Goal: Task Accomplishment & Management: Manage account settings

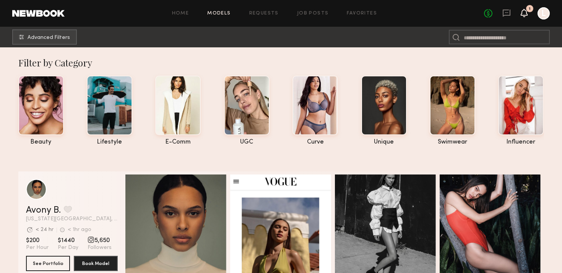
click at [524, 13] on icon at bounding box center [524, 12] width 6 height 5
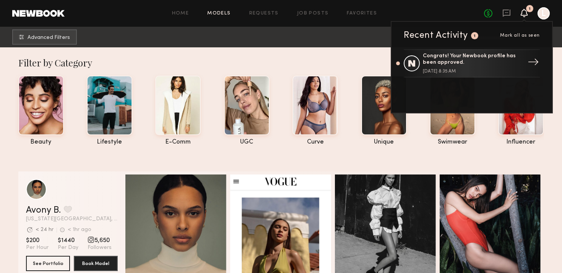
click at [485, 65] on div "Congrats! Your Newbook profile has been approved." at bounding box center [472, 59] width 99 height 13
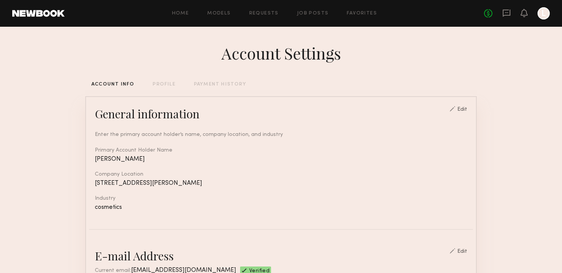
click at [547, 9] on div at bounding box center [543, 13] width 12 height 12
click at [302, 13] on link "Job Posts" at bounding box center [313, 13] width 32 height 5
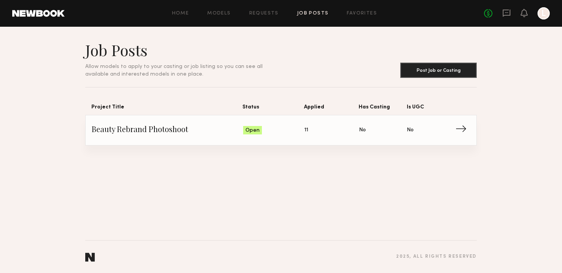
click at [258, 141] on link "Beauty Rebrand Photoshoot Status: Open Applied: 11 Has Casting: No Is UGC: No →" at bounding box center [281, 130] width 378 height 30
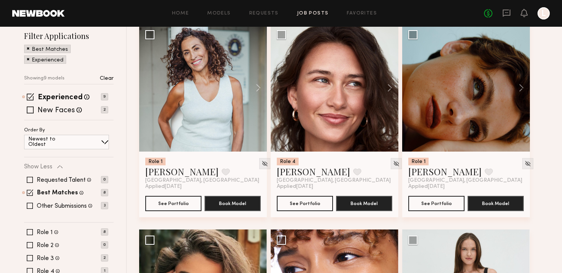
scroll to position [98, 0]
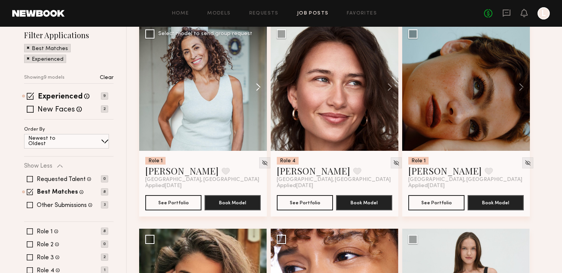
click at [252, 83] on button at bounding box center [254, 87] width 24 height 128
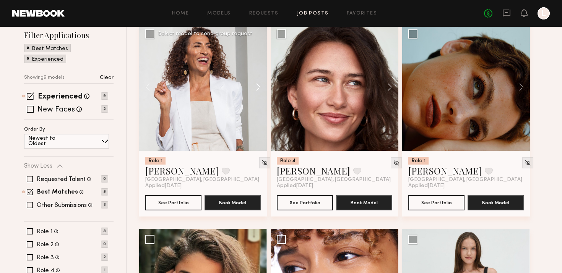
click at [252, 83] on button at bounding box center [254, 87] width 24 height 128
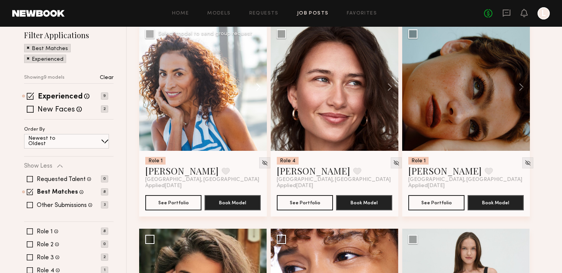
click at [252, 83] on button at bounding box center [254, 87] width 24 height 128
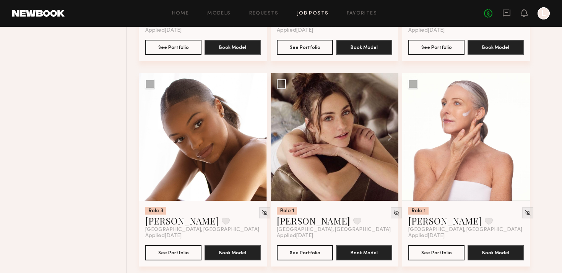
scroll to position [466, 0]
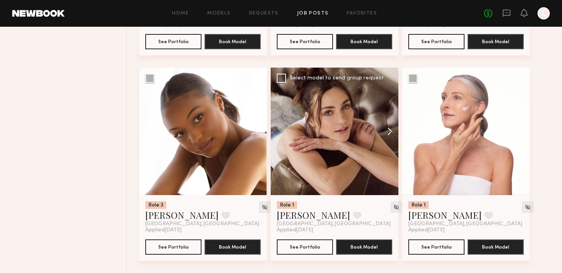
click at [389, 129] on button at bounding box center [386, 132] width 24 height 128
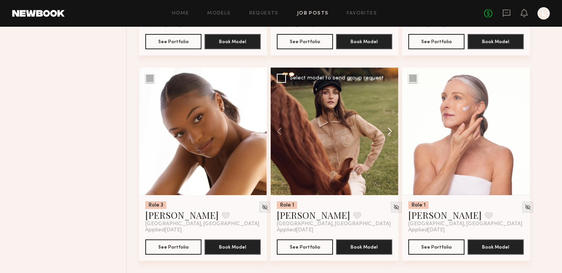
click at [389, 129] on button at bounding box center [386, 132] width 24 height 128
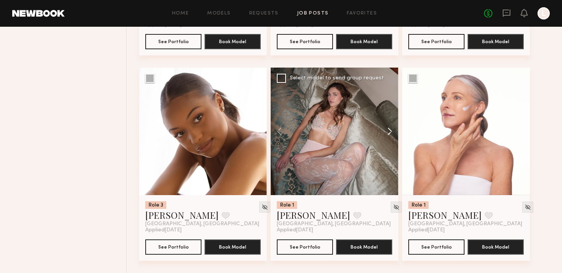
click at [389, 129] on button at bounding box center [386, 132] width 24 height 128
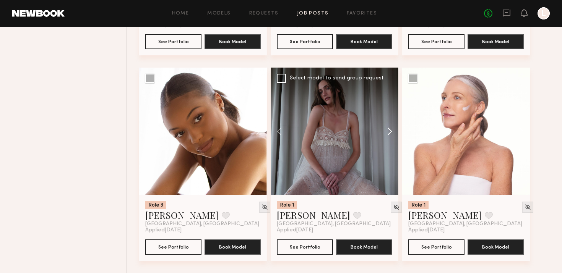
click at [389, 129] on button at bounding box center [386, 132] width 24 height 128
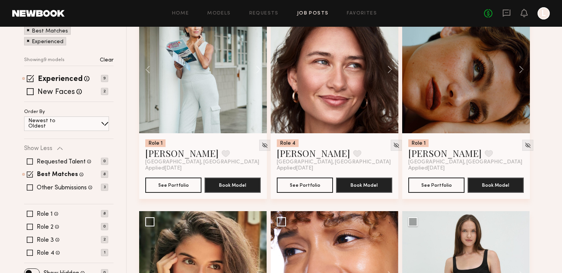
scroll to position [68, 0]
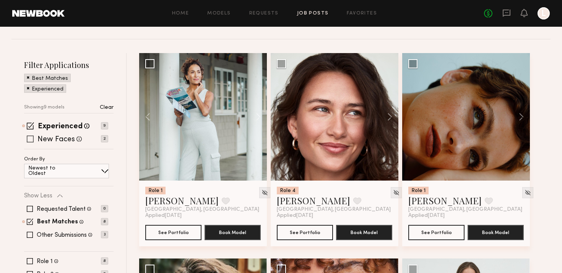
click at [33, 138] on span at bounding box center [30, 139] width 7 height 7
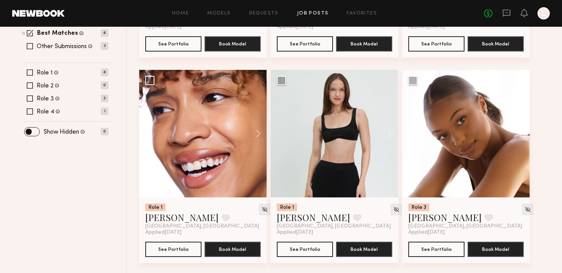
scroll to position [0, 0]
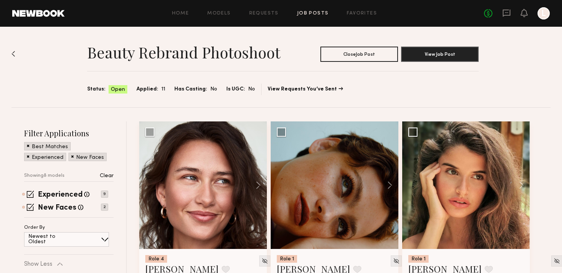
click at [545, 19] on header "Home Models Requests Job Posts Favorites Sign Out No fees up to $5,000 L" at bounding box center [281, 13] width 562 height 27
click at [543, 6] on header "Home Models Requests Job Posts Favorites Sign Out No fees up to $5,000 L" at bounding box center [281, 13] width 562 height 27
click at [547, 14] on div at bounding box center [543, 13] width 12 height 12
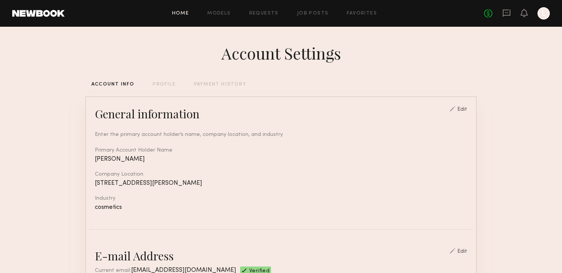
click at [173, 15] on link "Home" at bounding box center [180, 13] width 17 height 5
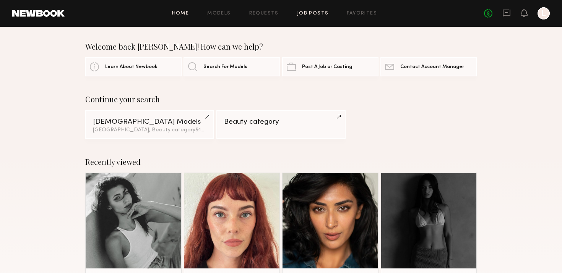
click at [312, 15] on link "Job Posts" at bounding box center [313, 13] width 32 height 5
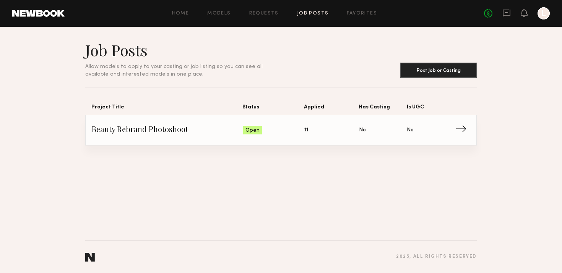
click at [396, 135] on span "Has Casting: No" at bounding box center [383, 130] width 48 height 11
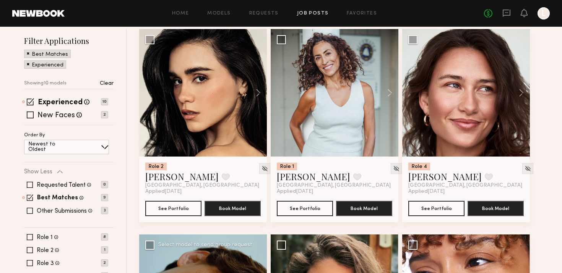
scroll to position [78, 0]
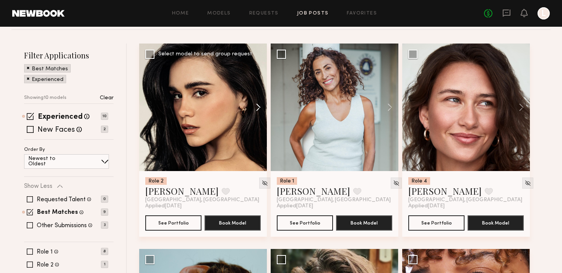
click at [257, 104] on button at bounding box center [254, 108] width 24 height 128
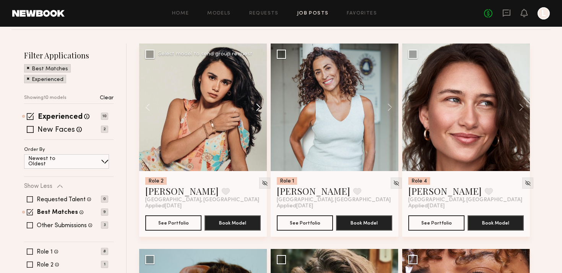
click at [257, 104] on button at bounding box center [254, 108] width 24 height 128
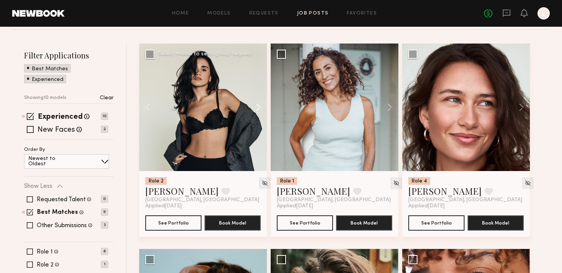
click at [257, 104] on button at bounding box center [254, 108] width 24 height 128
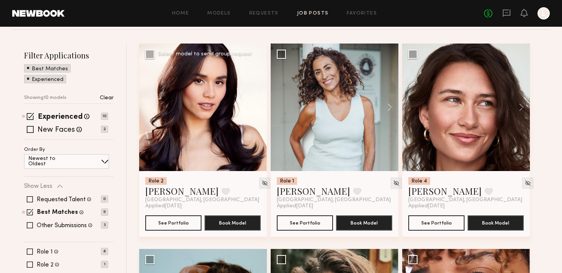
click at [257, 104] on button at bounding box center [254, 108] width 24 height 128
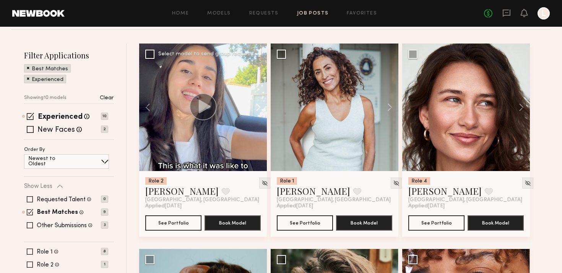
click at [257, 104] on button at bounding box center [254, 108] width 24 height 128
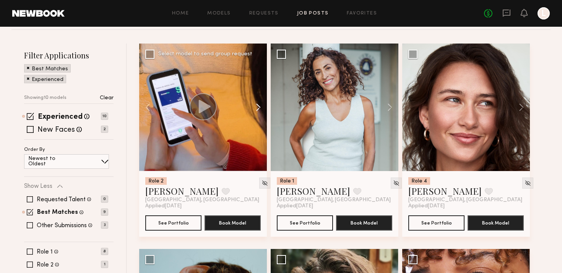
click at [257, 104] on button at bounding box center [254, 108] width 24 height 128
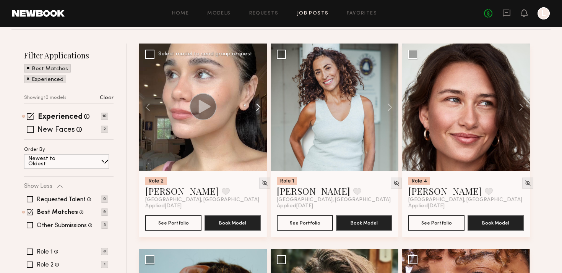
click at [257, 104] on button at bounding box center [254, 108] width 24 height 128
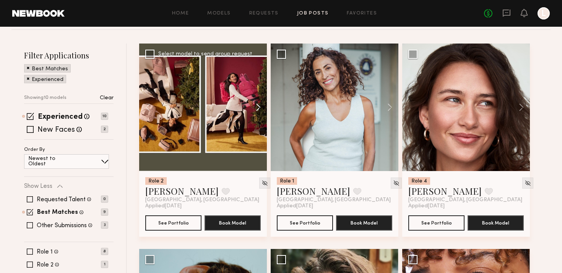
click at [257, 104] on button at bounding box center [254, 108] width 24 height 128
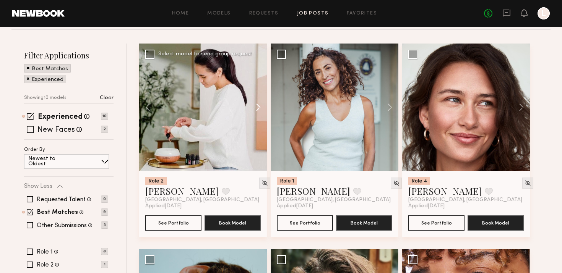
click at [257, 104] on button at bounding box center [254, 108] width 24 height 128
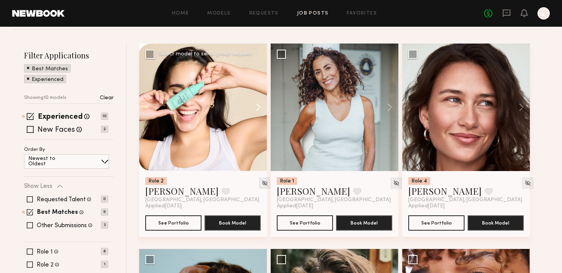
click at [257, 105] on button at bounding box center [254, 108] width 24 height 128
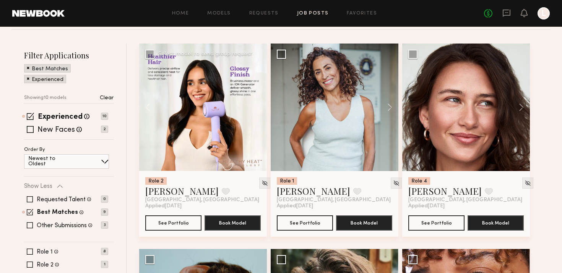
click at [258, 105] on div at bounding box center [203, 108] width 128 height 128
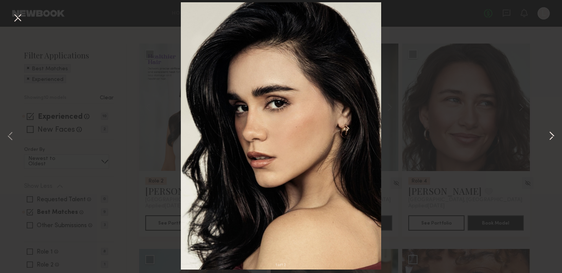
click at [551, 132] on button at bounding box center [551, 137] width 9 height 219
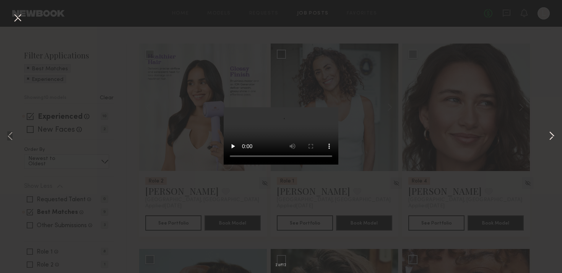
click at [551, 132] on button at bounding box center [551, 137] width 9 height 219
click at [457, 137] on div "3 of 12" at bounding box center [281, 136] width 562 height 273
click at [424, 32] on div "3 of 12" at bounding box center [281, 136] width 562 height 273
click at [137, 49] on div "3 of 12" at bounding box center [281, 136] width 562 height 273
click at [550, 131] on button at bounding box center [551, 137] width 9 height 219
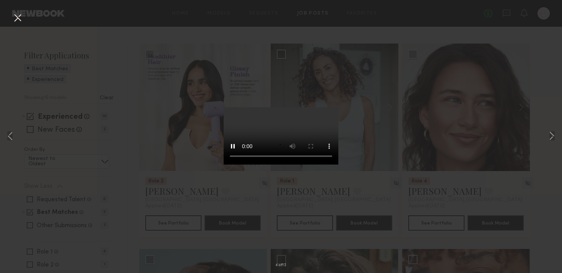
click at [19, 15] on button at bounding box center [17, 18] width 12 height 14
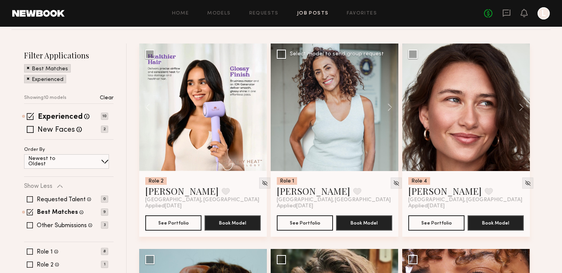
click at [345, 92] on div at bounding box center [335, 108] width 128 height 128
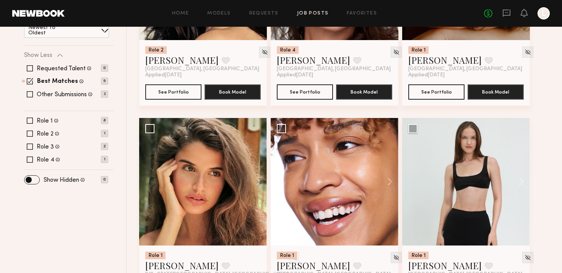
scroll to position [210, 0]
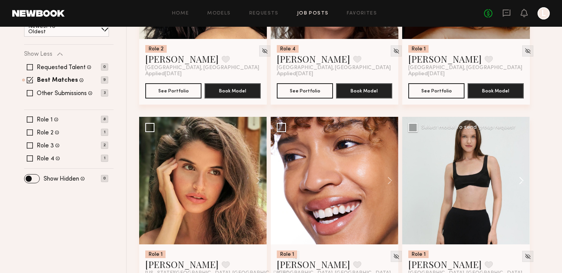
click at [518, 189] on button at bounding box center [517, 181] width 24 height 128
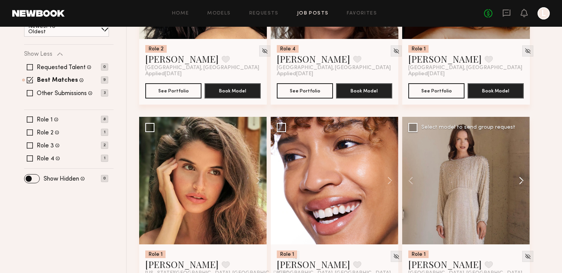
click at [518, 189] on button at bounding box center [517, 181] width 24 height 128
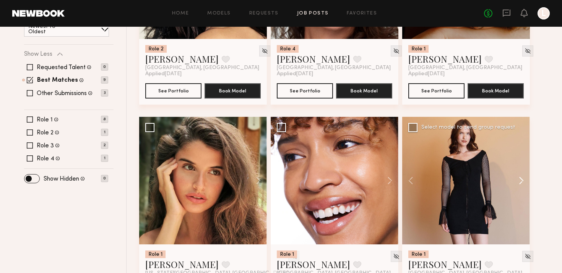
click at [518, 189] on button at bounding box center [517, 181] width 24 height 128
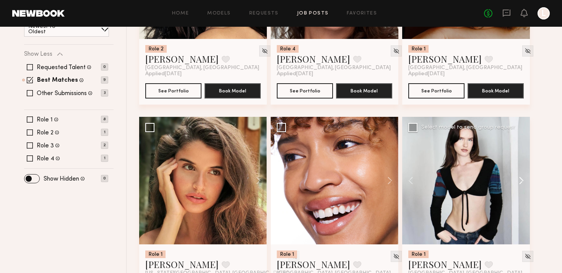
click at [518, 189] on button at bounding box center [517, 181] width 24 height 128
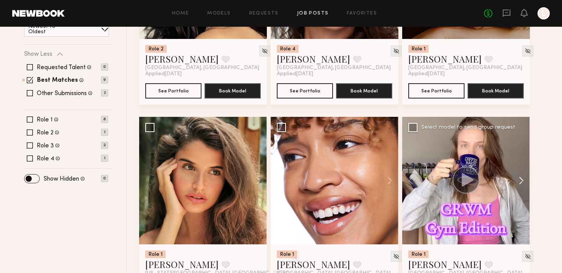
click at [518, 189] on button at bounding box center [517, 181] width 24 height 128
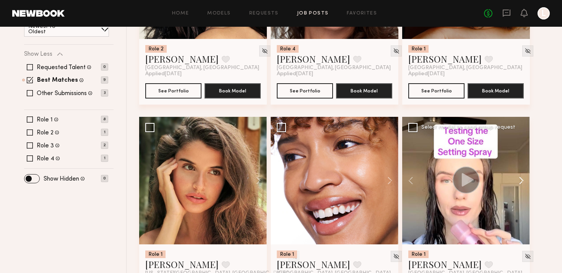
click at [518, 189] on button at bounding box center [517, 181] width 24 height 128
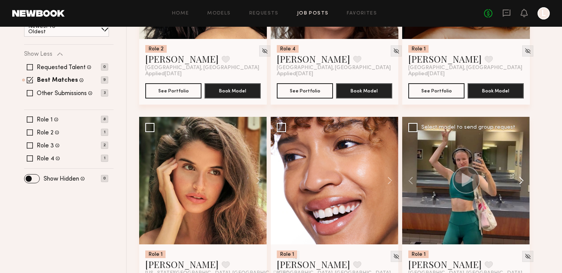
click at [518, 190] on button at bounding box center [517, 181] width 24 height 128
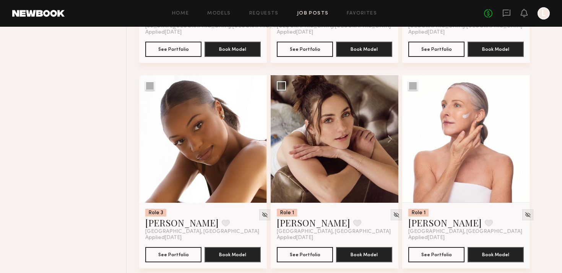
scroll to position [458, 0]
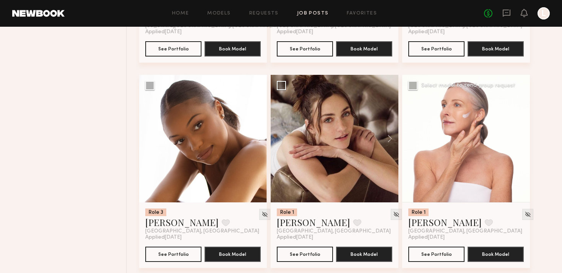
click at [518, 141] on button at bounding box center [517, 139] width 24 height 128
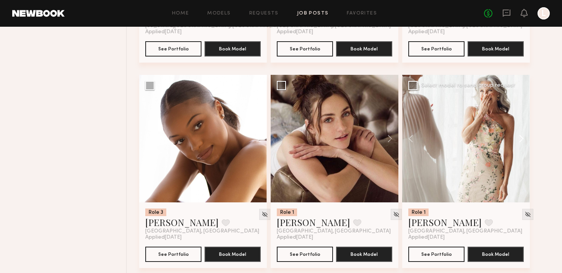
click at [518, 141] on button at bounding box center [517, 139] width 24 height 128
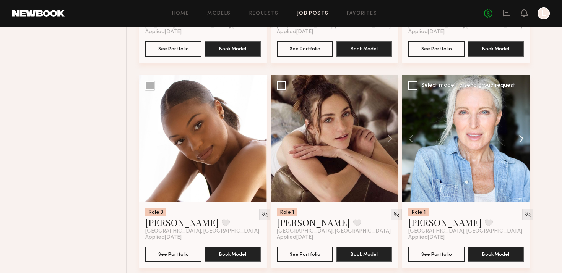
click at [518, 141] on button at bounding box center [517, 139] width 24 height 128
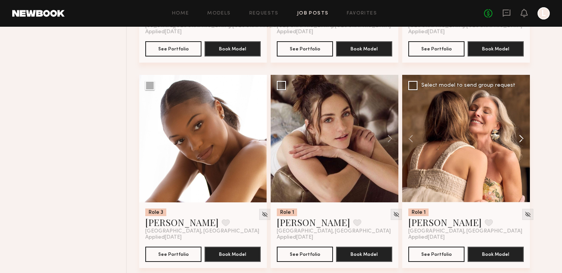
click at [518, 141] on button at bounding box center [517, 139] width 24 height 128
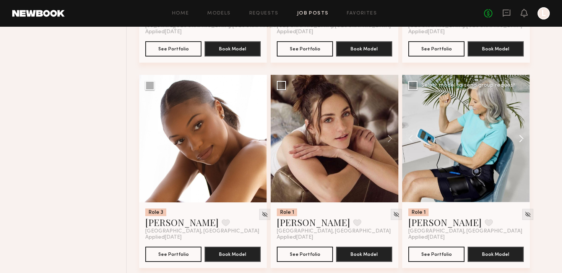
click at [518, 141] on button at bounding box center [517, 139] width 24 height 128
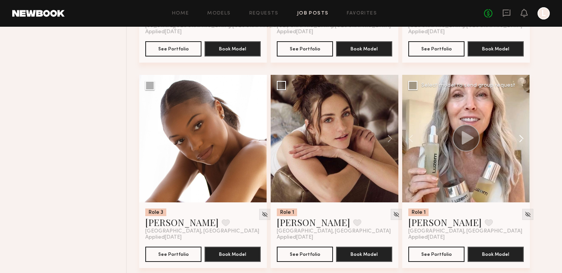
click at [518, 141] on button at bounding box center [517, 139] width 24 height 128
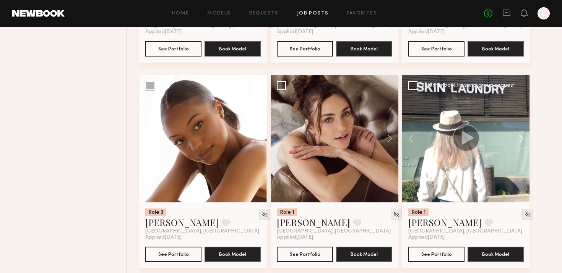
click at [518, 141] on button at bounding box center [517, 139] width 24 height 128
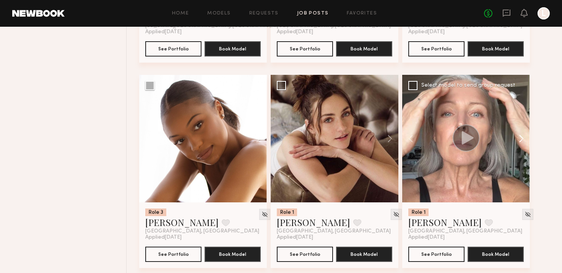
click at [518, 141] on button at bounding box center [517, 139] width 24 height 128
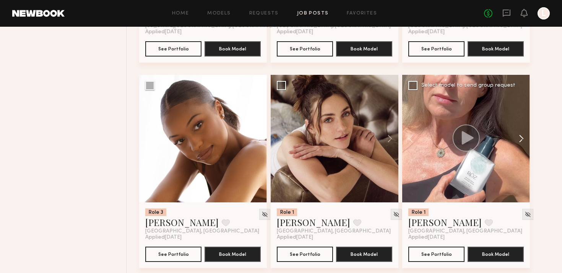
click at [518, 141] on button at bounding box center [517, 139] width 24 height 128
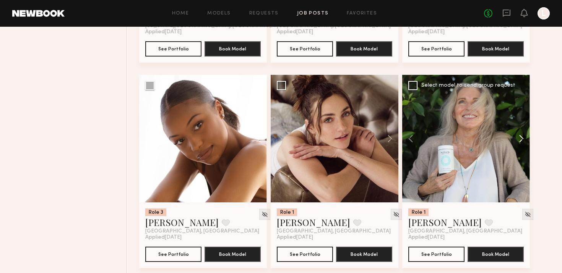
click at [518, 141] on button at bounding box center [517, 139] width 24 height 128
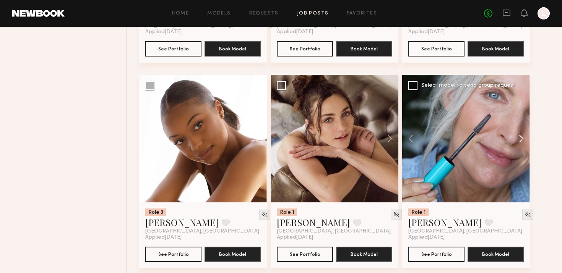
click at [518, 141] on button at bounding box center [517, 139] width 24 height 128
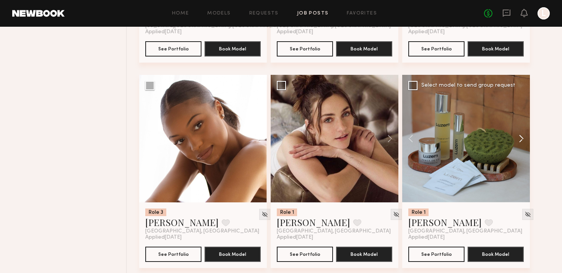
click at [518, 141] on button at bounding box center [517, 139] width 24 height 128
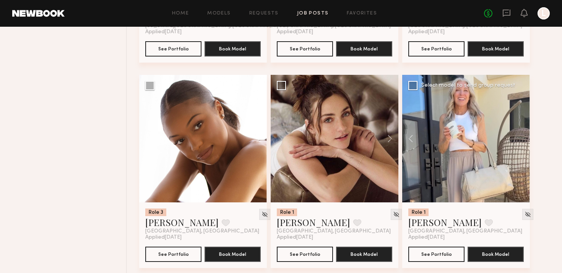
scroll to position [466, 0]
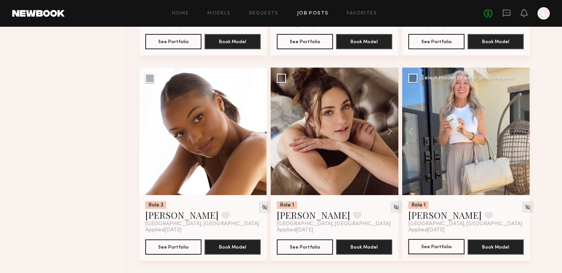
click at [458, 245] on button "See Portfolio" at bounding box center [436, 246] width 56 height 15
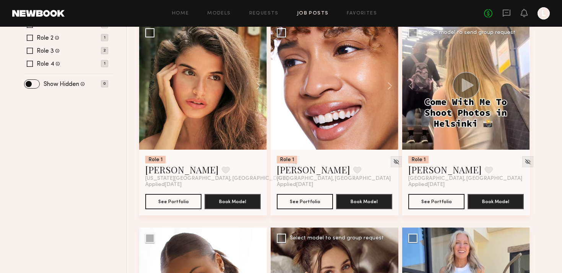
scroll to position [301, 0]
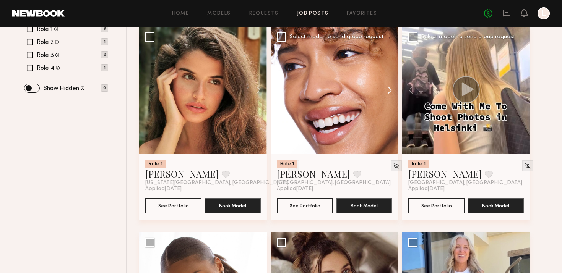
click at [391, 88] on button at bounding box center [386, 90] width 24 height 128
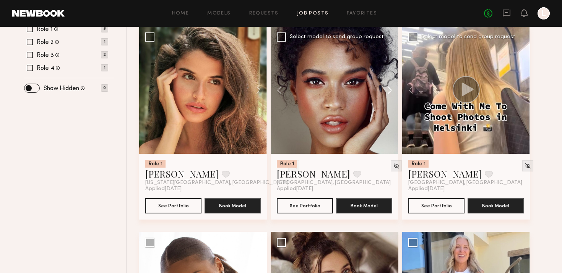
click at [391, 88] on button at bounding box center [386, 90] width 24 height 128
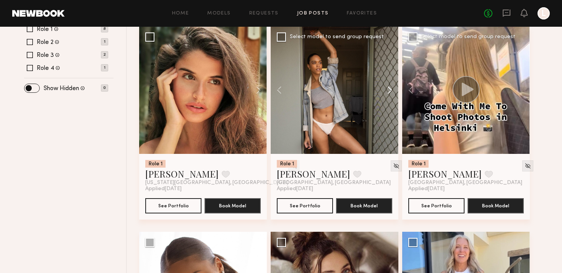
click at [391, 88] on button at bounding box center [386, 90] width 24 height 128
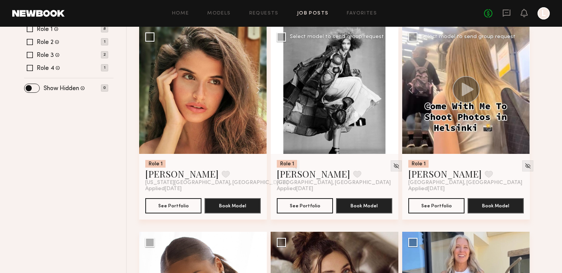
click at [391, 88] on button at bounding box center [386, 90] width 24 height 128
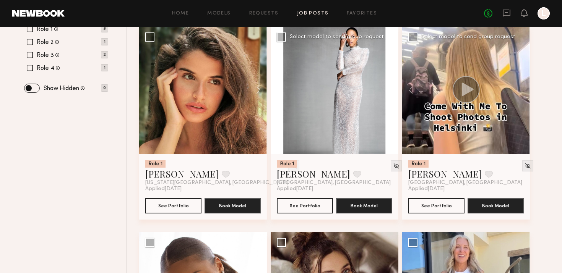
click at [391, 88] on button at bounding box center [386, 90] width 24 height 128
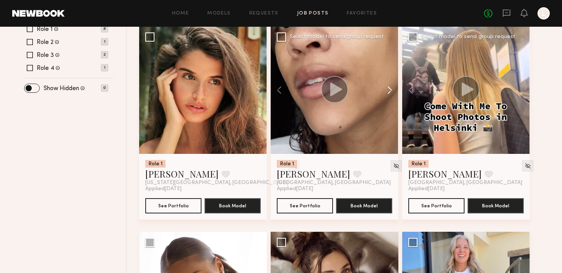
click at [391, 88] on button at bounding box center [386, 90] width 24 height 128
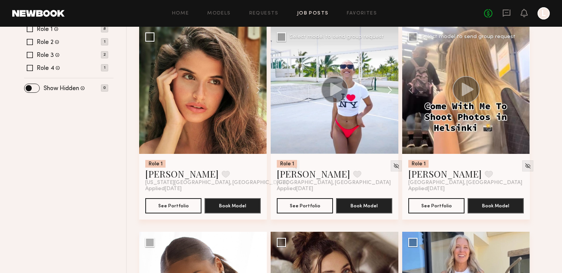
click at [391, 85] on button at bounding box center [386, 90] width 24 height 128
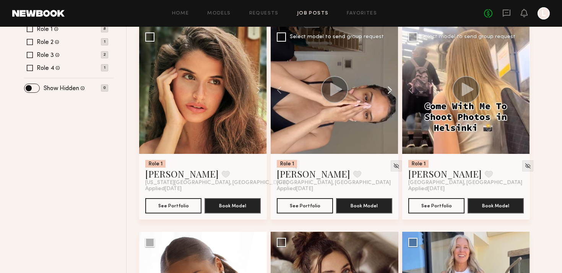
click at [391, 85] on button at bounding box center [386, 90] width 24 height 128
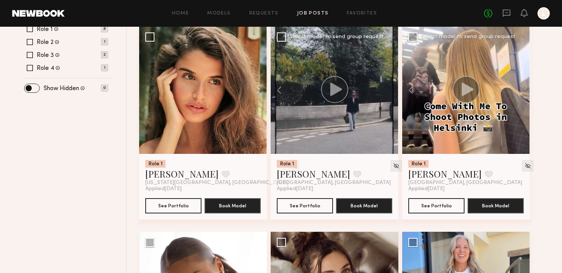
click at [391, 85] on div at bounding box center [335, 90] width 128 height 128
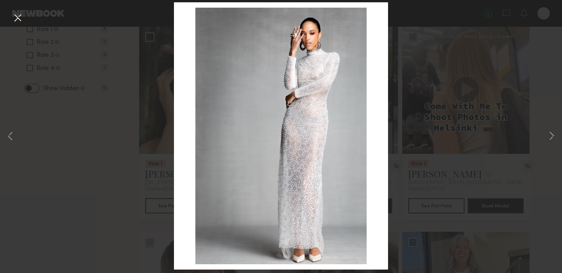
click at [449, 68] on div "9 of 9" at bounding box center [281, 136] width 562 height 273
click at [544, 13] on div "9 of 9" at bounding box center [281, 136] width 562 height 273
click at [15, 13] on button at bounding box center [17, 18] width 12 height 14
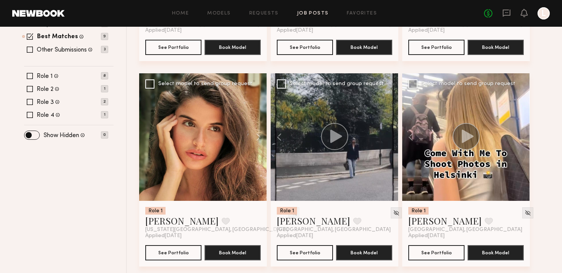
scroll to position [239, 0]
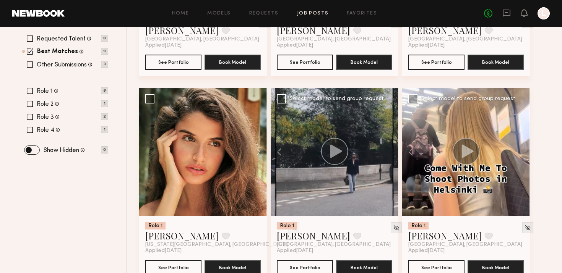
click at [337, 98] on div "Select model to send group request" at bounding box center [337, 98] width 94 height 5
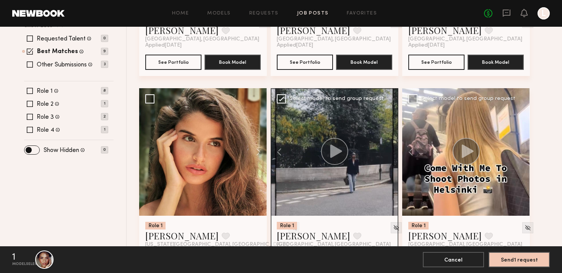
click at [337, 99] on div "Select model to send group request" at bounding box center [337, 98] width 94 height 5
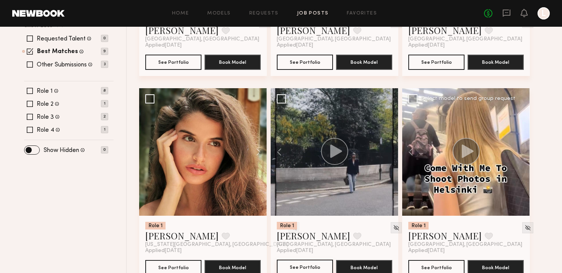
click at [309, 266] on button "See Portfolio" at bounding box center [305, 267] width 56 height 15
click at [265, 149] on button at bounding box center [254, 152] width 24 height 128
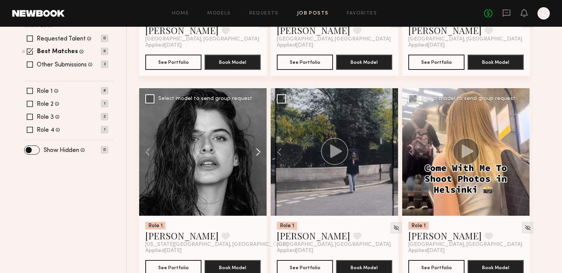
click at [265, 149] on button at bounding box center [254, 152] width 24 height 128
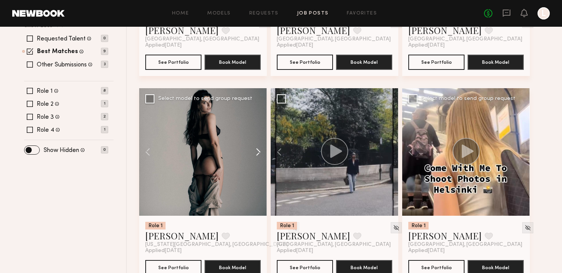
click at [265, 149] on button at bounding box center [254, 152] width 24 height 128
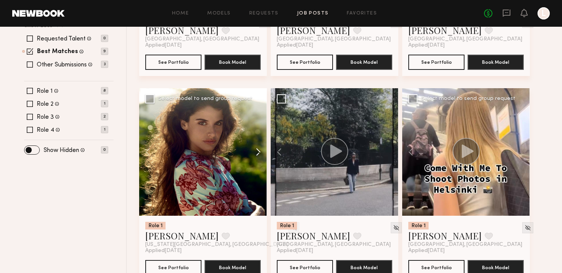
click at [265, 149] on button at bounding box center [254, 152] width 24 height 128
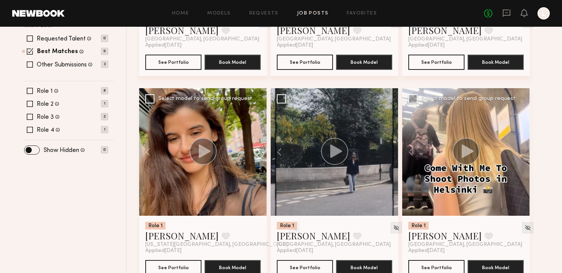
click at [265, 149] on button at bounding box center [254, 152] width 24 height 128
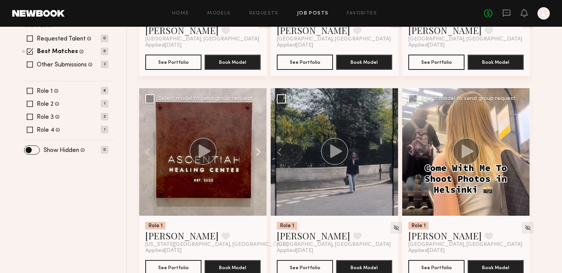
click at [265, 149] on button at bounding box center [254, 152] width 24 height 128
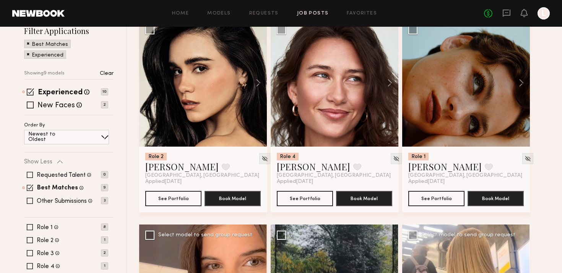
scroll to position [103, 0]
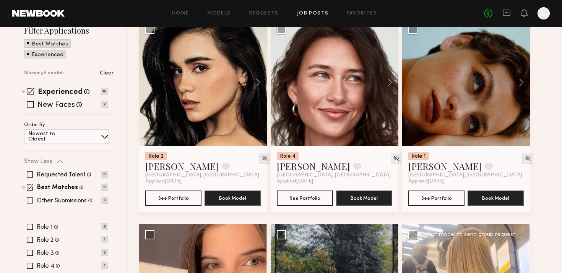
click at [67, 200] on label "Other Submissions" at bounding box center [62, 201] width 50 height 6
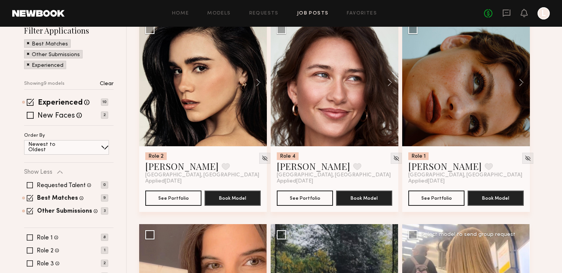
click at [24, 197] on div "Best Matches Models shown below match all requirements specified in your job po…" at bounding box center [66, 198] width 84 height 6
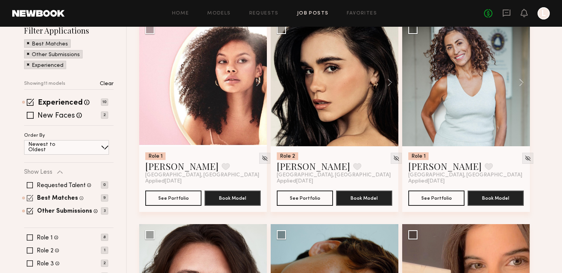
click at [33, 198] on span at bounding box center [30, 198] width 6 height 6
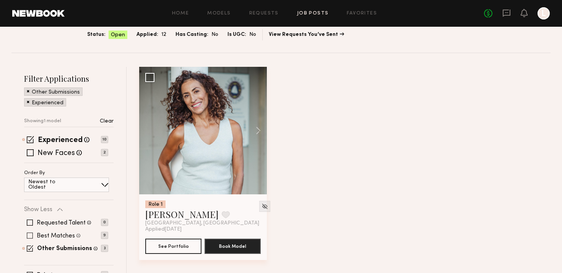
scroll to position [55, 0]
click at [259, 123] on button at bounding box center [254, 131] width 24 height 128
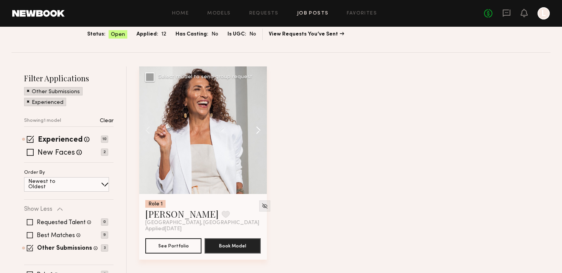
click at [259, 123] on button at bounding box center [254, 131] width 24 height 128
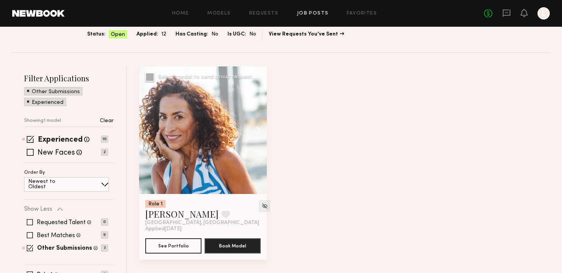
click at [259, 123] on button at bounding box center [254, 131] width 24 height 128
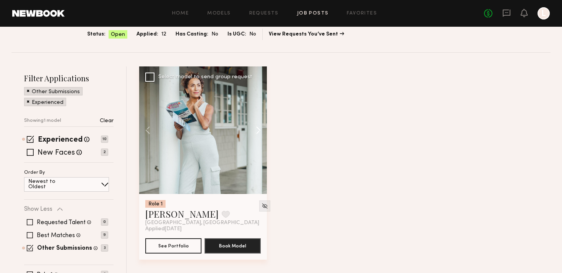
click at [259, 123] on button at bounding box center [254, 131] width 24 height 128
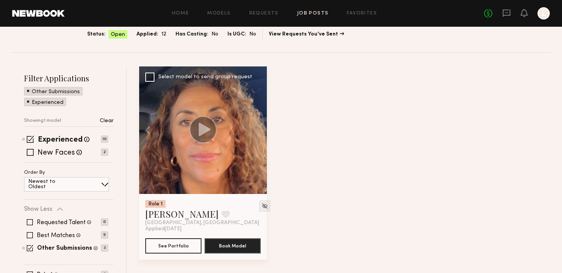
click at [259, 123] on div at bounding box center [203, 131] width 128 height 128
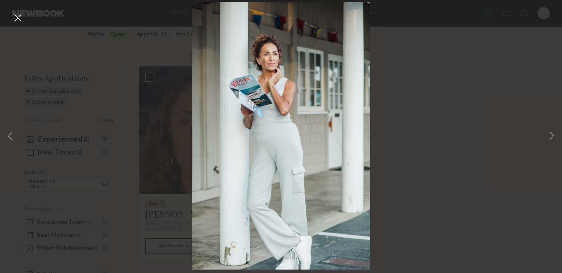
click at [178, 101] on div "5 of 5" at bounding box center [281, 136] width 562 height 273
click at [451, 146] on div "5 of 5" at bounding box center [281, 136] width 562 height 273
click at [16, 17] on button at bounding box center [17, 18] width 12 height 14
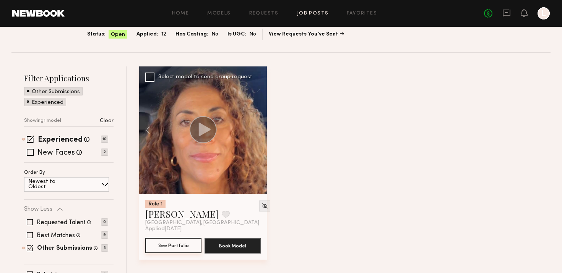
click at [164, 248] on button "See Portfolio" at bounding box center [173, 245] width 56 height 15
click at [34, 222] on div "Requested Talent Models you have reached out to with requests 0" at bounding box center [66, 222] width 84 height 6
click at [40, 235] on label "Best Matches" at bounding box center [56, 236] width 38 height 6
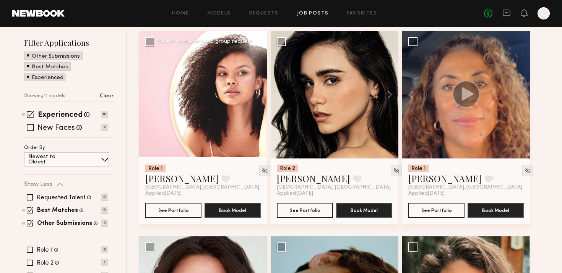
scroll to position [92, 0]
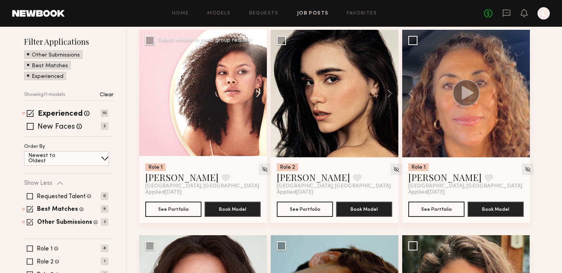
click at [262, 93] on button at bounding box center [254, 94] width 24 height 128
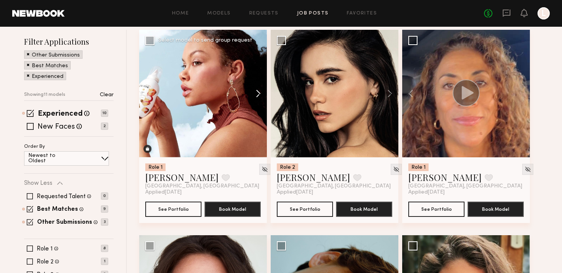
click at [262, 93] on button at bounding box center [254, 94] width 24 height 128
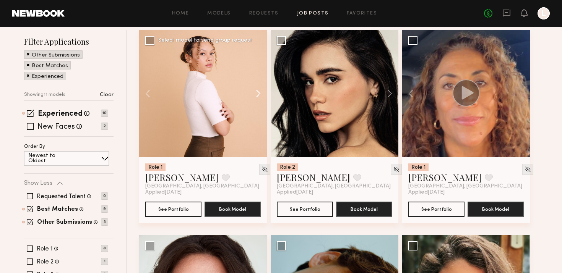
click at [262, 93] on button at bounding box center [254, 94] width 24 height 128
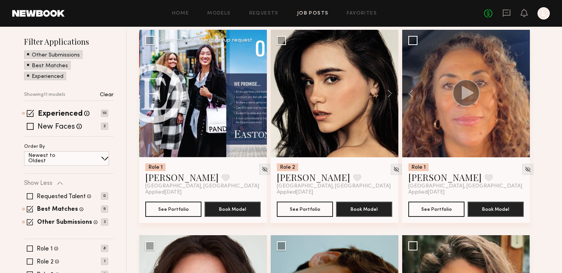
click at [262, 93] on div at bounding box center [203, 94] width 128 height 128
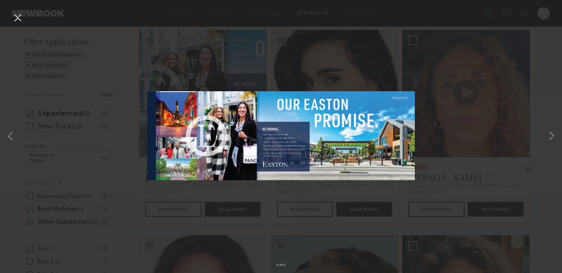
click at [19, 15] on button at bounding box center [17, 18] width 12 height 14
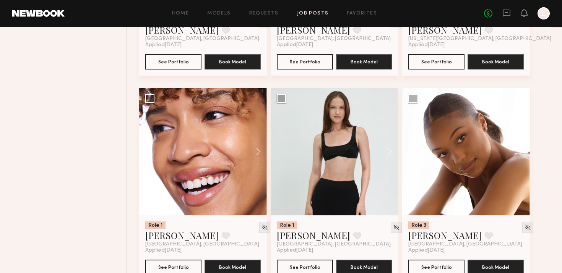
scroll to position [446, 0]
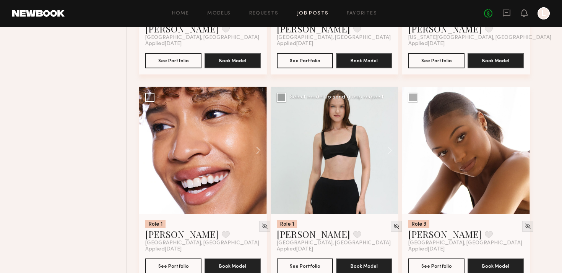
click at [349, 162] on div at bounding box center [335, 151] width 128 height 128
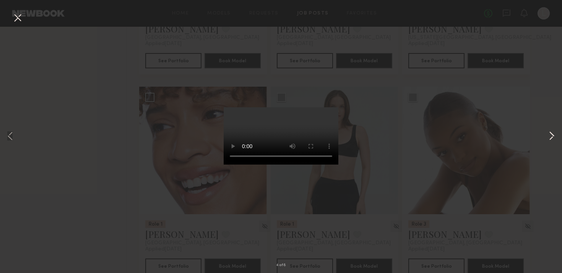
click at [548, 142] on button at bounding box center [551, 137] width 9 height 219
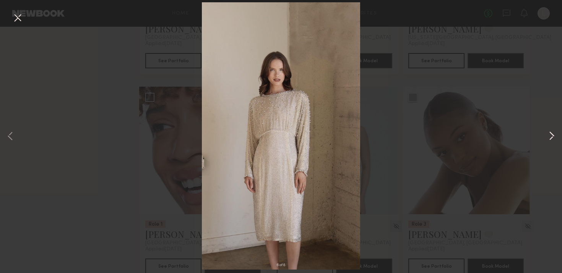
click at [548, 142] on button at bounding box center [551, 137] width 9 height 219
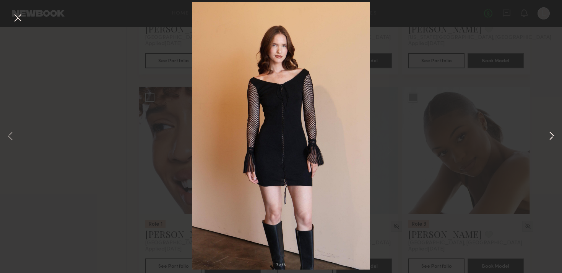
click at [548, 142] on button at bounding box center [551, 137] width 9 height 219
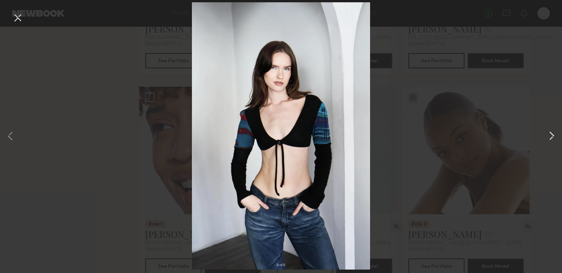
click at [548, 143] on button at bounding box center [551, 137] width 9 height 219
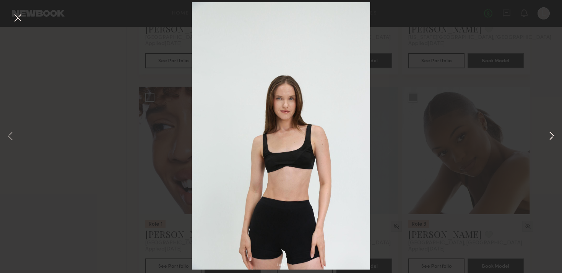
click at [549, 143] on button at bounding box center [551, 137] width 9 height 219
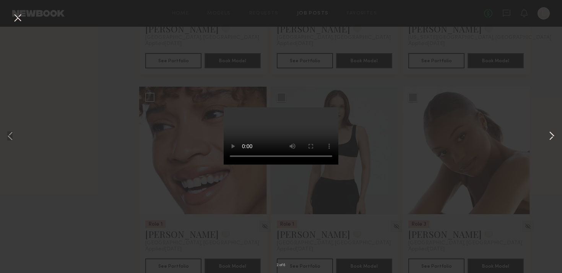
click at [549, 143] on button at bounding box center [551, 137] width 9 height 219
click at [479, 161] on div "3 of 8" at bounding box center [281, 136] width 562 height 273
click at [540, 14] on div "3 of 8" at bounding box center [281, 136] width 562 height 273
click at [16, 11] on div "3 of 8" at bounding box center [281, 136] width 562 height 273
click at [16, 19] on button at bounding box center [17, 18] width 12 height 14
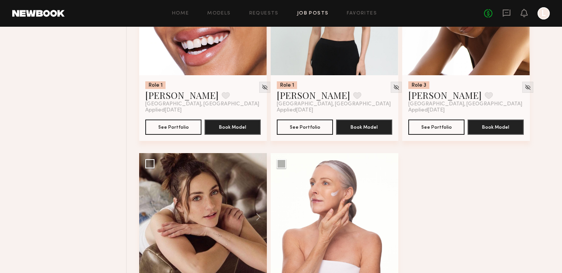
scroll to position [672, 0]
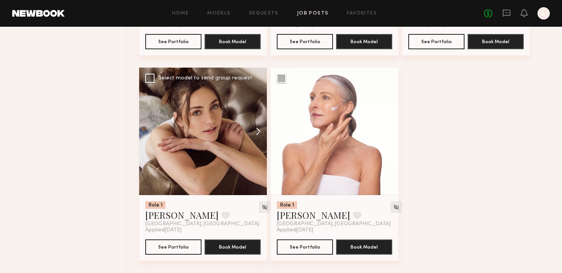
click at [249, 130] on button at bounding box center [254, 132] width 24 height 128
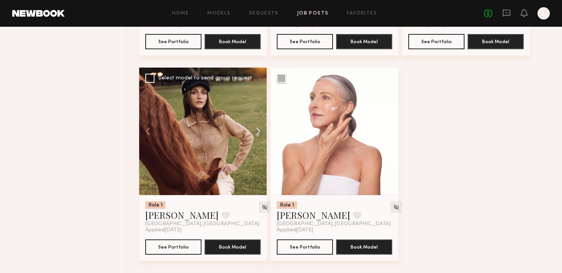
click at [249, 130] on button at bounding box center [254, 132] width 24 height 128
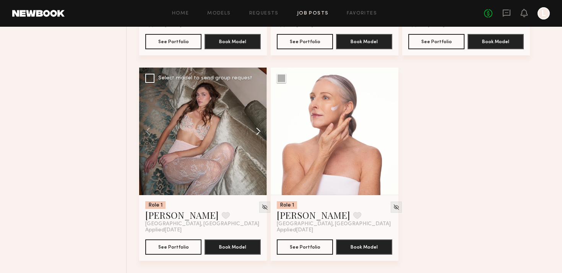
click at [249, 130] on button at bounding box center [254, 132] width 24 height 128
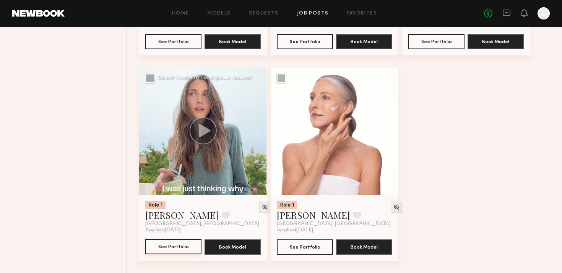
click at [173, 245] on button "See Portfolio" at bounding box center [173, 246] width 56 height 15
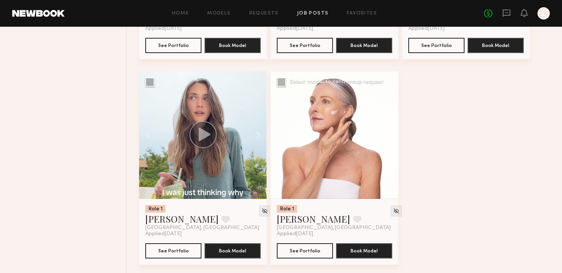
click at [385, 135] on button at bounding box center [386, 135] width 24 height 128
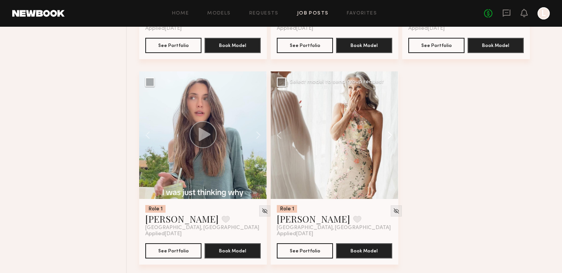
click at [385, 135] on button at bounding box center [386, 135] width 24 height 128
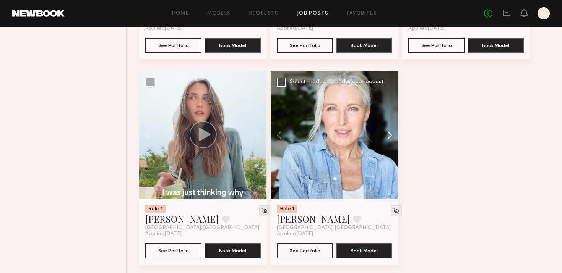
click at [385, 135] on button at bounding box center [386, 135] width 24 height 128
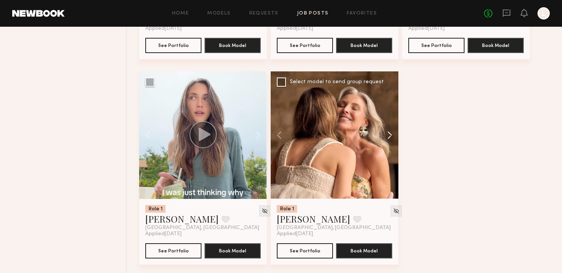
click at [385, 135] on button at bounding box center [386, 135] width 24 height 128
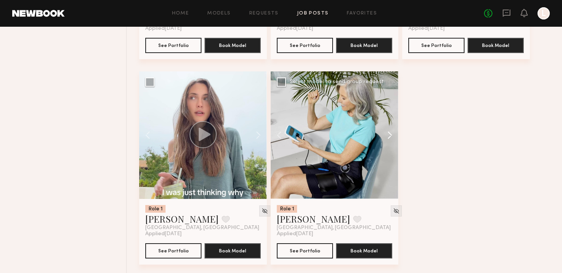
click at [385, 135] on button at bounding box center [386, 135] width 24 height 128
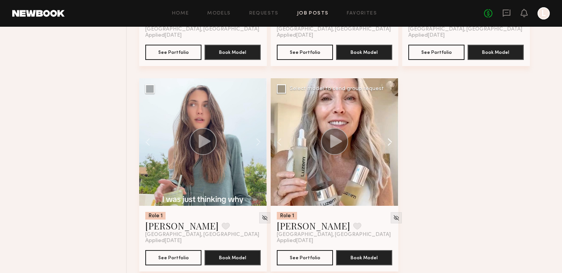
scroll to position [672, 0]
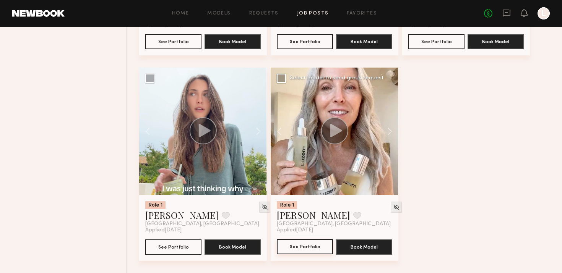
click at [299, 249] on button "See Portfolio" at bounding box center [305, 246] width 56 height 15
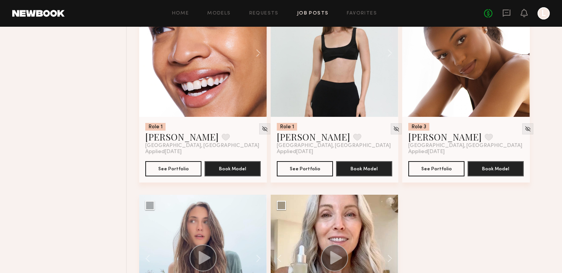
scroll to position [454, 0]
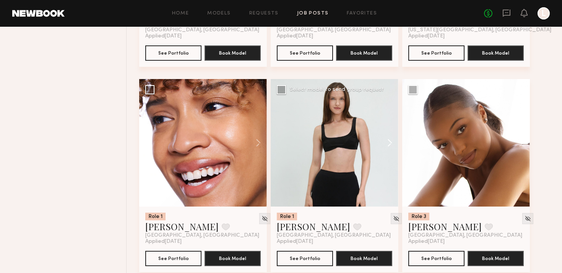
click at [389, 145] on button at bounding box center [386, 143] width 24 height 128
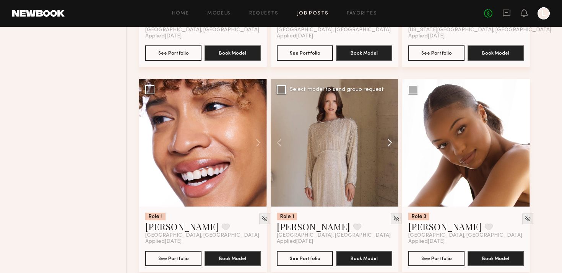
click at [389, 145] on button at bounding box center [386, 143] width 24 height 128
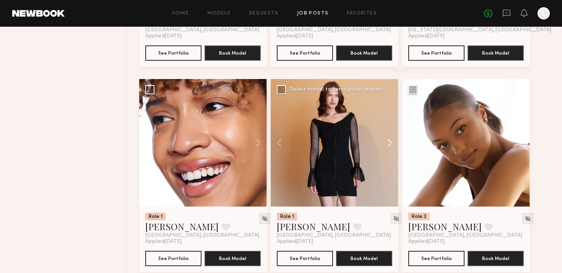
click at [389, 145] on button at bounding box center [386, 143] width 24 height 128
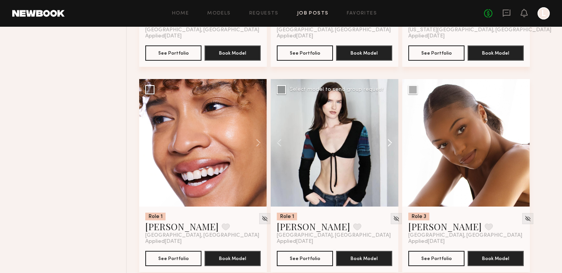
click at [389, 145] on button at bounding box center [386, 143] width 24 height 128
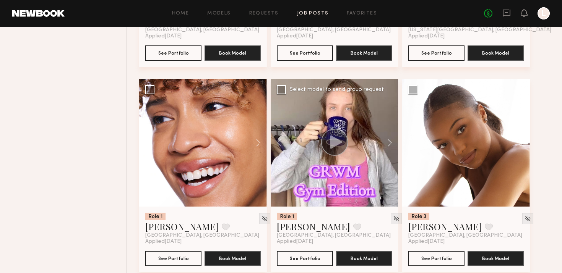
click at [334, 180] on div at bounding box center [335, 143] width 128 height 128
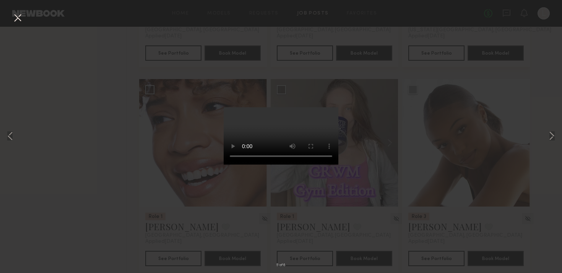
click at [426, 76] on div "5 of 8" at bounding box center [281, 136] width 562 height 273
click at [20, 21] on button at bounding box center [17, 18] width 12 height 14
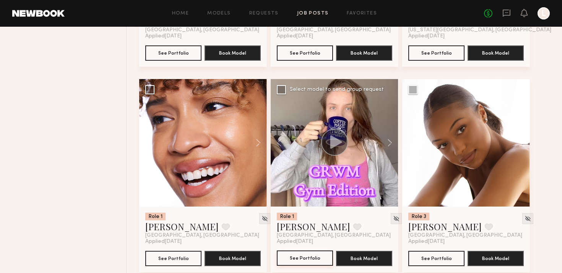
click at [308, 262] on button "See Portfolio" at bounding box center [305, 258] width 56 height 15
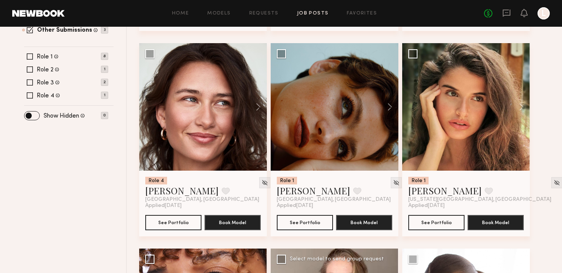
scroll to position [283, 0]
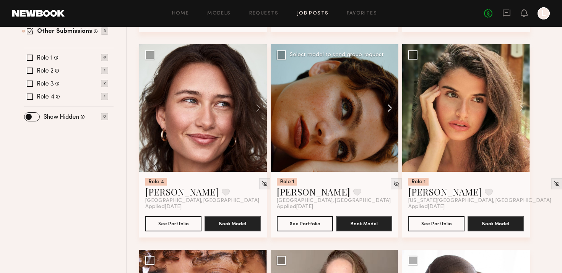
click at [387, 107] on button at bounding box center [386, 108] width 24 height 128
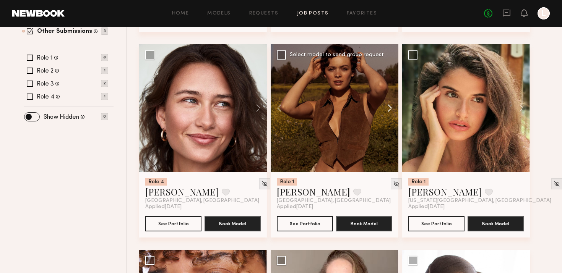
click at [387, 107] on button at bounding box center [386, 108] width 24 height 128
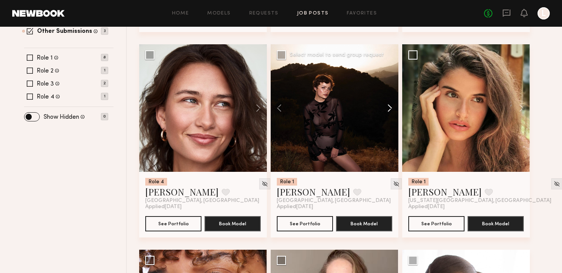
click at [387, 107] on button at bounding box center [386, 108] width 24 height 128
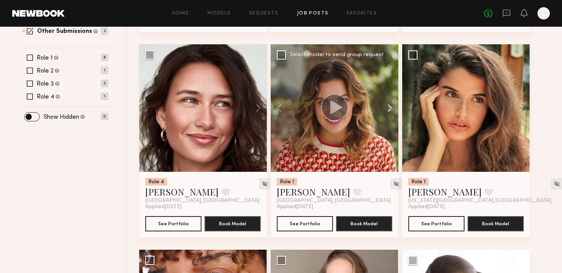
click at [387, 107] on button at bounding box center [386, 108] width 24 height 128
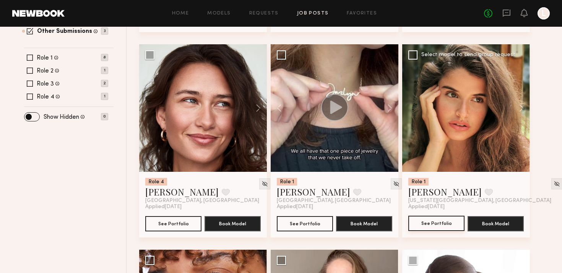
click at [440, 222] on button "See Portfolio" at bounding box center [436, 223] width 56 height 15
click at [258, 106] on button at bounding box center [254, 108] width 24 height 128
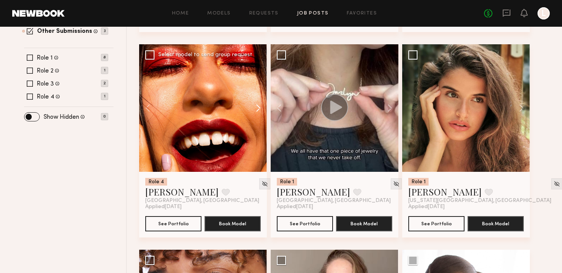
click at [258, 106] on button at bounding box center [254, 108] width 24 height 128
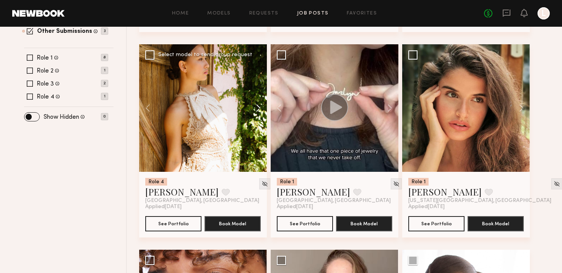
click at [258, 106] on button at bounding box center [254, 108] width 24 height 128
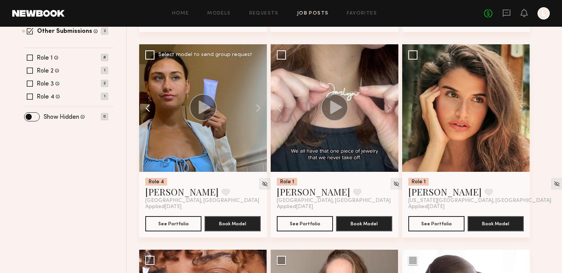
click at [147, 110] on button at bounding box center [151, 108] width 24 height 128
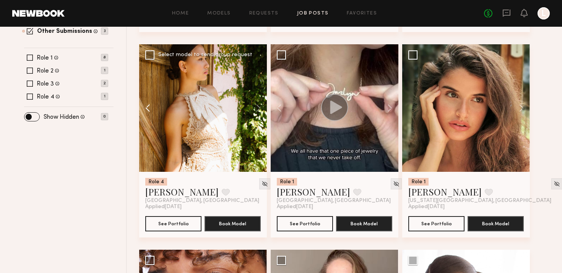
click at [147, 110] on button at bounding box center [151, 108] width 24 height 128
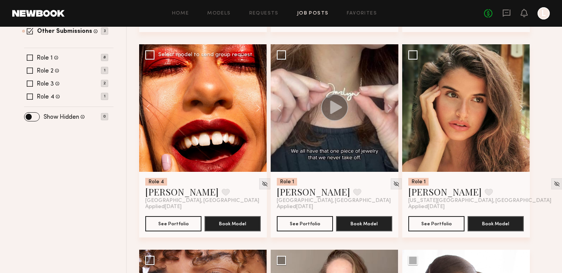
click at [180, 143] on div at bounding box center [203, 108] width 128 height 128
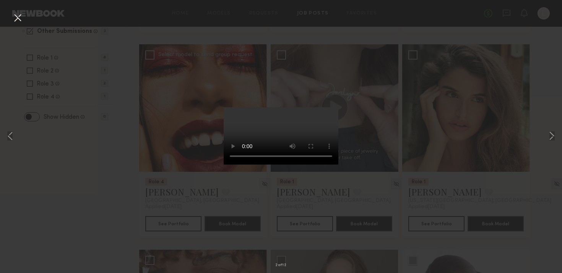
click at [180, 143] on div "2 of 12" at bounding box center [281, 136] width 562 height 273
click at [21, 19] on button at bounding box center [17, 18] width 12 height 14
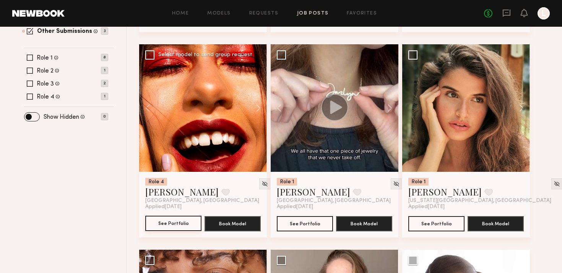
click at [166, 222] on button "See Portfolio" at bounding box center [173, 223] width 56 height 15
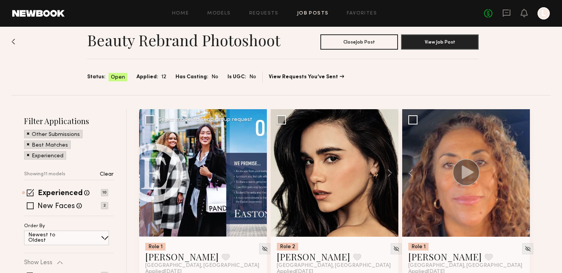
scroll to position [13, 0]
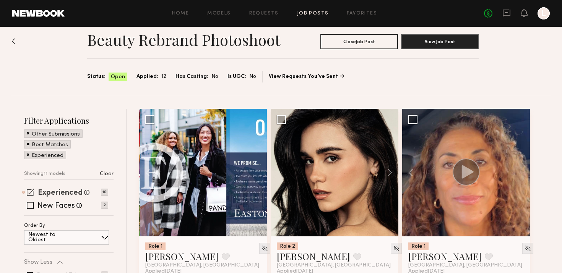
click at [56, 195] on label "Experienced" at bounding box center [60, 194] width 45 height 8
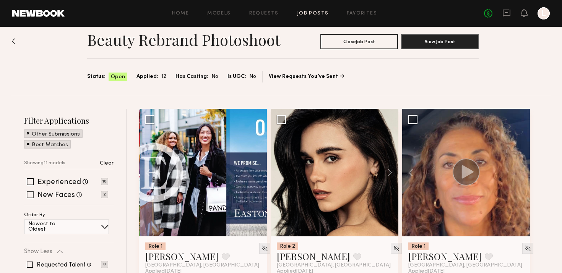
click at [60, 197] on label "New Faces" at bounding box center [55, 196] width 37 height 8
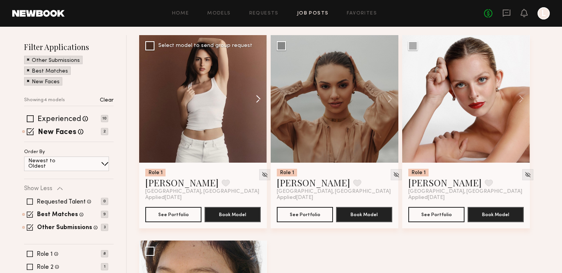
scroll to position [87, 0]
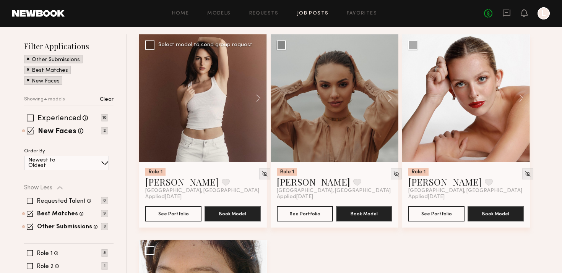
click at [226, 107] on div at bounding box center [203, 98] width 128 height 128
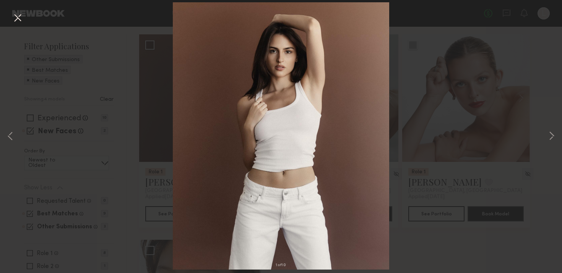
click at [541, 146] on div "1 of 10" at bounding box center [281, 136] width 562 height 273
click at [539, 139] on div "1 of 10" at bounding box center [281, 136] width 562 height 273
click at [551, 135] on button at bounding box center [551, 137] width 9 height 219
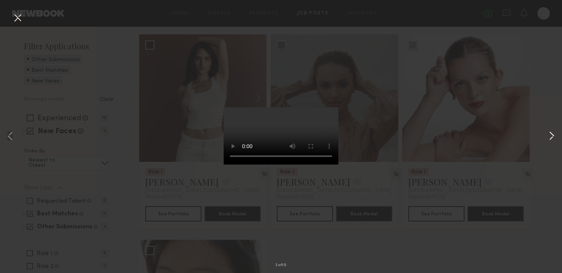
click at [551, 135] on button at bounding box center [551, 137] width 9 height 219
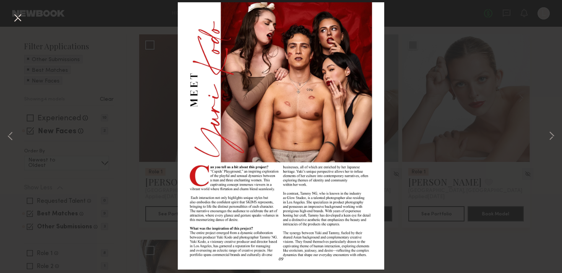
click at [15, 19] on button at bounding box center [17, 18] width 12 height 14
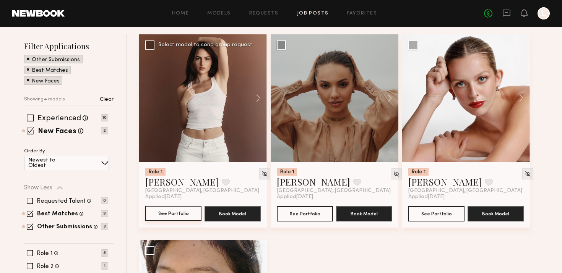
click at [149, 218] on button "See Portfolio" at bounding box center [173, 213] width 56 height 15
click at [305, 216] on button "See Portfolio" at bounding box center [305, 213] width 56 height 15
click at [422, 218] on button "See Portfolio" at bounding box center [436, 213] width 56 height 15
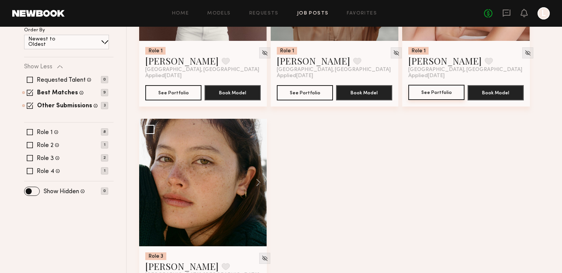
scroll to position [215, 0]
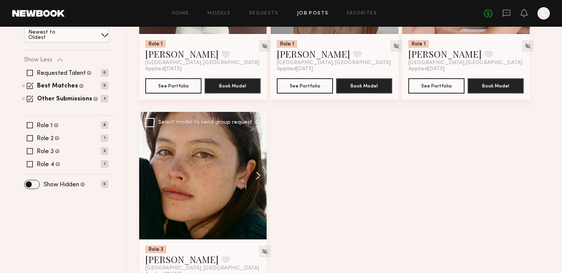
click at [260, 174] on button at bounding box center [254, 176] width 24 height 128
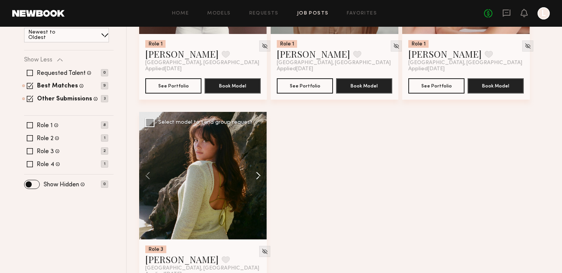
click at [260, 174] on button at bounding box center [254, 176] width 24 height 128
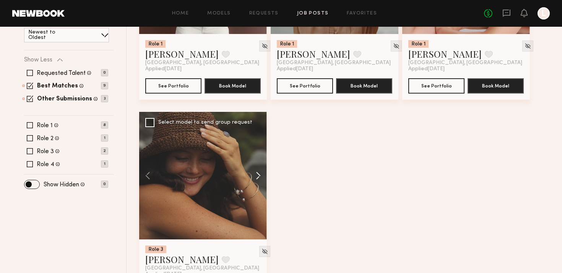
click at [260, 174] on button at bounding box center [254, 176] width 24 height 128
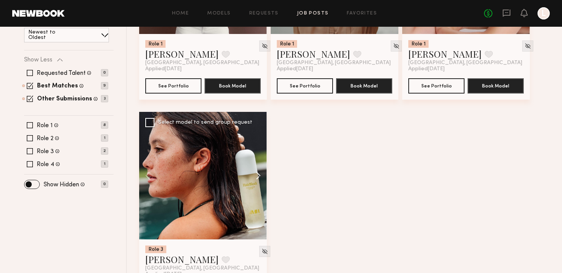
click at [260, 174] on button at bounding box center [254, 176] width 24 height 128
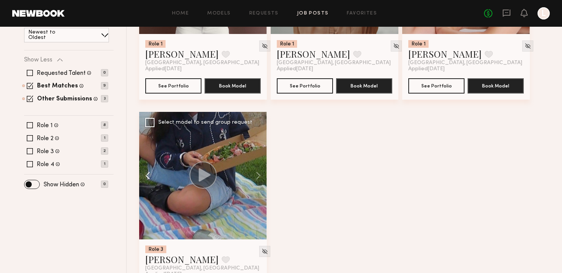
scroll to position [260, 0]
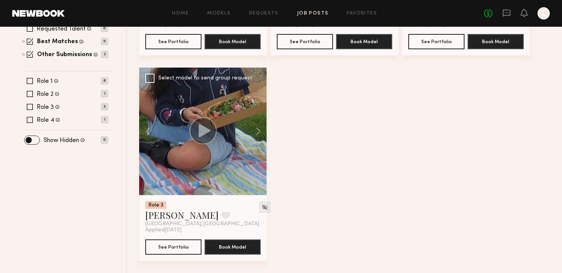
click at [185, 141] on div at bounding box center [203, 132] width 128 height 128
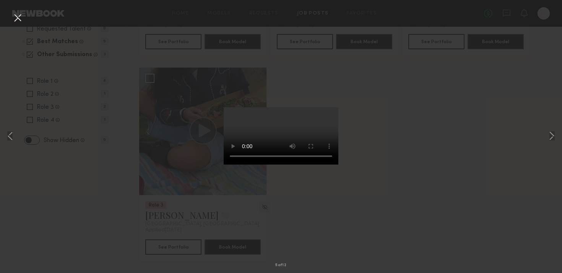
click at [143, 179] on div "5 of 12" at bounding box center [281, 136] width 562 height 273
click at [83, 201] on div "5 of 12" at bounding box center [281, 136] width 562 height 273
click at [83, 196] on div "5 of 12" at bounding box center [281, 136] width 562 height 273
click at [19, 18] on button at bounding box center [17, 18] width 12 height 14
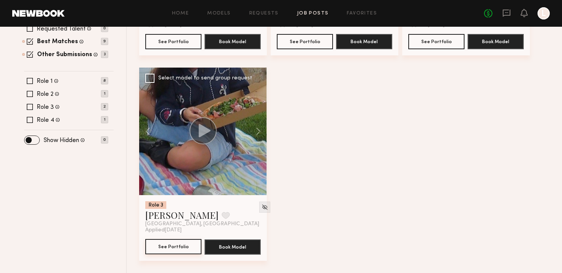
click at [176, 249] on button "See Portfolio" at bounding box center [173, 246] width 56 height 15
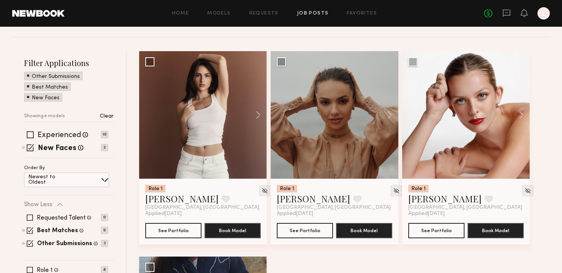
scroll to position [93, 0]
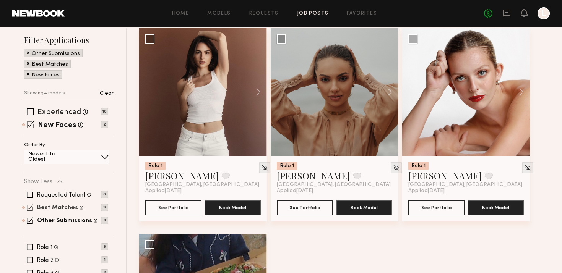
click at [70, 205] on label "Best Matches" at bounding box center [57, 208] width 41 height 6
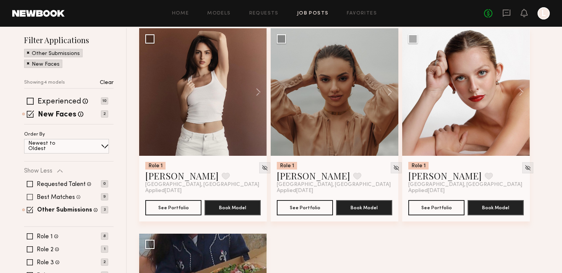
click at [70, 197] on label "Best Matches" at bounding box center [56, 198] width 38 height 6
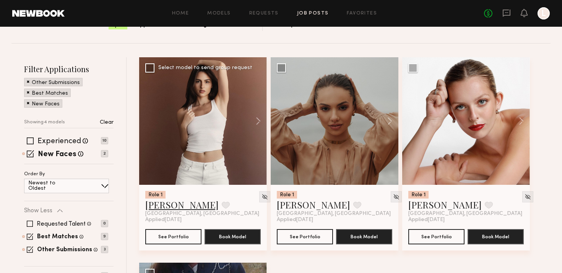
scroll to position [64, 0]
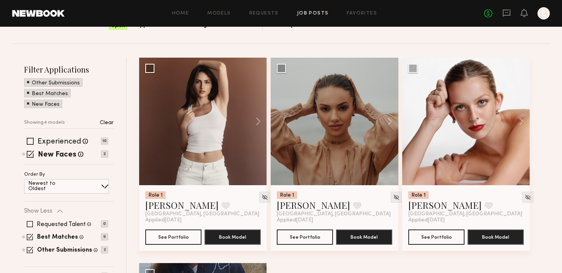
click at [75, 138] on div "Experienced Talent we've deemed to have ample paid, professional modeling exper…" at bounding box center [68, 151] width 89 height 26
click at [71, 138] on label "Experienced" at bounding box center [59, 142] width 44 height 8
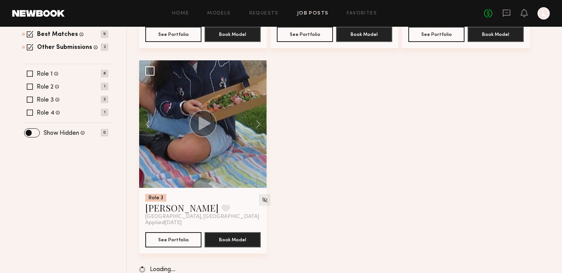
scroll to position [0, 0]
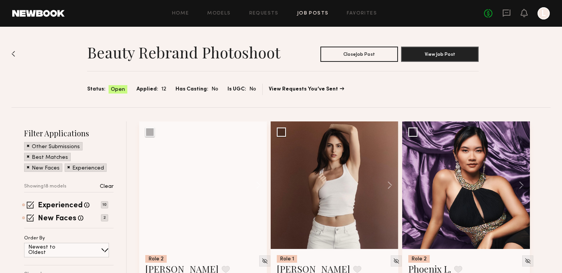
click at [30, 145] on div "Other Submissions" at bounding box center [53, 146] width 58 height 8
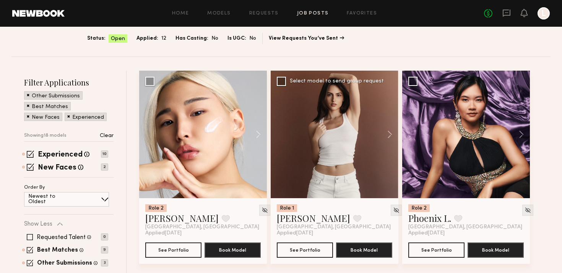
scroll to position [51, 0]
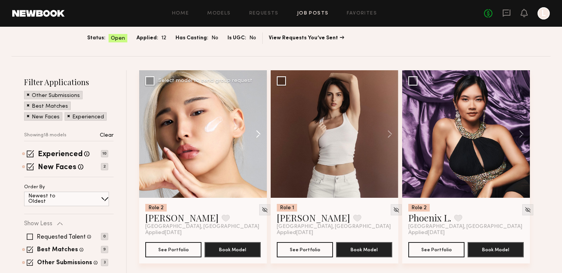
click at [263, 133] on button at bounding box center [254, 134] width 24 height 128
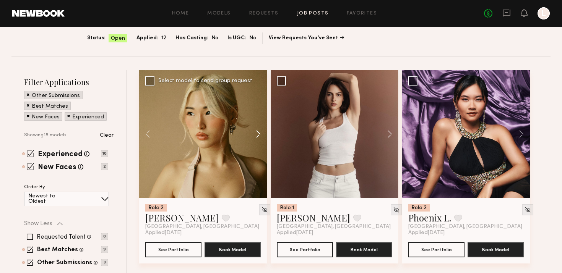
click at [263, 133] on button at bounding box center [254, 134] width 24 height 128
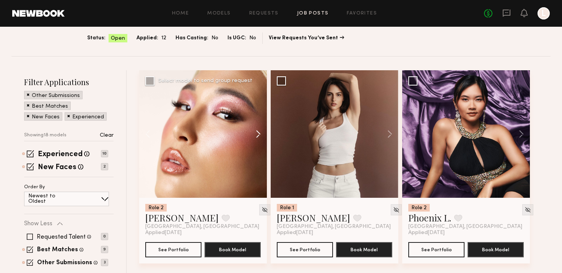
click at [263, 133] on button at bounding box center [254, 134] width 24 height 128
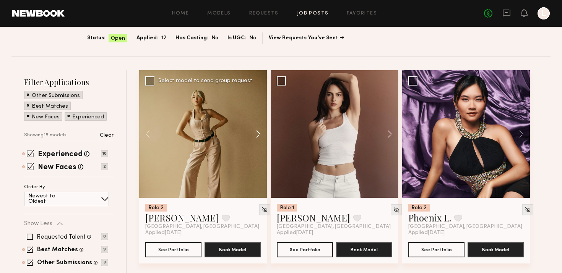
click at [263, 133] on button at bounding box center [254, 134] width 24 height 128
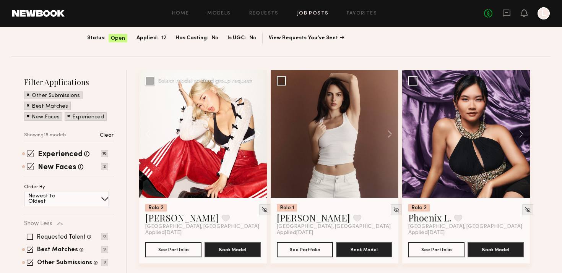
click at [263, 133] on button at bounding box center [254, 134] width 24 height 128
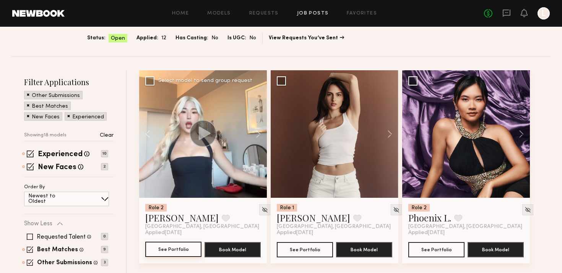
click at [176, 248] on button "See Portfolio" at bounding box center [173, 249] width 56 height 15
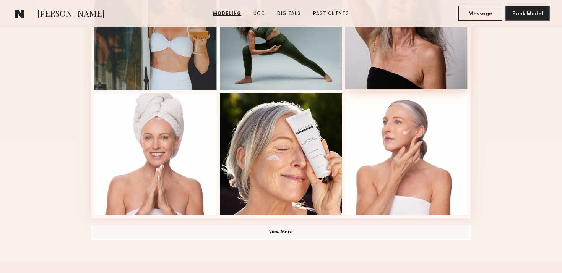
scroll to position [510, 0]
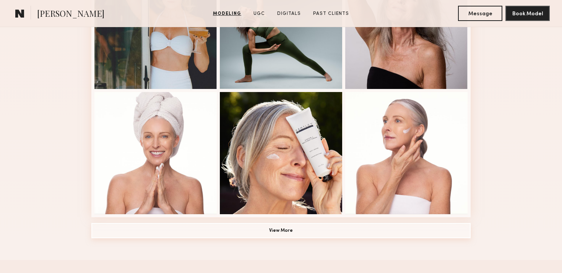
click at [300, 232] on button "View More" at bounding box center [280, 230] width 379 height 15
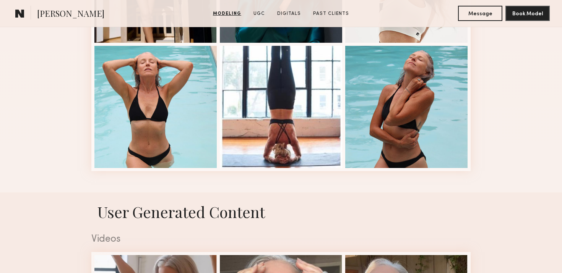
scroll to position [1058, 0]
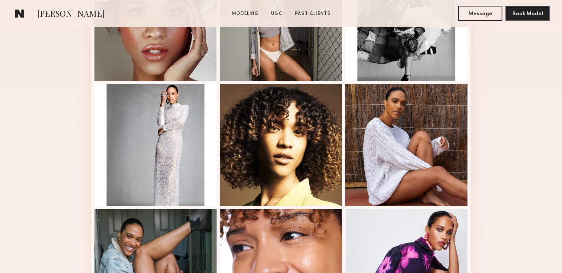
scroll to position [428, 0]
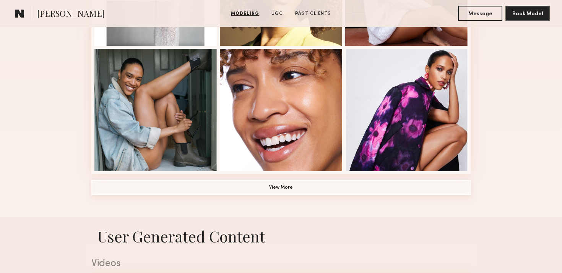
click at [317, 183] on button "View More" at bounding box center [280, 187] width 379 height 15
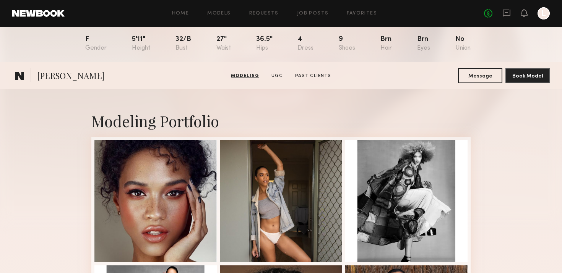
scroll to position [50, 0]
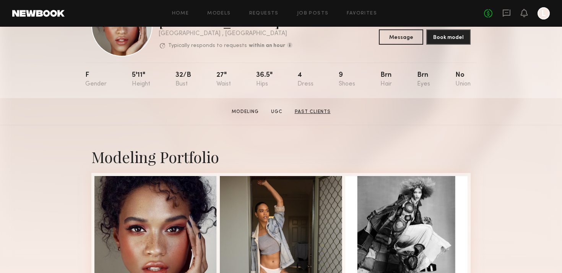
click at [320, 109] on link "Past Clients" at bounding box center [313, 112] width 42 height 7
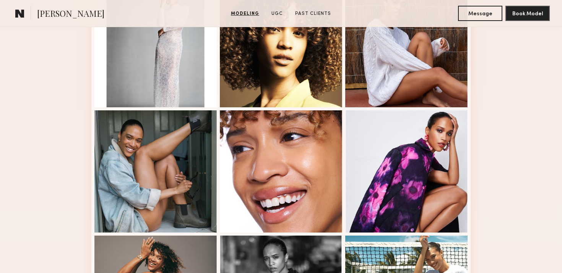
scroll to position [366, 0]
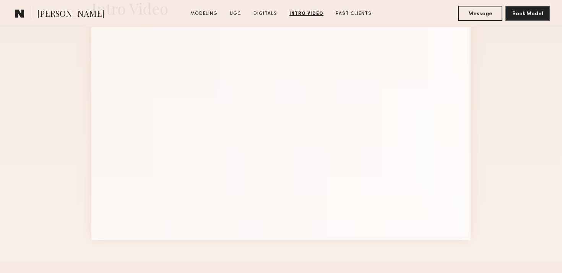
scroll to position [1317, 0]
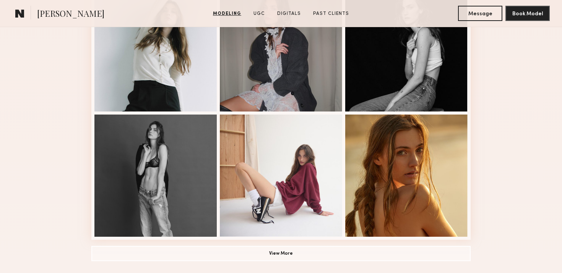
scroll to position [510, 0]
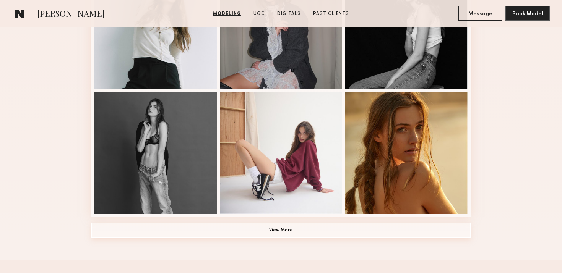
click at [220, 226] on button "View More" at bounding box center [280, 230] width 379 height 15
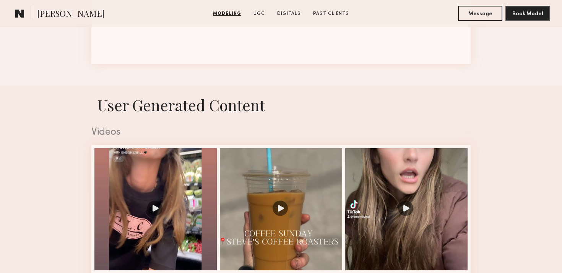
scroll to position [1165, 0]
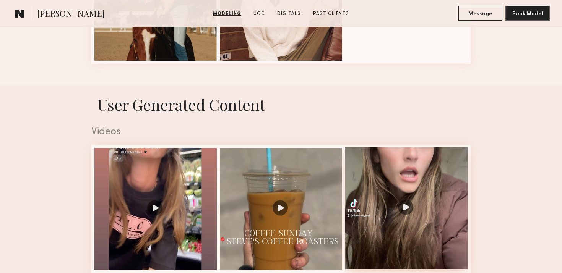
click at [398, 172] on div at bounding box center [406, 208] width 122 height 122
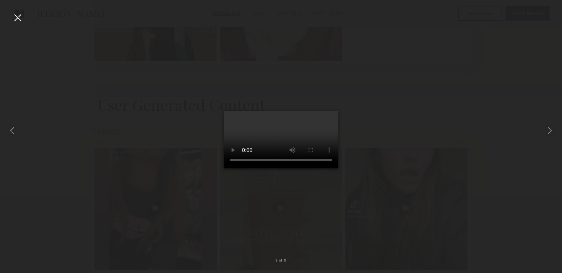
click at [13, 18] on div at bounding box center [17, 17] width 12 height 12
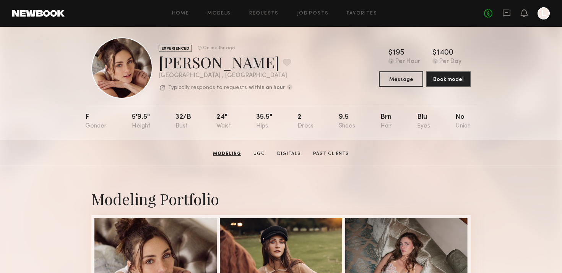
scroll to position [0, 0]
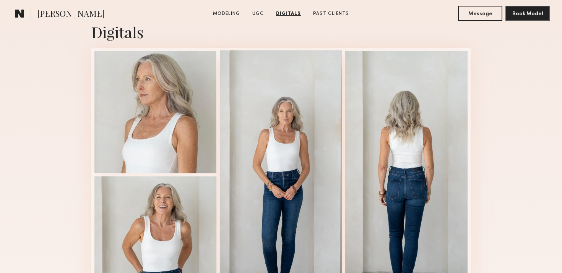
scroll to position [1200, 0]
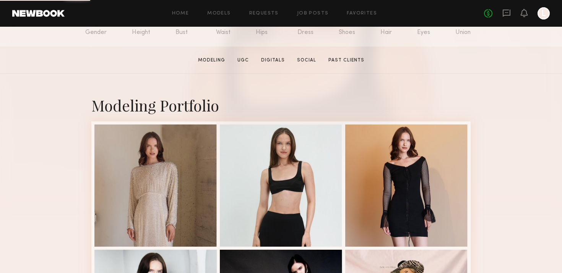
scroll to position [122, 0]
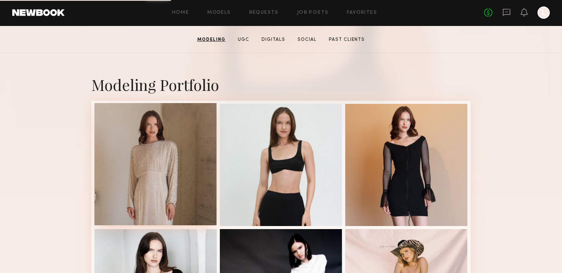
click at [193, 142] on div at bounding box center [155, 164] width 122 height 122
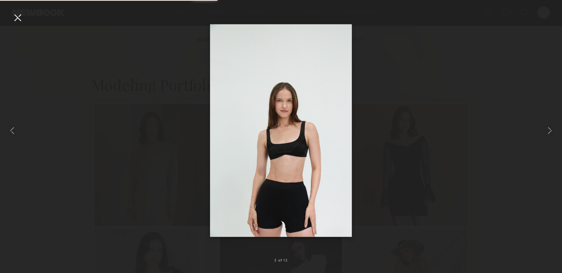
click at [150, 151] on div at bounding box center [281, 130] width 562 height 237
click at [556, 145] on div at bounding box center [550, 130] width 23 height 237
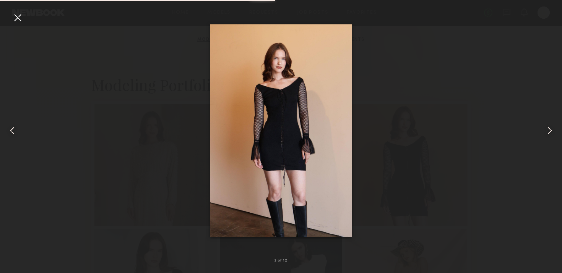
click at [553, 128] on common-icon at bounding box center [550, 131] width 12 height 12
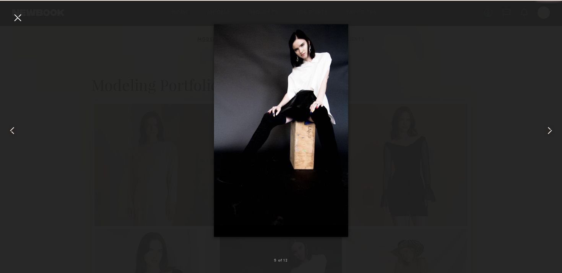
click at [553, 128] on common-icon at bounding box center [550, 131] width 12 height 12
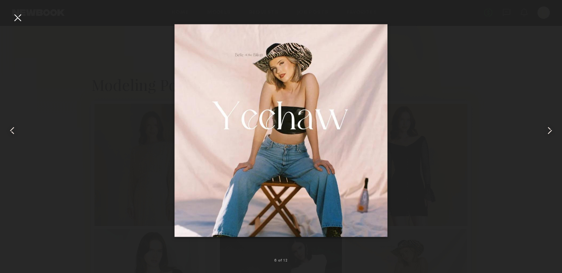
click at [553, 128] on common-icon at bounding box center [550, 131] width 12 height 12
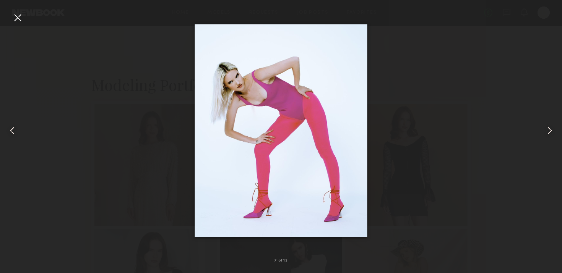
click at [553, 129] on common-icon at bounding box center [550, 131] width 12 height 12
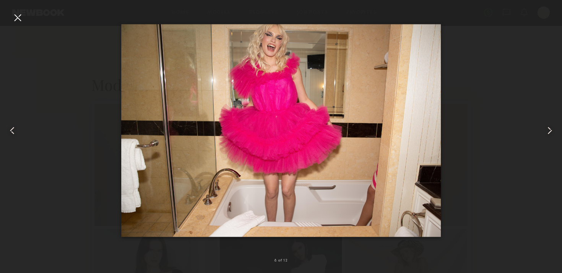
click at [553, 129] on common-icon at bounding box center [550, 131] width 12 height 12
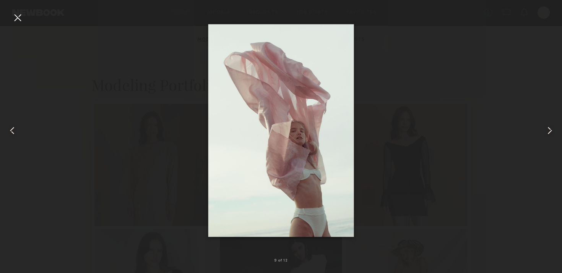
click at [553, 129] on common-icon at bounding box center [550, 131] width 12 height 12
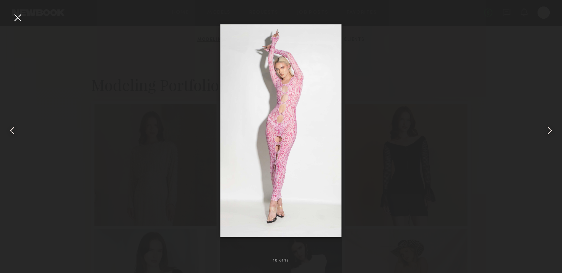
click at [553, 129] on common-icon at bounding box center [550, 131] width 12 height 12
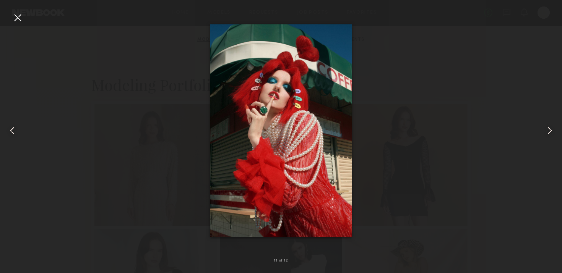
click at [553, 129] on common-icon at bounding box center [550, 131] width 12 height 12
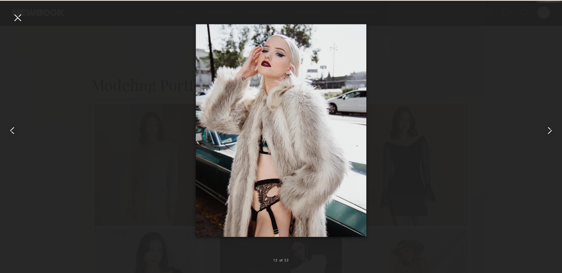
click at [553, 129] on common-icon at bounding box center [550, 131] width 12 height 12
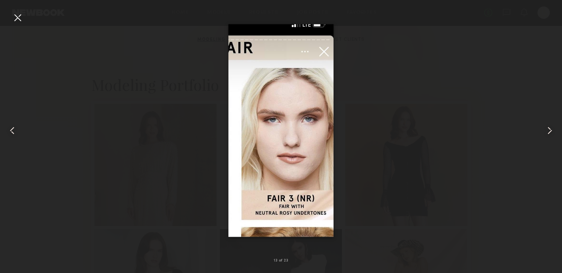
click at [553, 130] on common-icon at bounding box center [550, 131] width 12 height 12
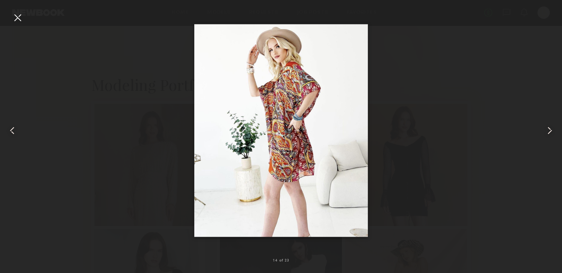
click at [553, 130] on common-icon at bounding box center [550, 131] width 12 height 12
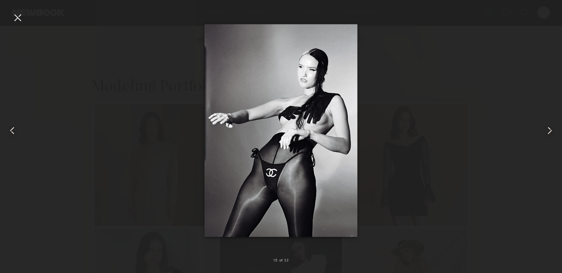
click at [553, 130] on common-icon at bounding box center [550, 131] width 12 height 12
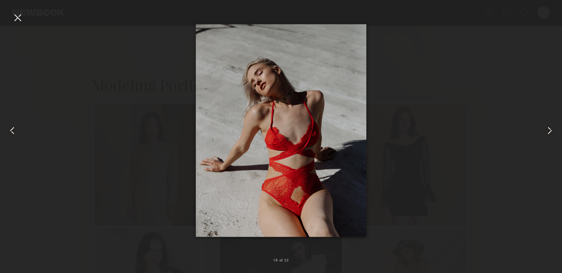
click at [553, 130] on common-icon at bounding box center [550, 131] width 12 height 12
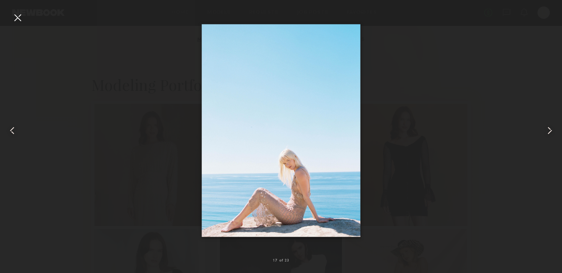
click at [553, 130] on common-icon at bounding box center [550, 131] width 12 height 12
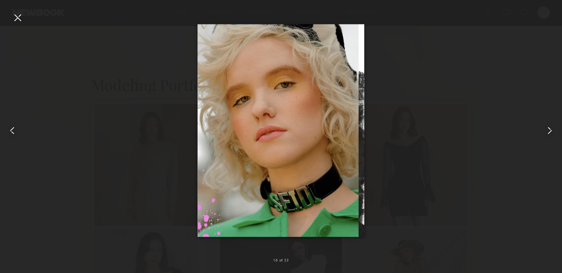
click at [553, 130] on common-icon at bounding box center [550, 131] width 12 height 12
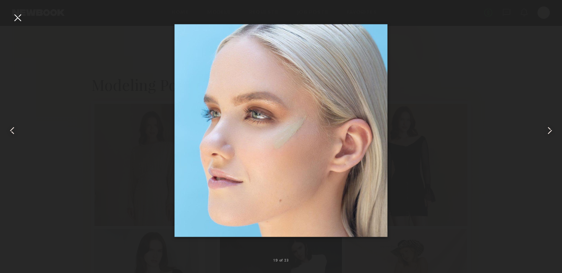
click at [553, 130] on common-icon at bounding box center [550, 131] width 12 height 12
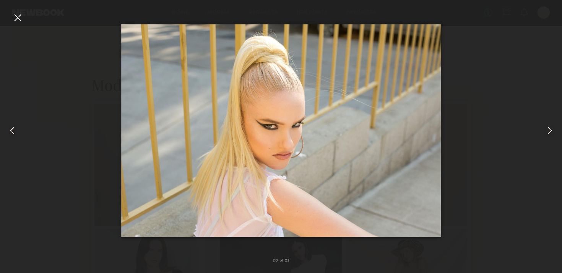
click at [553, 130] on common-icon at bounding box center [550, 131] width 12 height 12
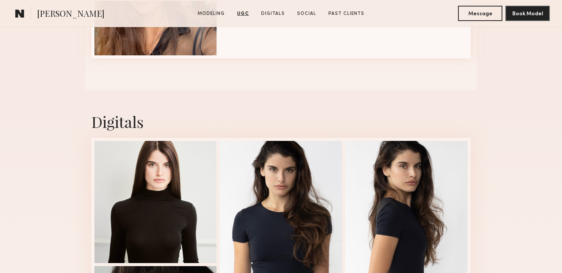
scroll to position [1029, 0]
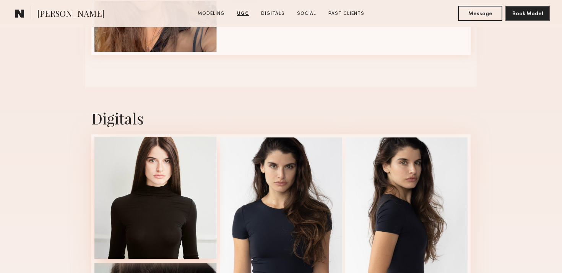
click at [159, 190] on div at bounding box center [155, 198] width 122 height 122
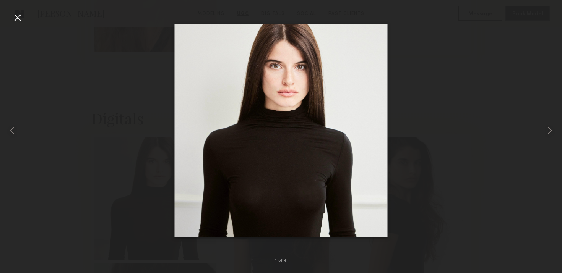
click at [533, 136] on div at bounding box center [281, 130] width 562 height 237
click at [538, 127] on div at bounding box center [281, 130] width 562 height 237
click at [549, 128] on common-icon at bounding box center [550, 131] width 12 height 12
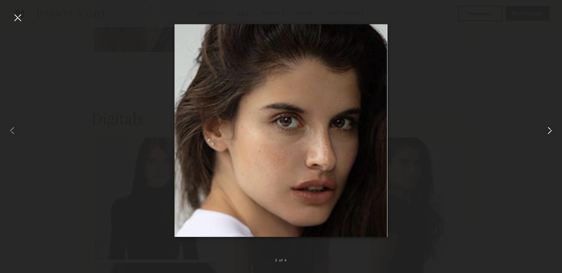
click at [549, 128] on common-icon at bounding box center [550, 131] width 12 height 12
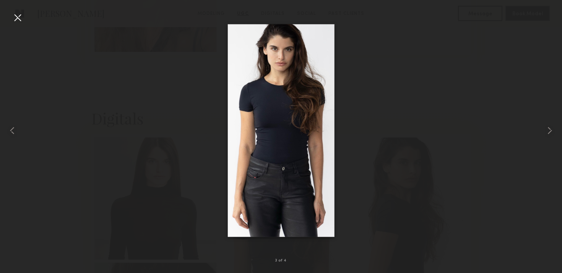
click at [12, 15] on div at bounding box center [17, 17] width 12 height 12
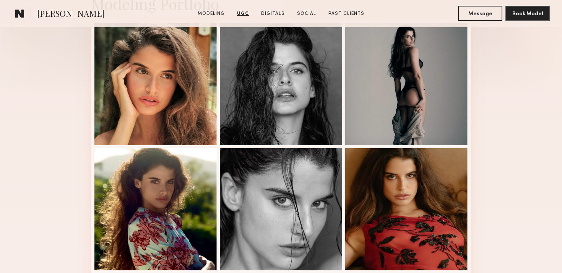
scroll to position [0, 0]
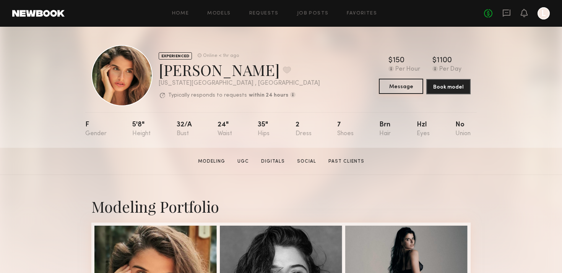
click at [407, 81] on button "Message" at bounding box center [401, 86] width 44 height 15
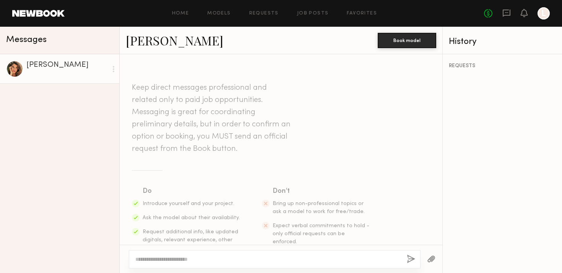
scroll to position [36, 0]
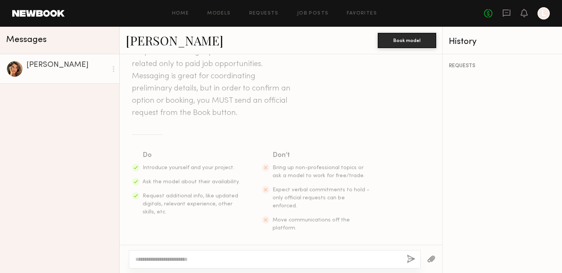
click at [260, 261] on textarea at bounding box center [267, 260] width 265 height 8
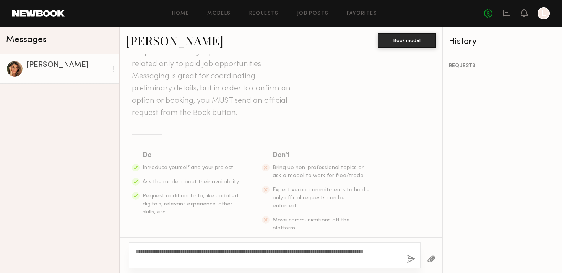
type textarea "**********"
click at [416, 257] on div "**********" at bounding box center [275, 256] width 292 height 26
click at [408, 258] on button "button" at bounding box center [411, 260] width 8 height 10
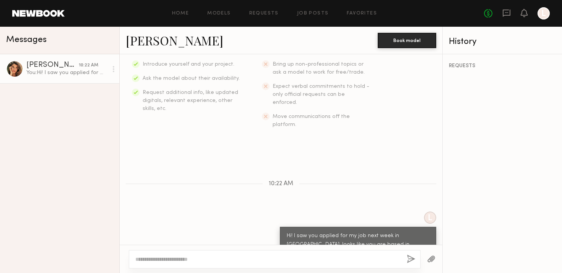
scroll to position [146, 0]
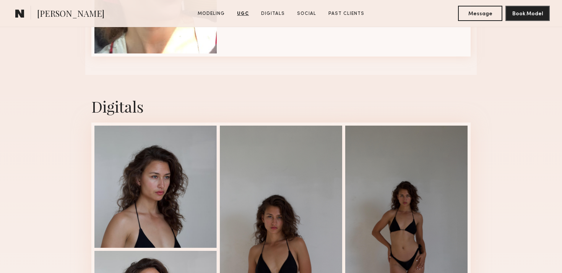
scroll to position [1448, 0]
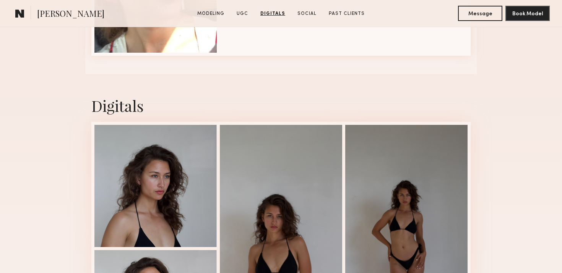
click at [168, 211] on div at bounding box center [155, 186] width 122 height 122
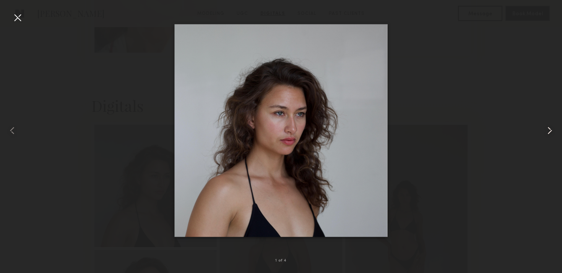
click at [547, 130] on common-icon at bounding box center [550, 131] width 12 height 12
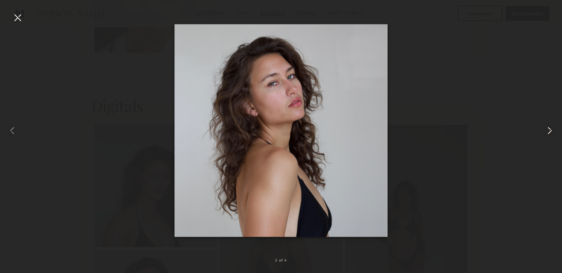
click at [547, 130] on common-icon at bounding box center [550, 131] width 12 height 12
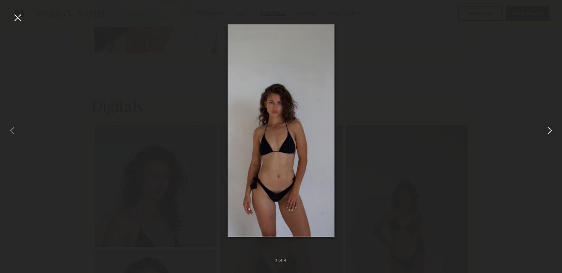
click at [547, 130] on common-icon at bounding box center [550, 131] width 12 height 12
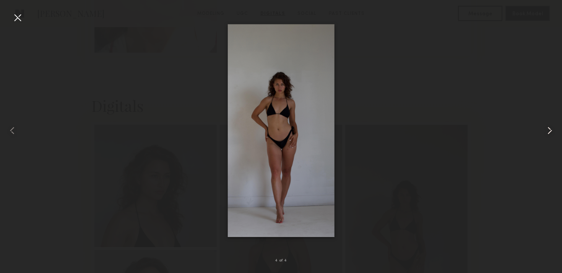
click at [547, 130] on common-icon at bounding box center [550, 131] width 12 height 12
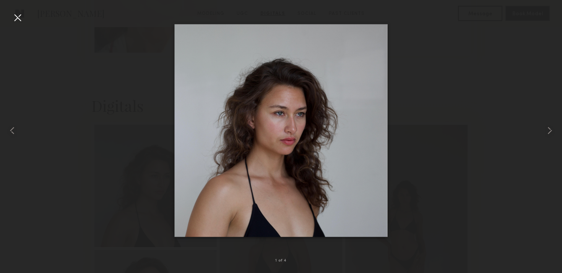
click at [471, 70] on div at bounding box center [281, 130] width 562 height 237
click at [23, 15] on div at bounding box center [17, 17] width 12 height 12
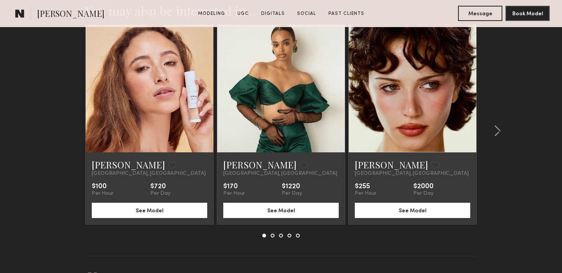
scroll to position [2048, 0]
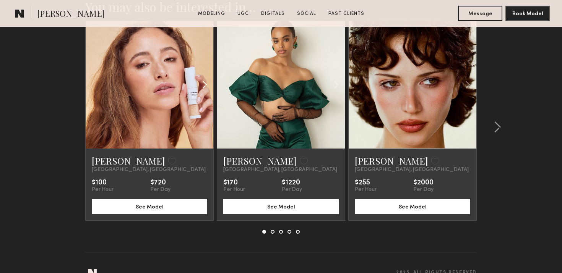
click at [203, 83] on common-icon at bounding box center [204, 85] width 11 height 15
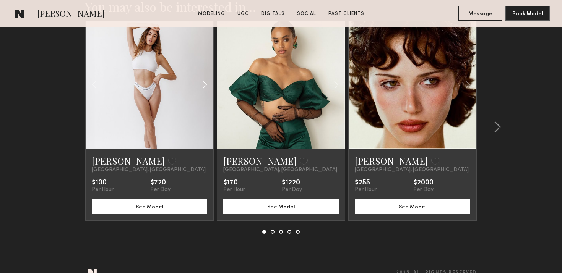
click at [203, 83] on common-icon at bounding box center [204, 85] width 11 height 15
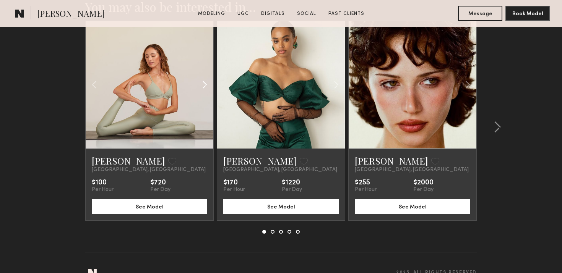
click at [203, 83] on common-icon at bounding box center [204, 85] width 11 height 15
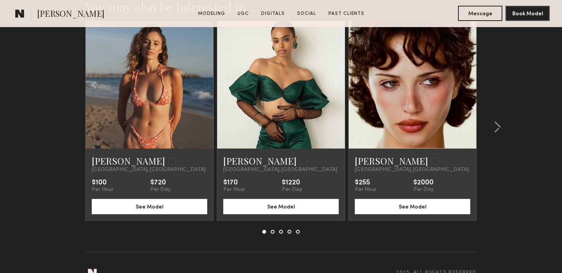
click at [203, 83] on div at bounding box center [150, 85] width 128 height 128
click at [166, 99] on link at bounding box center [150, 85] width 44 height 128
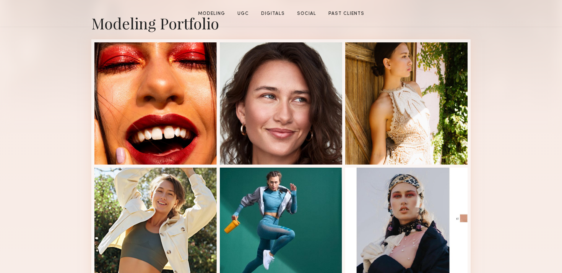
scroll to position [0, 0]
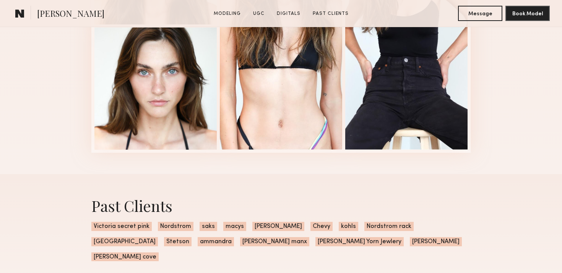
scroll to position [1489, 0]
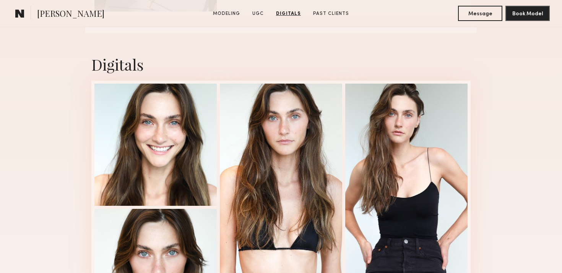
click at [166, 134] on div at bounding box center [155, 145] width 122 height 122
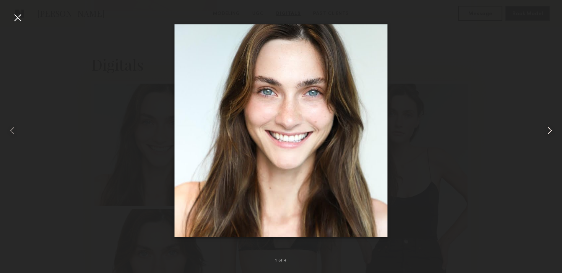
click at [546, 121] on div at bounding box center [550, 130] width 23 height 237
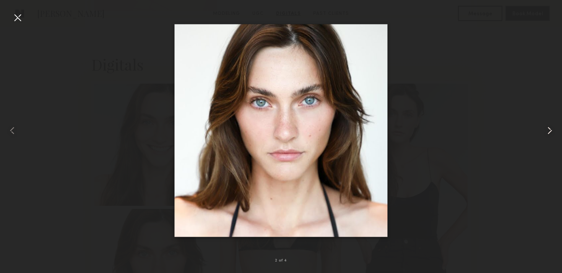
click at [547, 121] on div at bounding box center [550, 130] width 23 height 237
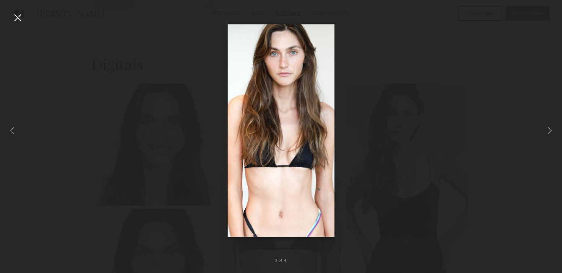
click at [21, 20] on div at bounding box center [17, 17] width 12 height 12
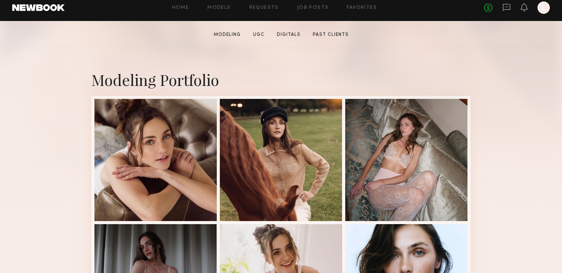
scroll to position [0, 0]
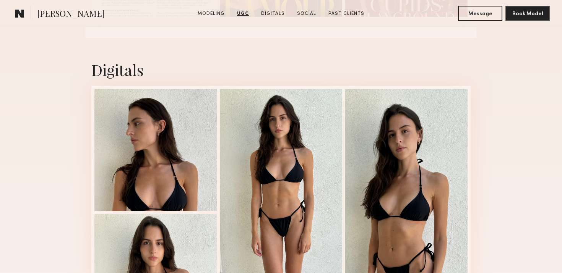
scroll to position [1116, 0]
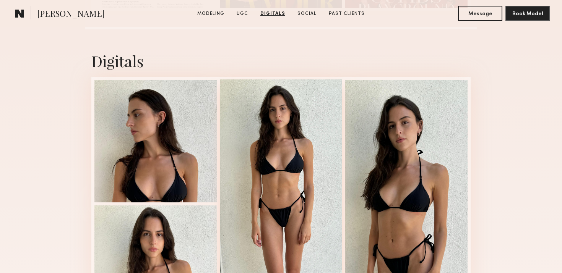
click at [285, 180] on div at bounding box center [281, 204] width 122 height 248
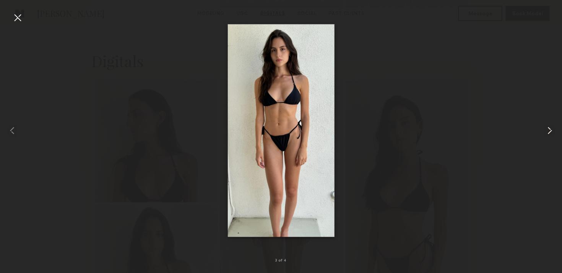
click at [551, 128] on common-icon at bounding box center [550, 131] width 12 height 12
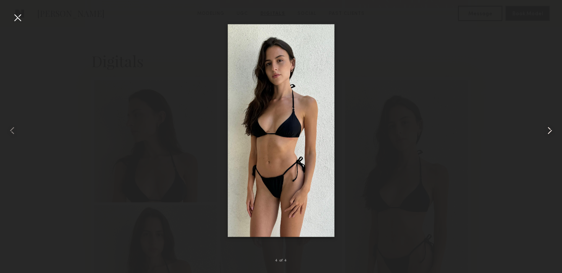
click at [551, 128] on common-icon at bounding box center [550, 131] width 12 height 12
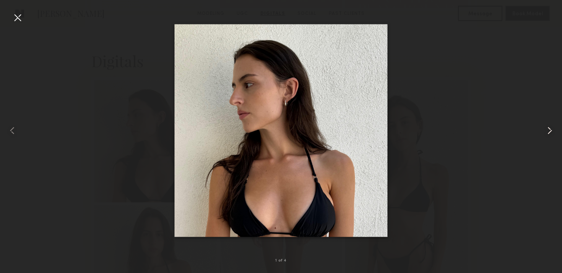
click at [546, 127] on common-icon at bounding box center [550, 131] width 12 height 12
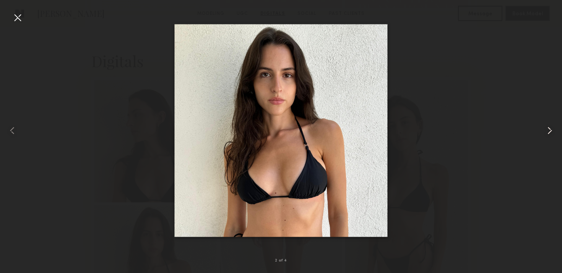
click at [547, 127] on common-icon at bounding box center [550, 131] width 12 height 12
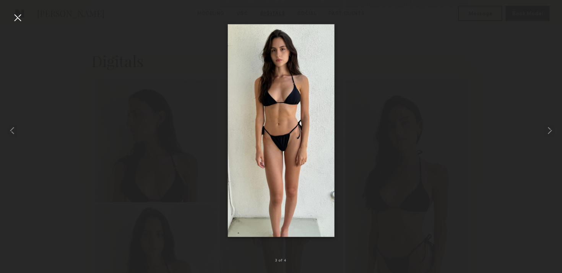
click at [23, 16] on div at bounding box center [17, 17] width 12 height 12
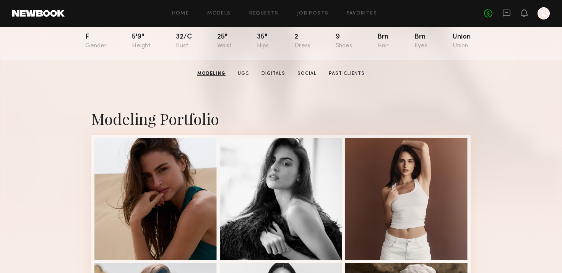
scroll to position [0, 0]
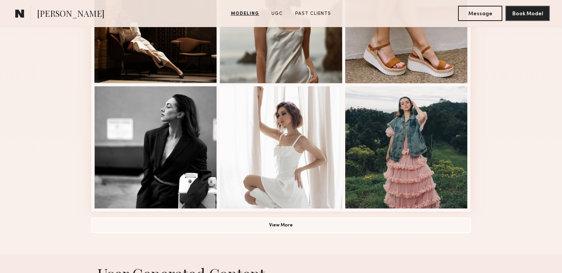
scroll to position [515, 0]
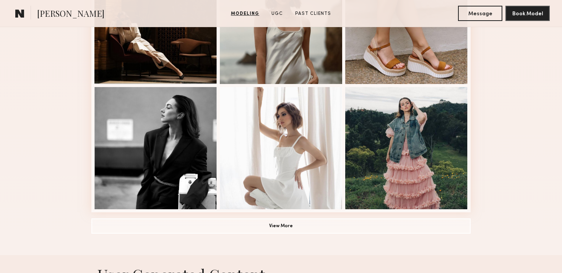
click at [299, 226] on button "View More" at bounding box center [280, 225] width 379 height 15
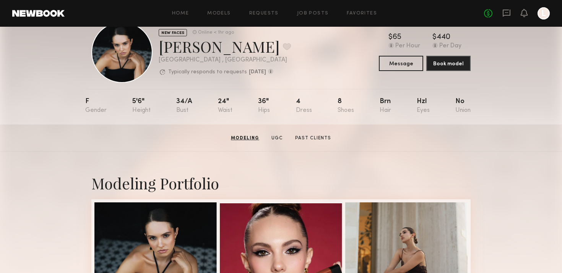
scroll to position [0, 0]
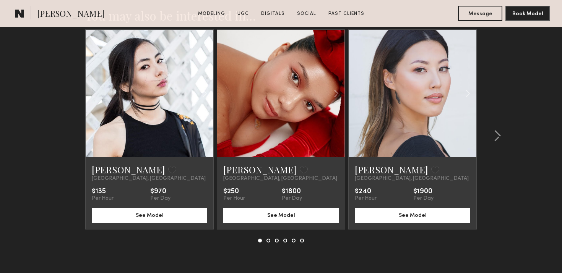
scroll to position [1684, 0]
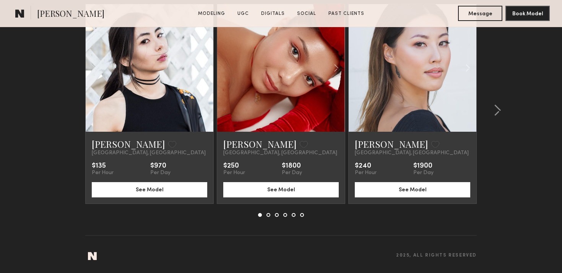
click at [268, 213] on button at bounding box center [268, 215] width 4 height 4
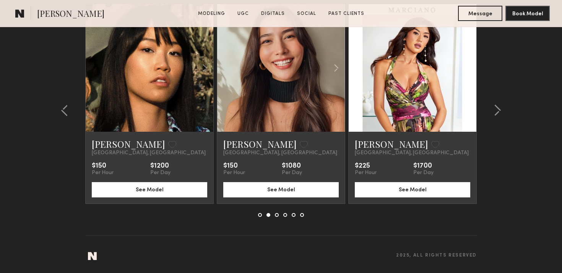
scroll to position [1631, 0]
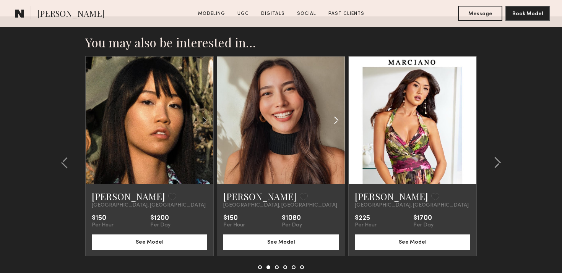
click at [334, 120] on common-icon at bounding box center [336, 120] width 11 height 15
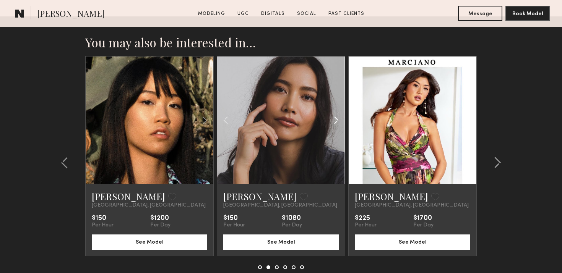
click at [334, 120] on common-icon at bounding box center [336, 120] width 11 height 15
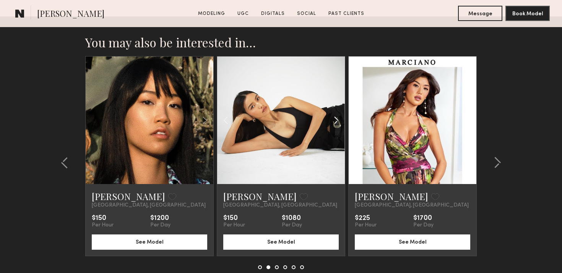
click at [334, 120] on common-icon at bounding box center [336, 120] width 11 height 15
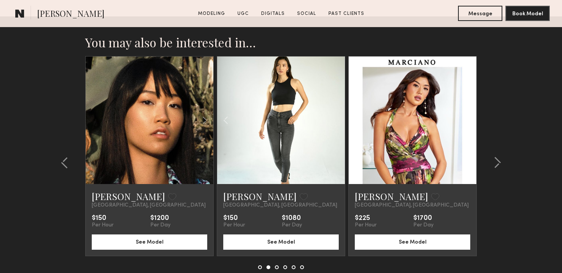
click at [334, 120] on div at bounding box center [281, 121] width 128 height 128
click at [313, 152] on div at bounding box center [281, 121] width 128 height 128
click at [240, 195] on link "[PERSON_NAME]" at bounding box center [259, 196] width 73 height 12
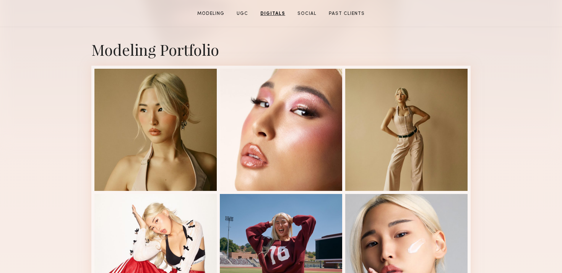
scroll to position [0, 0]
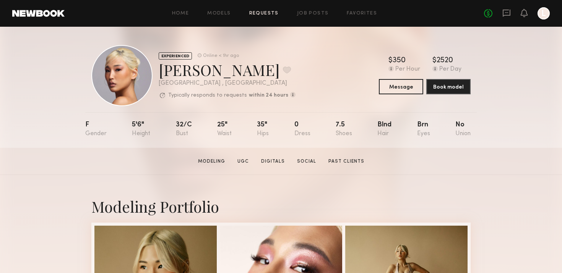
click at [266, 11] on link "Requests" at bounding box center [263, 13] width 29 height 5
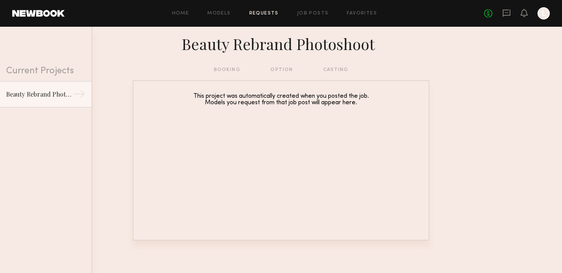
click at [320, 16] on div "Home Models Requests Job Posts Favorites Sign Out No fees up to $5,000 L" at bounding box center [307, 13] width 485 height 12
click at [316, 15] on link "Job Posts" at bounding box center [313, 13] width 32 height 5
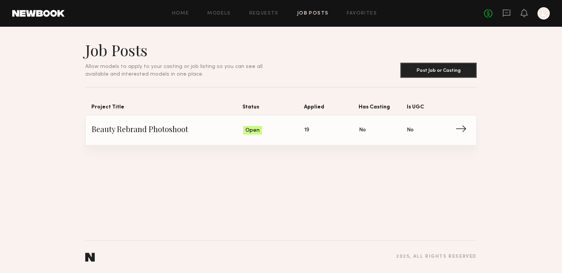
click at [203, 124] on link "Beauty Rebrand Photoshoot Status: Open Applied: 19 Has Casting: No Is UGC: No →" at bounding box center [281, 130] width 378 height 30
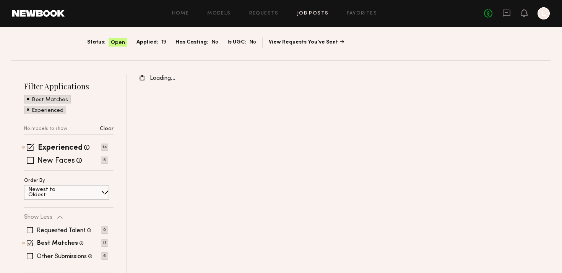
scroll to position [48, 0]
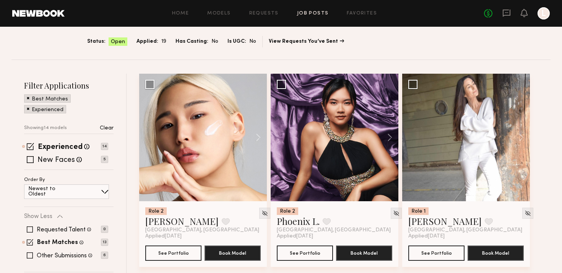
click at [28, 109] on span at bounding box center [28, 108] width 3 height 7
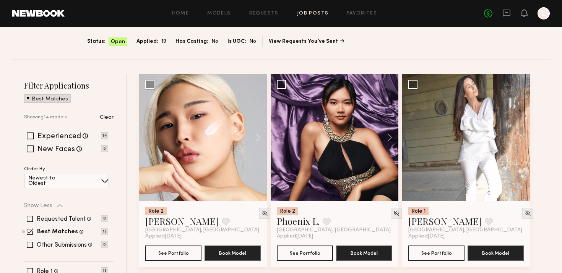
click at [28, 96] on span at bounding box center [28, 97] width 3 height 7
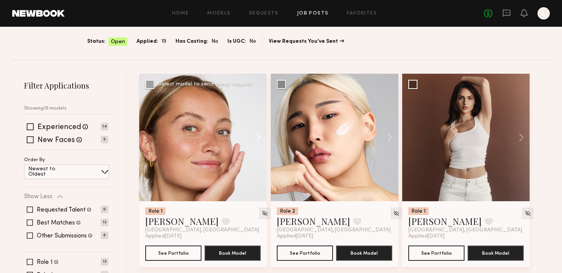
click at [258, 137] on button at bounding box center [254, 138] width 24 height 128
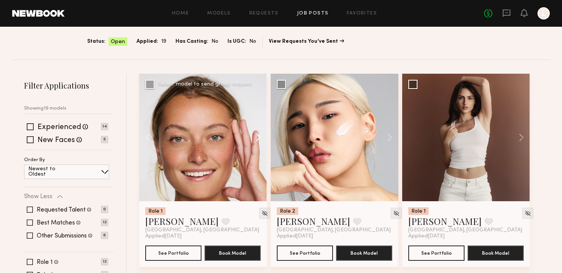
click at [258, 137] on button at bounding box center [254, 138] width 24 height 128
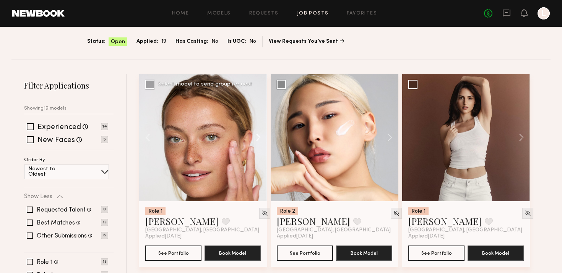
click at [258, 137] on button at bounding box center [254, 138] width 24 height 128
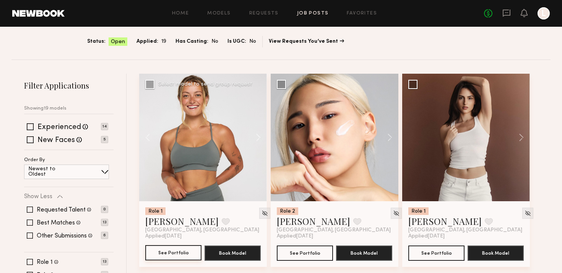
click at [172, 254] on button "See Portfolio" at bounding box center [173, 252] width 56 height 15
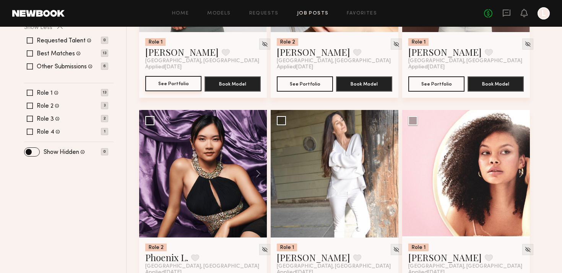
scroll to position [218, 0]
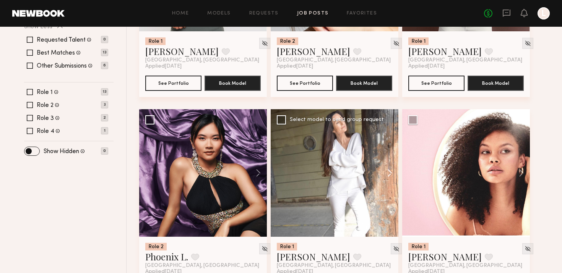
click at [385, 170] on button at bounding box center [386, 173] width 24 height 128
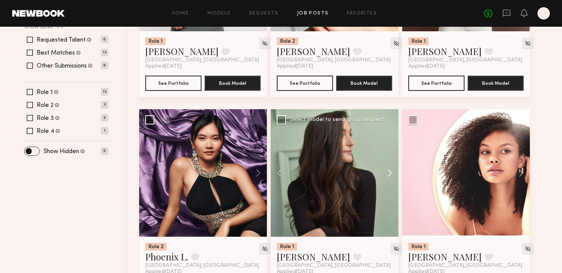
click at [385, 170] on button at bounding box center [386, 173] width 24 height 128
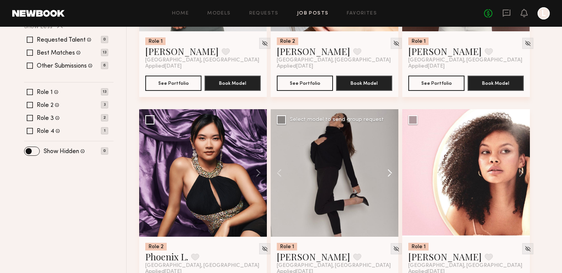
click at [385, 170] on button at bounding box center [386, 173] width 24 height 128
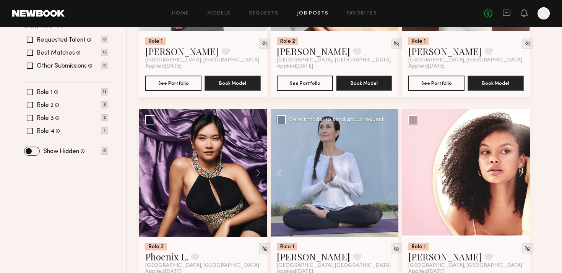
click at [385, 170] on div at bounding box center [335, 173] width 128 height 128
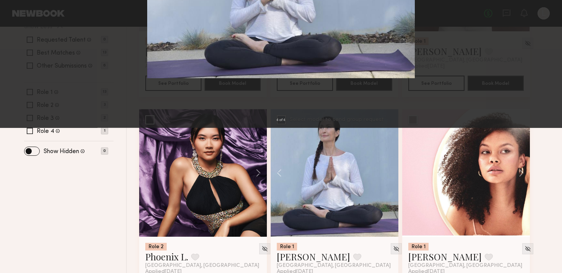
click at [16, 16] on button at bounding box center [17, 18] width 12 height 14
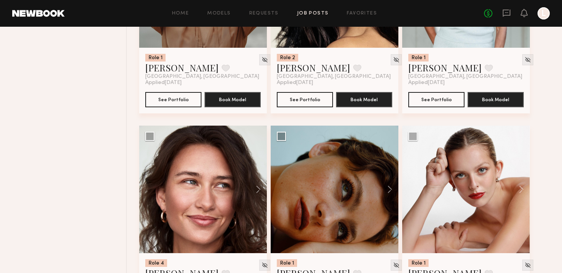
scroll to position [614, 0]
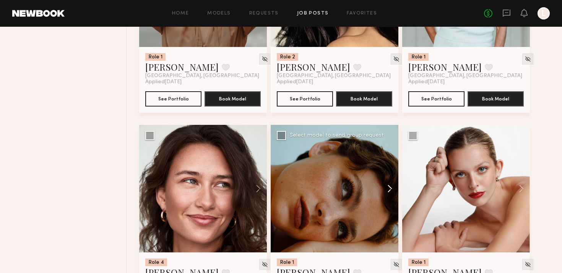
click at [390, 190] on button at bounding box center [386, 189] width 24 height 128
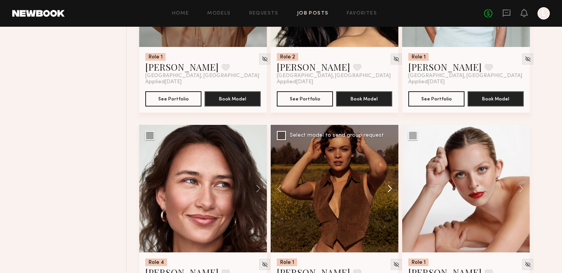
click at [390, 190] on button at bounding box center [386, 189] width 24 height 128
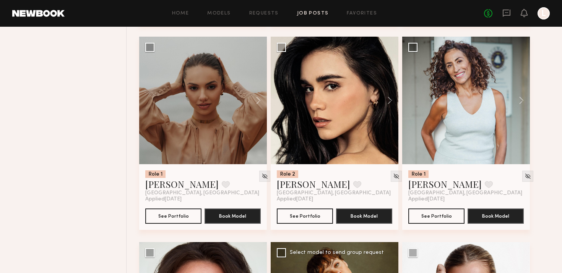
scroll to position [496, 0]
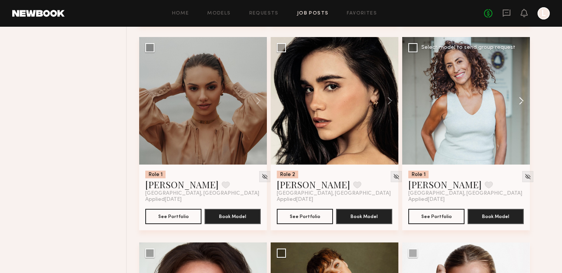
click at [524, 96] on button at bounding box center [517, 101] width 24 height 128
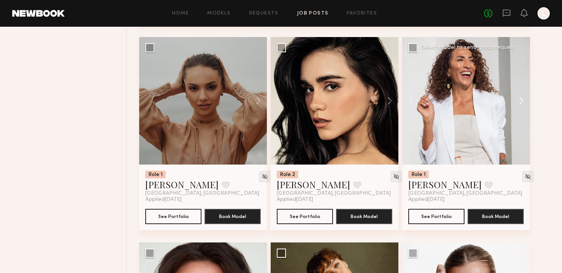
click at [523, 96] on button at bounding box center [517, 101] width 24 height 128
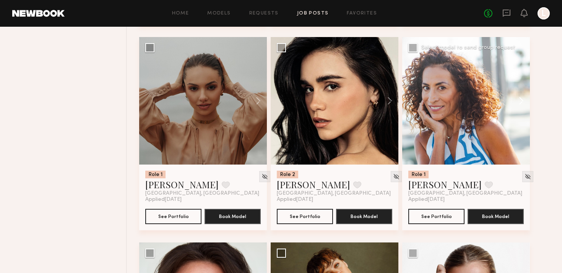
click at [523, 96] on button at bounding box center [517, 101] width 24 height 128
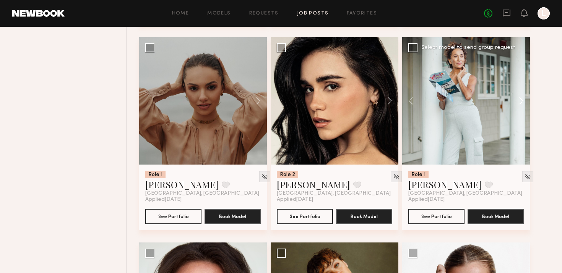
click at [523, 96] on button at bounding box center [517, 101] width 24 height 128
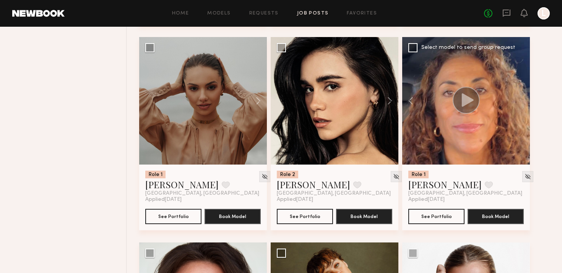
click at [523, 96] on div at bounding box center [466, 101] width 128 height 128
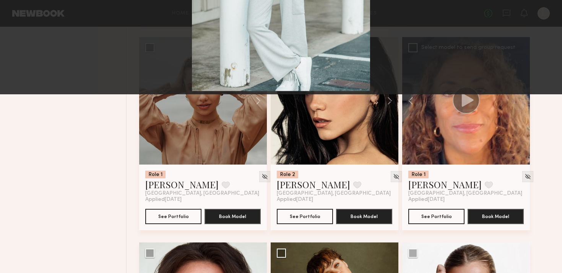
click at [25, 24] on div "5 of 5" at bounding box center [281, 136] width 562 height 273
click at [17, 19] on button at bounding box center [17, 18] width 12 height 14
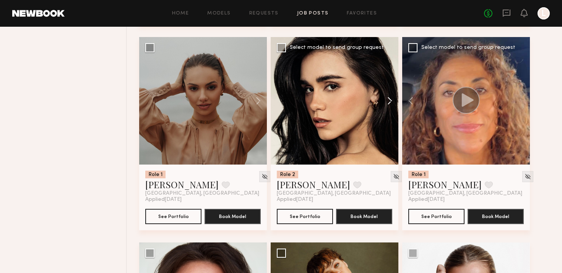
click at [389, 101] on button at bounding box center [386, 101] width 24 height 128
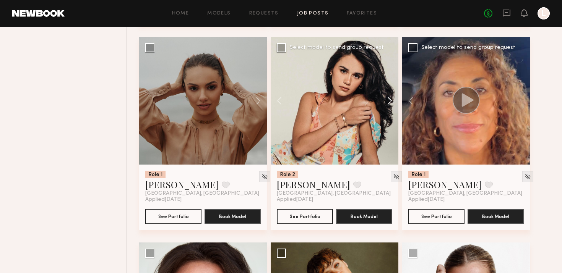
click at [389, 101] on button at bounding box center [386, 101] width 24 height 128
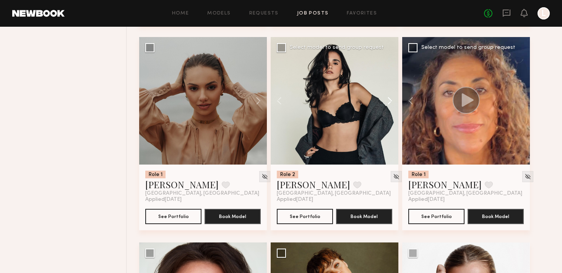
click at [389, 101] on button at bounding box center [386, 101] width 24 height 128
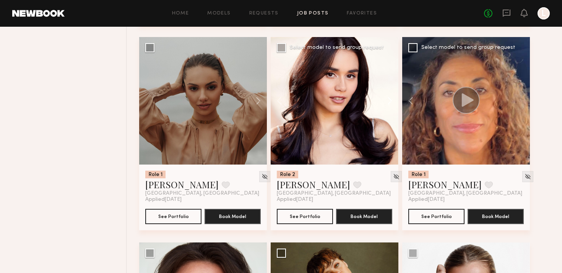
click at [389, 101] on button at bounding box center [386, 101] width 24 height 128
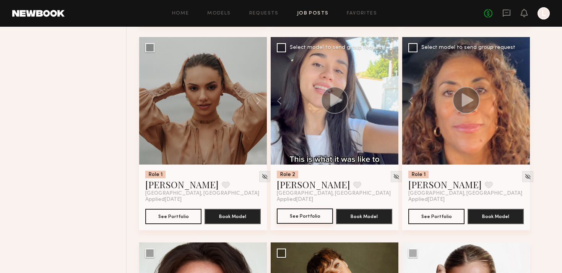
click at [299, 215] on button "See Portfolio" at bounding box center [305, 216] width 56 height 15
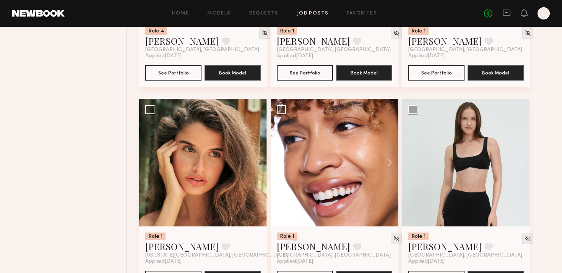
scroll to position [864, 0]
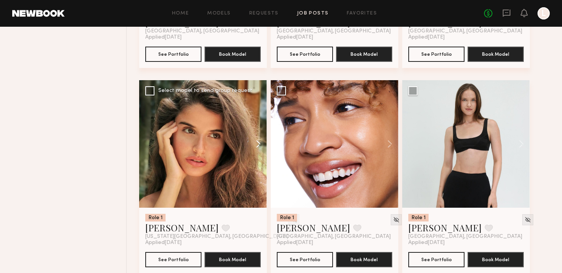
click at [254, 143] on button at bounding box center [254, 144] width 24 height 128
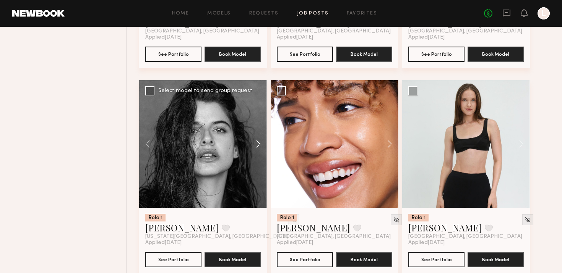
click at [254, 143] on button at bounding box center [254, 144] width 24 height 128
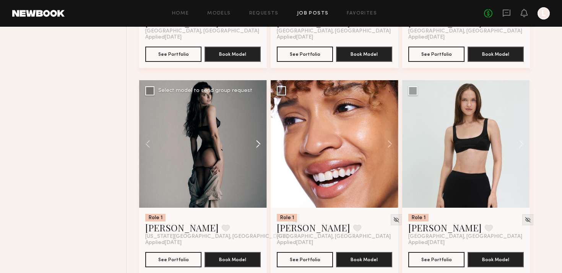
click at [254, 143] on button at bounding box center [254, 144] width 24 height 128
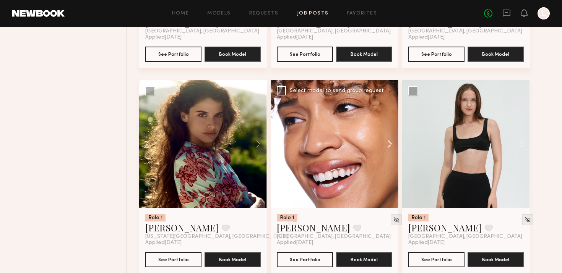
click at [388, 143] on button at bounding box center [386, 144] width 24 height 128
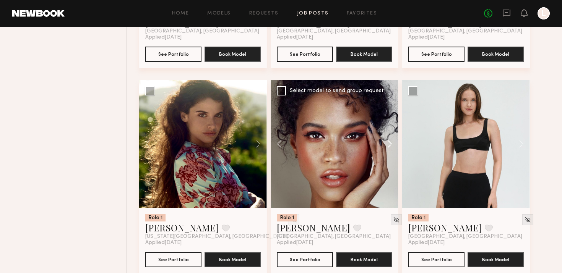
click at [388, 143] on button at bounding box center [386, 144] width 24 height 128
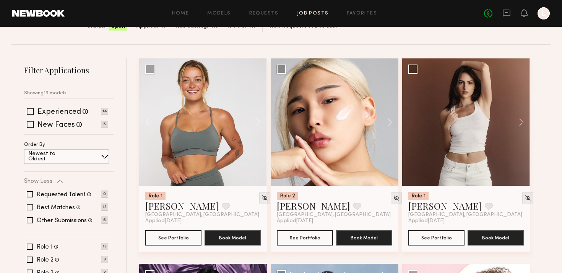
scroll to position [60, 0]
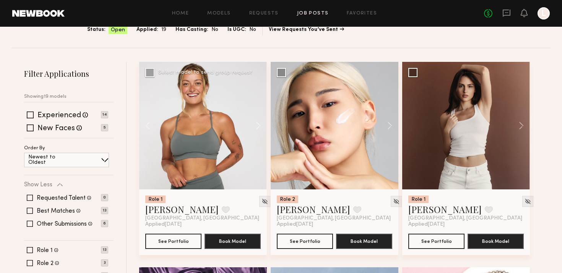
click at [220, 150] on div at bounding box center [203, 126] width 128 height 128
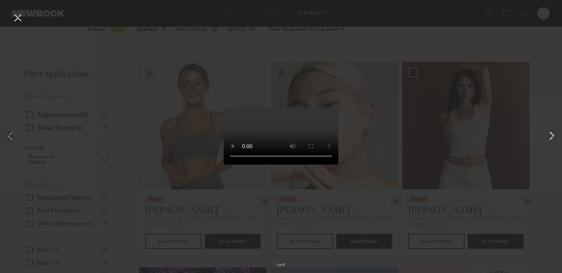
click at [550, 143] on button at bounding box center [551, 137] width 9 height 219
click at [550, 136] on button at bounding box center [551, 137] width 9 height 219
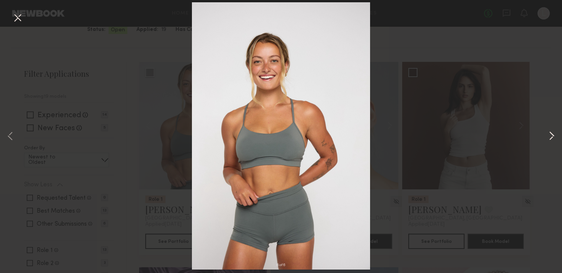
click at [550, 136] on button at bounding box center [551, 137] width 9 height 219
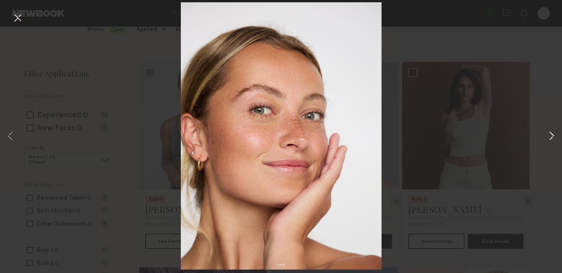
click at [550, 136] on button at bounding box center [551, 137] width 9 height 219
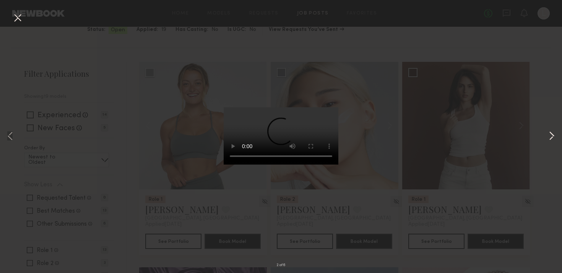
click at [550, 136] on button at bounding box center [551, 137] width 9 height 219
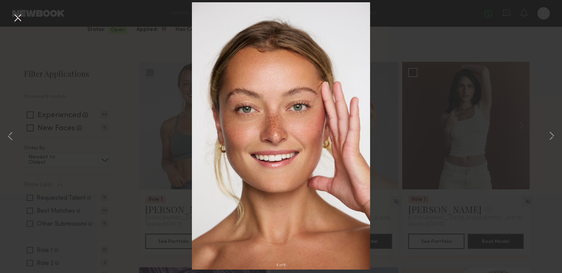
click at [73, 34] on div "4 of 6" at bounding box center [281, 136] width 562 height 273
click at [15, 22] on button at bounding box center [17, 18] width 12 height 14
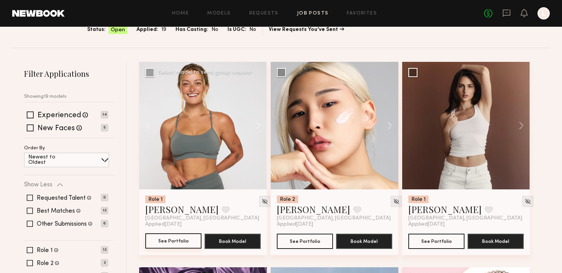
click at [154, 247] on button "See Portfolio" at bounding box center [173, 241] width 56 height 15
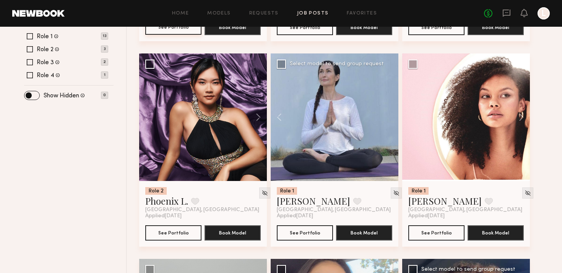
scroll to position [307, 0]
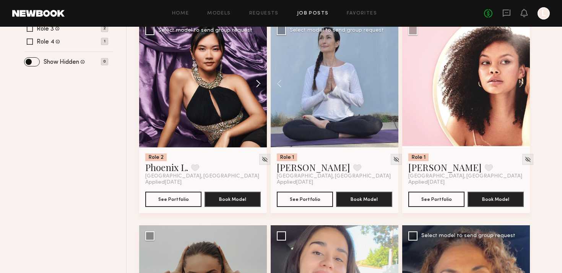
click at [254, 79] on button at bounding box center [254, 84] width 24 height 128
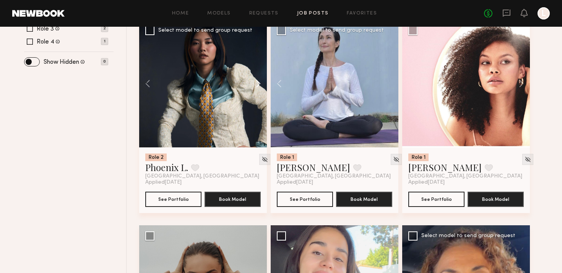
click at [254, 79] on button at bounding box center [254, 84] width 24 height 128
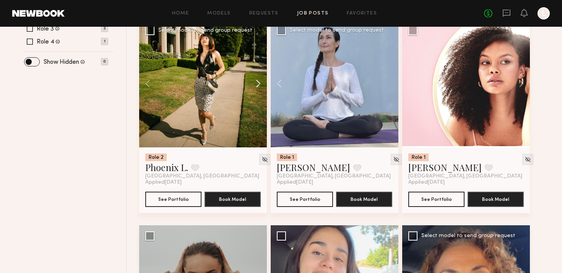
click at [255, 79] on button at bounding box center [254, 84] width 24 height 128
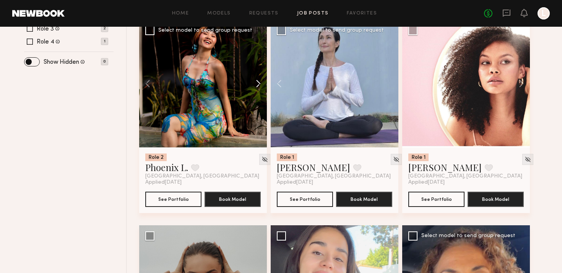
click at [255, 79] on button at bounding box center [254, 84] width 24 height 128
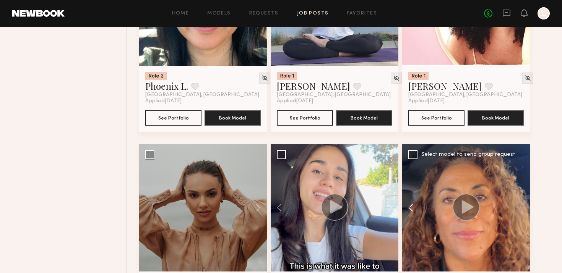
scroll to position [386, 0]
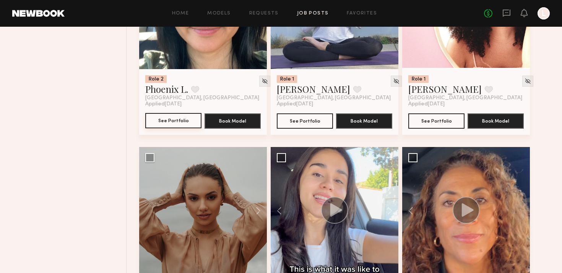
click at [180, 122] on button "See Portfolio" at bounding box center [173, 120] width 56 height 15
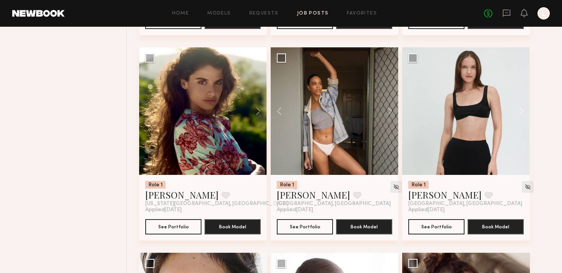
scroll to position [896, 0]
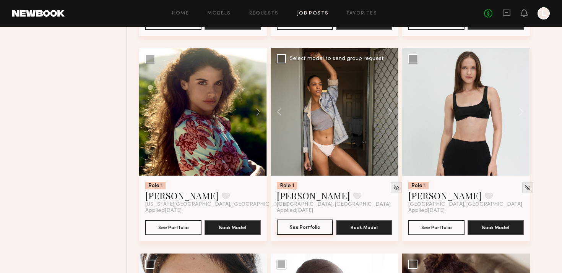
click at [312, 224] on button "See Portfolio" at bounding box center [305, 227] width 56 height 15
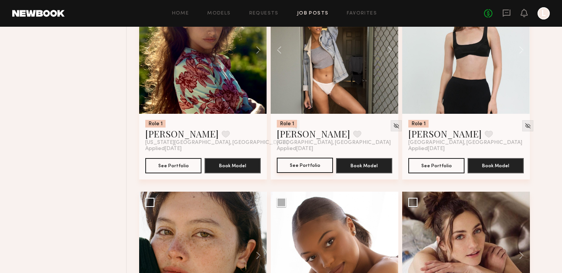
scroll to position [959, 0]
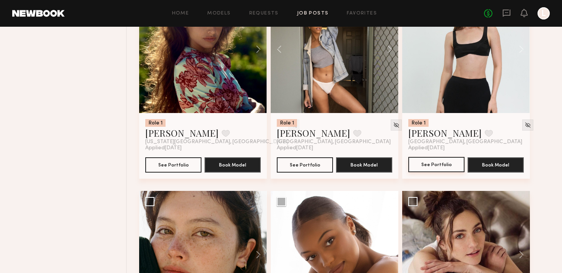
click at [433, 163] on button "See Portfolio" at bounding box center [436, 164] width 56 height 15
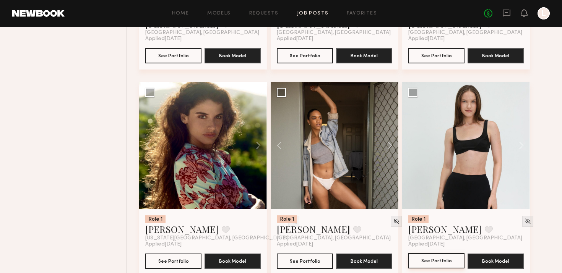
scroll to position [876, 0]
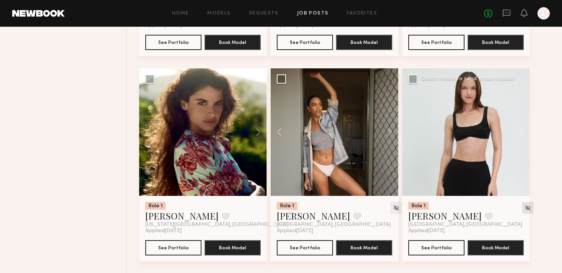
click at [524, 209] on img at bounding box center [527, 208] width 6 height 6
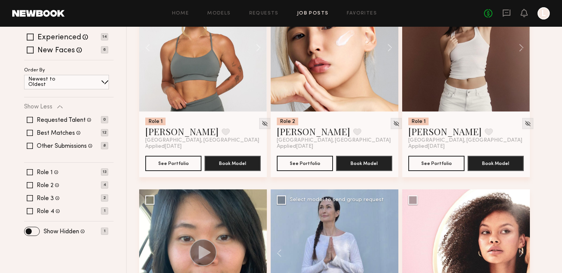
scroll to position [140, 0]
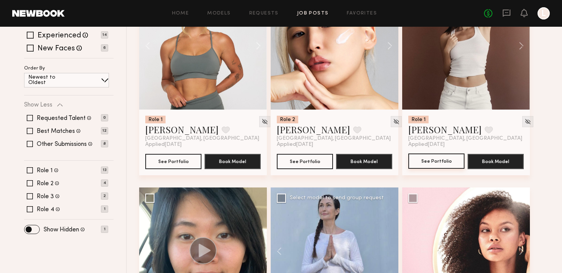
click at [426, 162] on button "See Portfolio" at bounding box center [436, 161] width 56 height 15
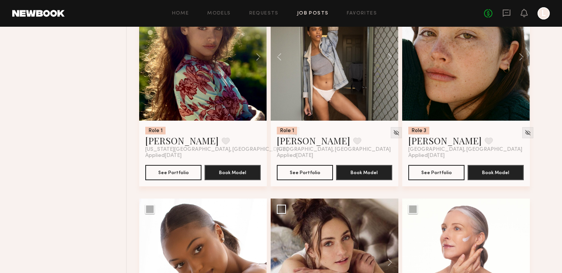
scroll to position [951, 0]
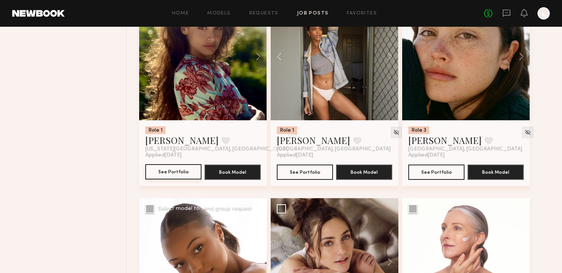
click at [175, 167] on button "See Portfolio" at bounding box center [173, 171] width 56 height 15
click at [174, 172] on button "See Portfolio" at bounding box center [173, 171] width 56 height 15
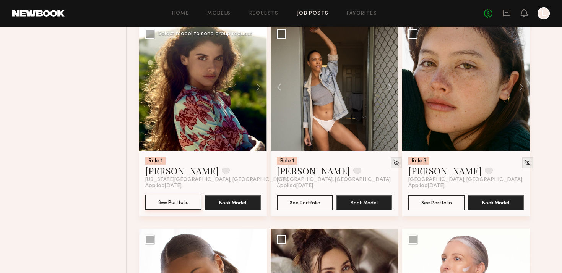
scroll to position [920, 0]
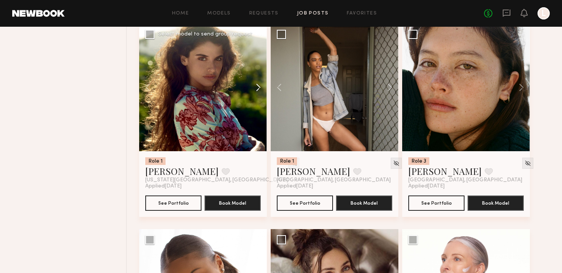
click at [255, 84] on button at bounding box center [254, 88] width 24 height 128
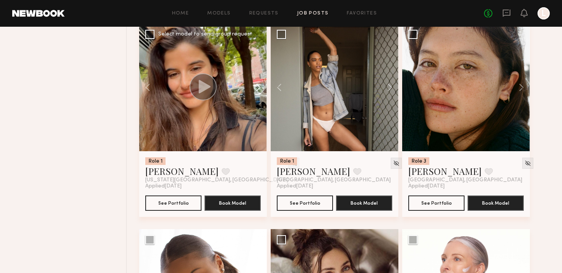
click at [255, 85] on button at bounding box center [254, 88] width 24 height 128
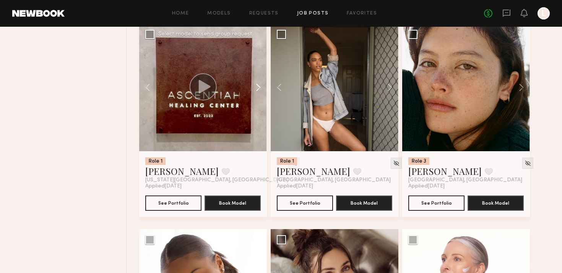
click at [255, 85] on button at bounding box center [254, 88] width 24 height 128
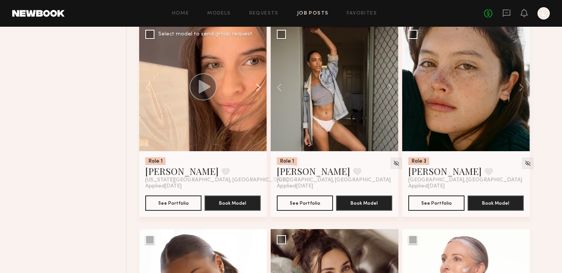
click at [255, 85] on button at bounding box center [254, 88] width 24 height 128
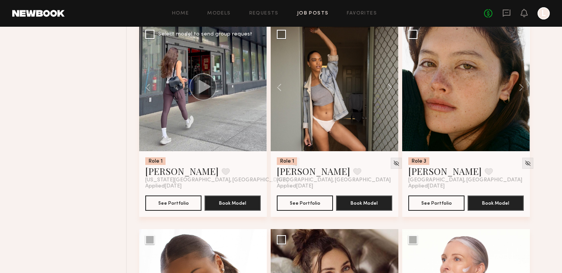
click at [255, 85] on div at bounding box center [203, 88] width 128 height 128
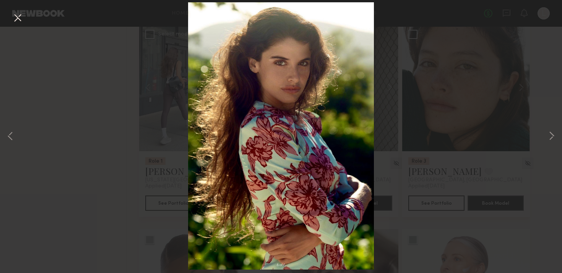
click at [385, 124] on div "8 of 8" at bounding box center [281, 136] width 562 height 273
click at [15, 14] on button at bounding box center [17, 18] width 12 height 14
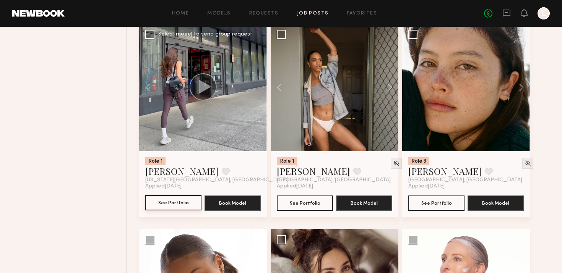
click at [182, 203] on button "See Portfolio" at bounding box center [173, 202] width 56 height 15
click at [291, 165] on img at bounding box center [294, 163] width 6 height 6
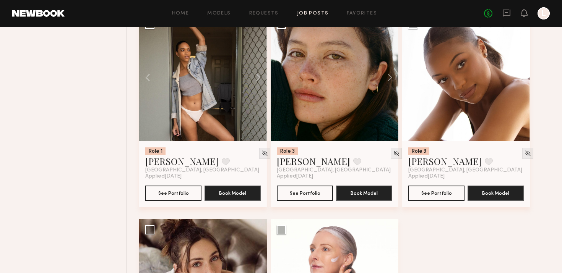
scroll to position [869, 0]
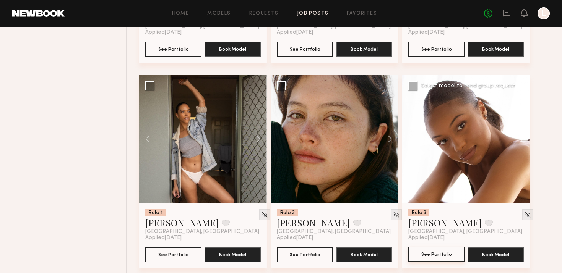
click at [430, 256] on button "See Portfolio" at bounding box center [436, 254] width 56 height 15
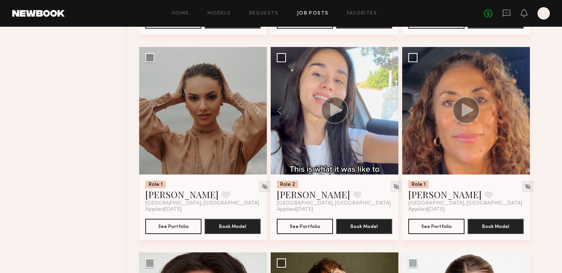
scroll to position [289, 0]
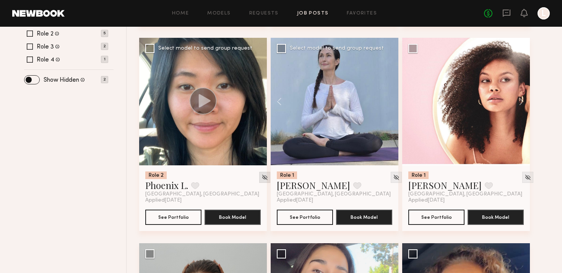
click at [261, 176] on img at bounding box center [264, 177] width 6 height 6
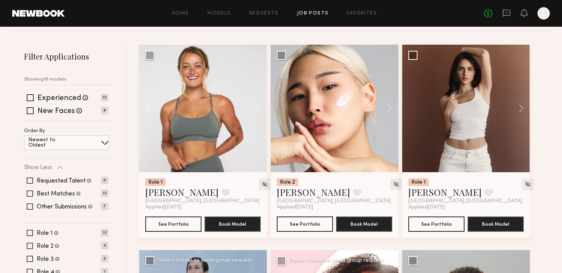
scroll to position [76, 0]
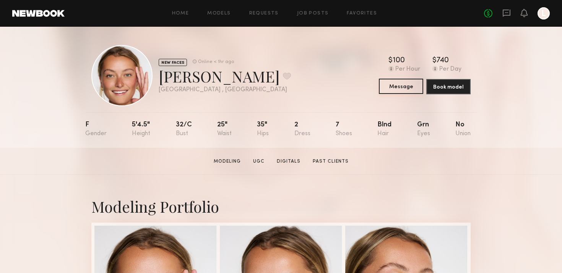
click at [396, 91] on button "Message" at bounding box center [401, 86] width 44 height 15
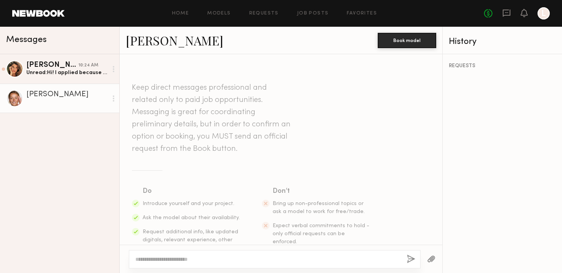
scroll to position [13, 0]
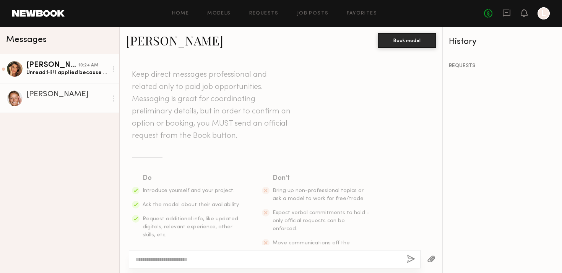
click at [61, 81] on link "Manuela G. 10:24 AM Unread: Hi! I applied because I will be in LA next week for…" at bounding box center [59, 68] width 119 height 29
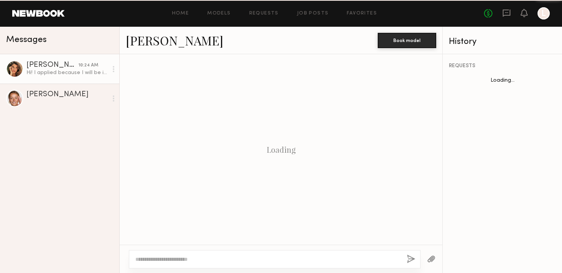
scroll to position [179, 0]
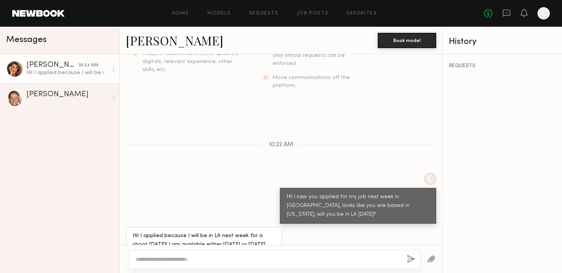
click at [146, 232] on div "Hi! I applied because I will be in LA next week for a shoot on Tuesday! I am av…" at bounding box center [204, 245] width 143 height 26
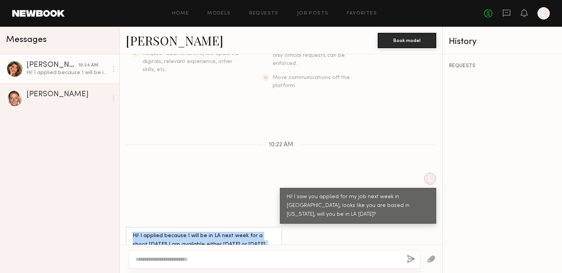
click at [169, 260] on textarea at bounding box center [267, 260] width 265 height 8
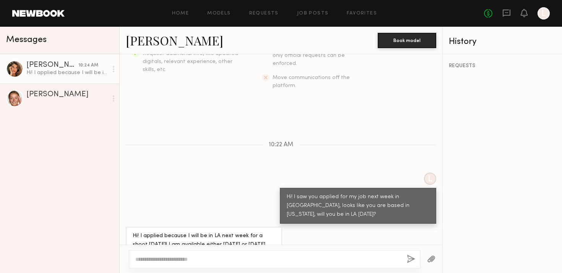
click at [169, 260] on textarea at bounding box center [267, 260] width 265 height 8
type textarea "**********"
click at [413, 259] on button "button" at bounding box center [411, 260] width 8 height 10
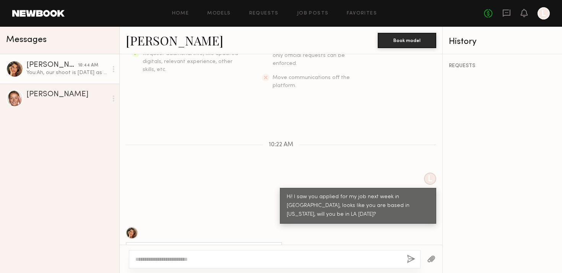
scroll to position [273, 0]
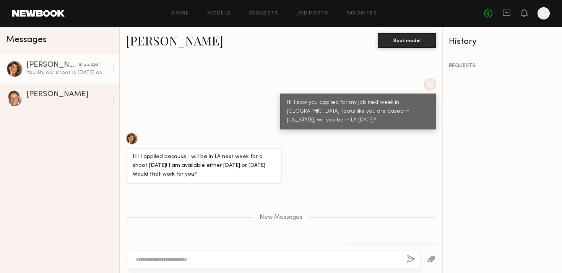
click at [300, 99] on div "Hi! I saw you applied for my job next week in LA, looks like you are based in N…" at bounding box center [358, 112] width 143 height 26
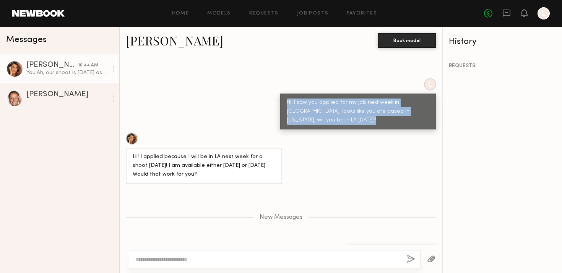
click at [300, 99] on div "Hi! I saw you applied for my job next week in LA, looks like you are based in N…" at bounding box center [358, 112] width 143 height 26
copy div "Hi! I saw you applied for my job next week in LA, looks like you are based in N…"
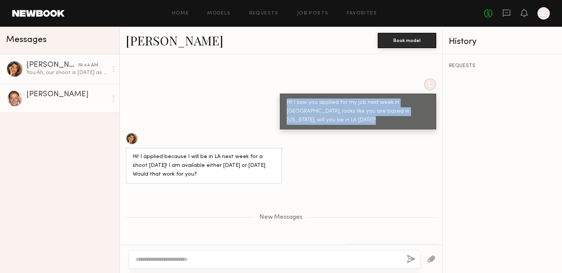
click at [66, 88] on link "Savanna C." at bounding box center [59, 98] width 119 height 29
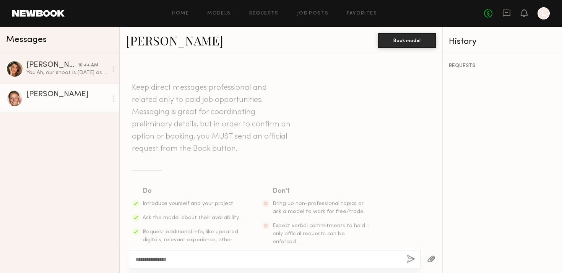
drag, startPoint x: 142, startPoint y: 259, endPoint x: 218, endPoint y: 256, distance: 76.1
click at [218, 256] on textarea "**********" at bounding box center [267, 260] width 265 height 8
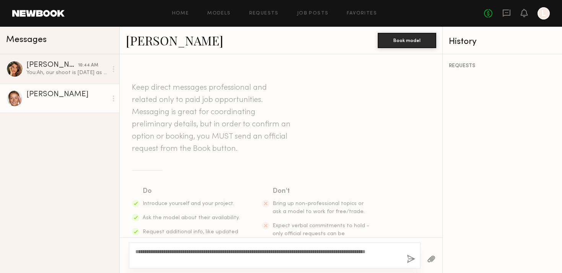
type textarea "**********"
click at [153, 254] on textarea "**********" at bounding box center [267, 255] width 265 height 15
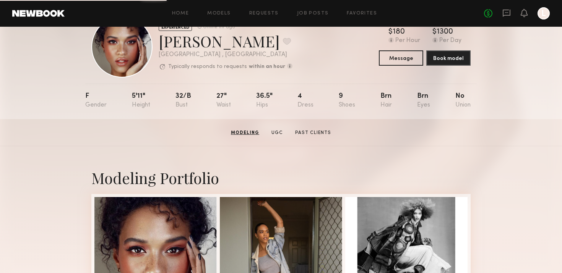
scroll to position [28, 0]
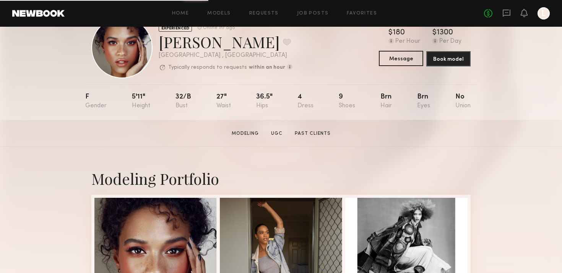
click at [400, 62] on button "Message" at bounding box center [401, 58] width 44 height 15
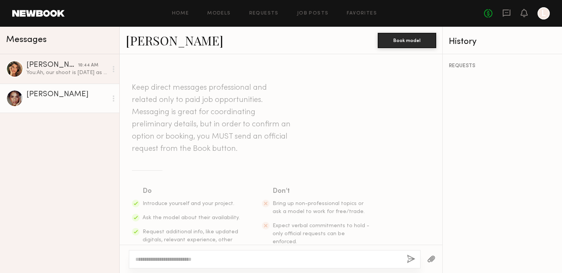
click at [177, 247] on div at bounding box center [281, 259] width 323 height 28
click at [177, 260] on textarea at bounding box center [267, 260] width 265 height 8
paste textarea "**********"
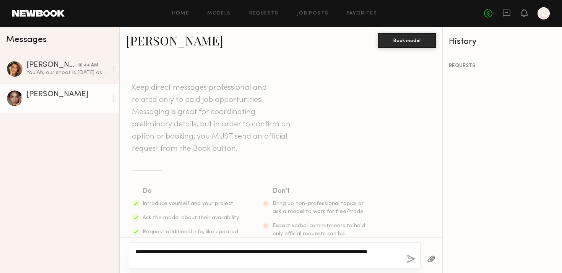
click at [226, 263] on textarea "**********" at bounding box center [267, 255] width 265 height 15
click at [211, 255] on textarea "**********" at bounding box center [267, 255] width 265 height 15
click at [215, 248] on textarea "**********" at bounding box center [267, 255] width 265 height 15
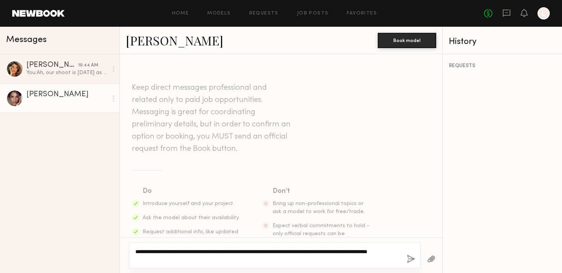
click at [229, 259] on textarea "**********" at bounding box center [267, 255] width 265 height 15
click at [324, 253] on textarea "**********" at bounding box center [267, 255] width 265 height 15
click at [225, 253] on textarea "**********" at bounding box center [267, 255] width 265 height 15
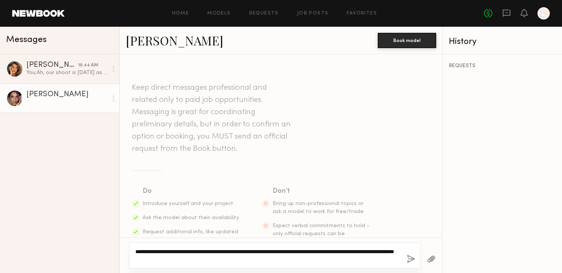
type textarea "**********"
click at [409, 257] on button "button" at bounding box center [411, 260] width 8 height 10
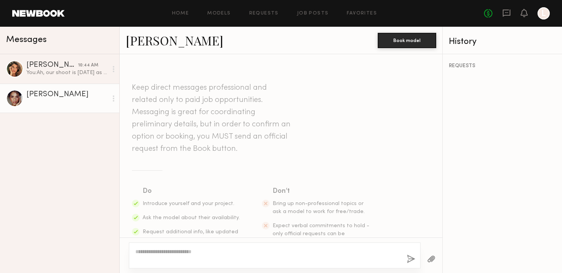
scroll to position [148, 0]
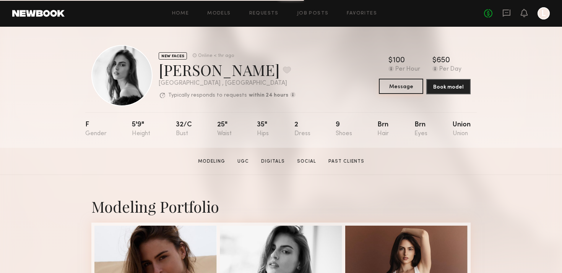
click at [390, 87] on button "Message" at bounding box center [401, 86] width 44 height 15
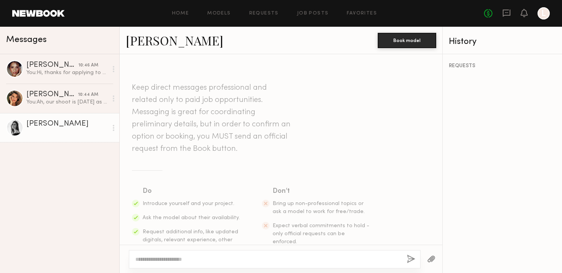
click at [243, 259] on textarea at bounding box center [267, 260] width 265 height 8
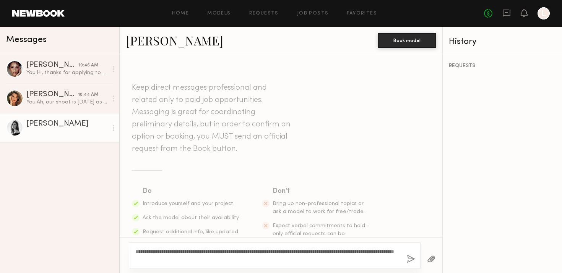
click at [273, 265] on div "**********" at bounding box center [275, 256] width 292 height 26
click at [276, 254] on textarea "**********" at bounding box center [267, 255] width 265 height 15
click at [281, 252] on textarea "**********" at bounding box center [267, 255] width 265 height 15
click at [292, 253] on textarea "**********" at bounding box center [267, 255] width 265 height 15
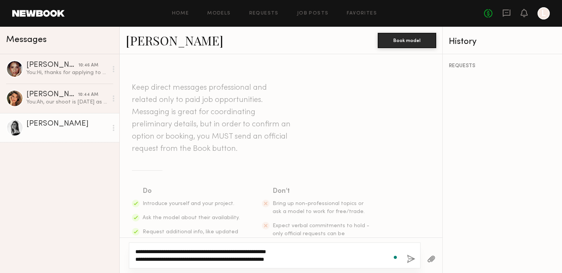
type textarea "**********"
click at [409, 260] on button "button" at bounding box center [411, 260] width 8 height 10
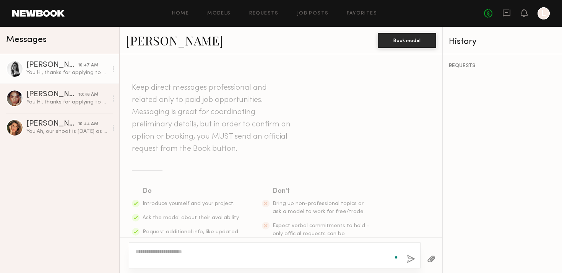
scroll to position [157, 0]
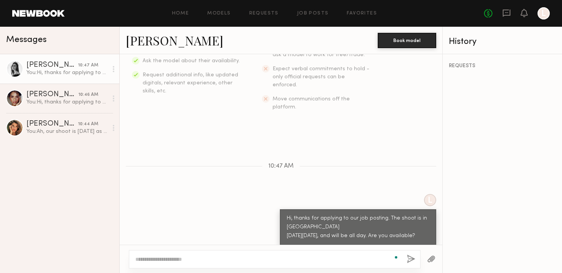
drag, startPoint x: 318, startPoint y: 231, endPoint x: 278, endPoint y: 198, distance: 51.6
click at [278, 198] on div "L Hi, thanks for applying to our job posting. The shoot is in Venice next Tuesd…" at bounding box center [281, 219] width 323 height 51
copy div "Hi, thanks for applying to our job posting. The shoot is in [GEOGRAPHIC_DATA] […"
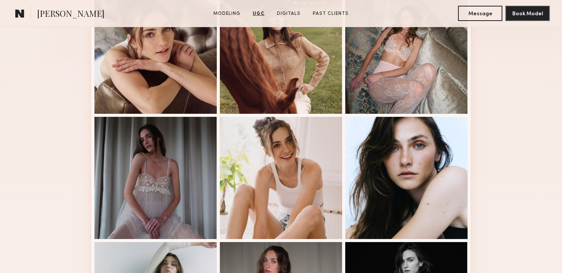
scroll to position [102, 0]
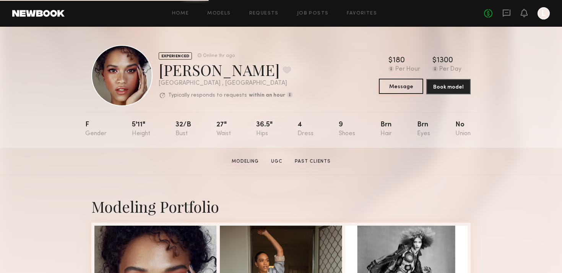
click at [401, 84] on button "Message" at bounding box center [401, 86] width 44 height 15
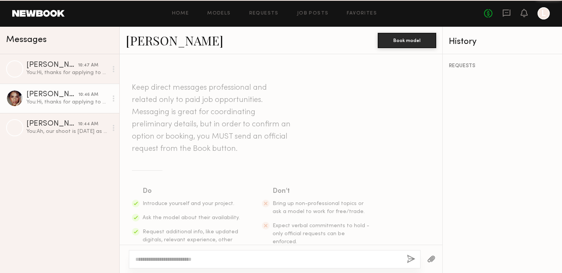
scroll to position [148, 0]
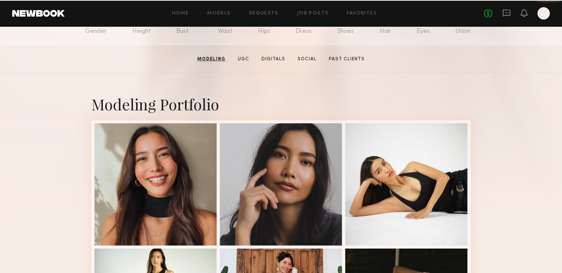
scroll to position [18, 0]
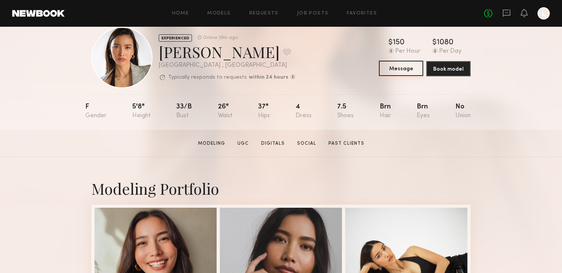
click at [396, 66] on button "Message" at bounding box center [401, 68] width 44 height 15
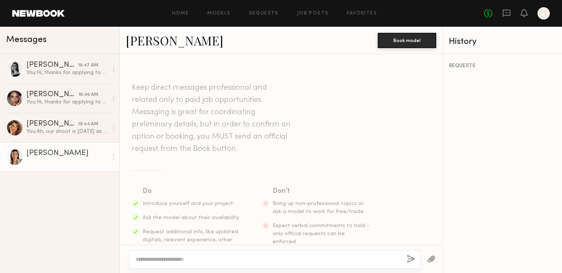
click at [197, 265] on div at bounding box center [275, 259] width 292 height 18
click at [196, 262] on textarea at bounding box center [267, 260] width 265 height 8
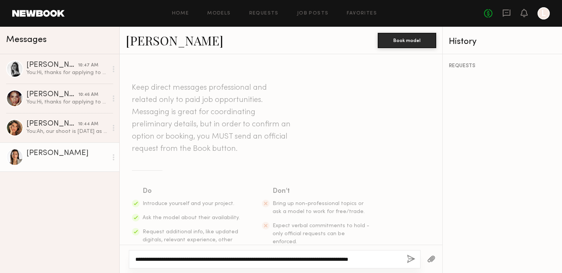
click at [393, 259] on textarea "**********" at bounding box center [267, 260] width 265 height 8
type textarea "**********"
click at [407, 260] on button "button" at bounding box center [411, 260] width 8 height 10
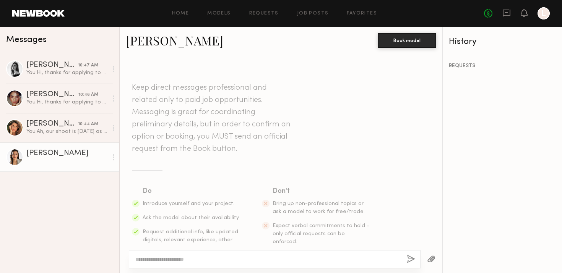
scroll to position [139, 0]
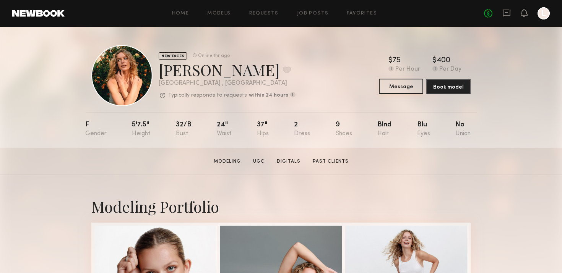
click at [399, 83] on button "Message" at bounding box center [401, 86] width 44 height 15
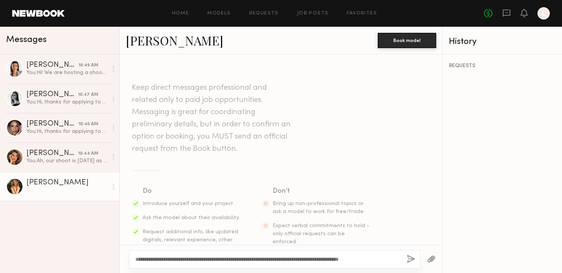
click at [394, 259] on textarea "**********" at bounding box center [267, 260] width 265 height 8
click at [349, 258] on textarea "**********" at bounding box center [267, 260] width 265 height 8
type textarea "**********"
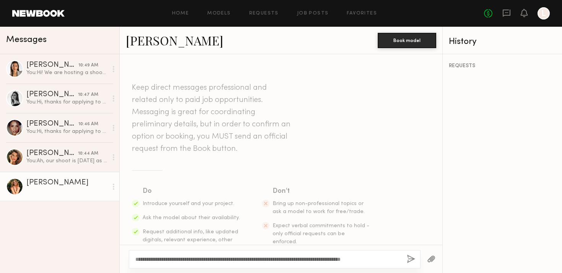
click at [412, 258] on button "button" at bounding box center [411, 260] width 8 height 10
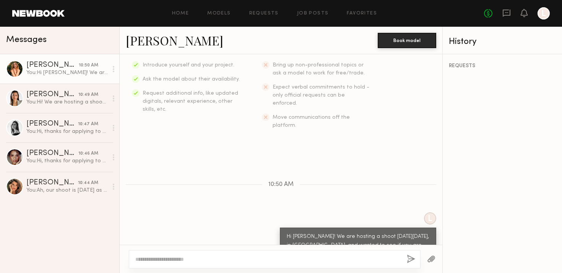
click at [362, 233] on div "Hi Megan! We are hosting a shoot next Tuesday, Oct 7th, in Venice, and wanted t…" at bounding box center [358, 246] width 143 height 26
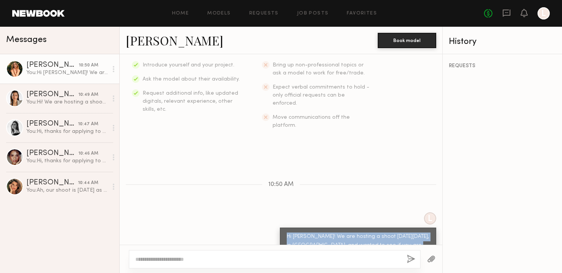
click at [362, 233] on div "Hi Megan! We are hosting a shoot next Tuesday, Oct 7th, in Venice, and wanted t…" at bounding box center [358, 246] width 143 height 26
copy div "Hi Megan! We are hosting a shoot next Tuesday, Oct 7th, in Venice, and wanted t…"
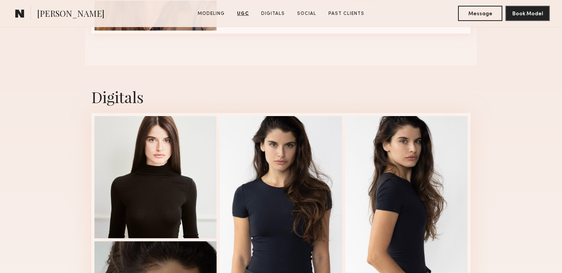
scroll to position [1051, 0]
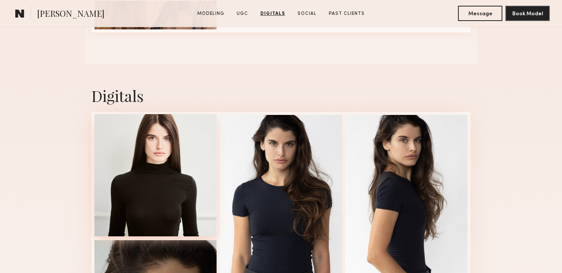
click at [159, 184] on div at bounding box center [155, 175] width 122 height 122
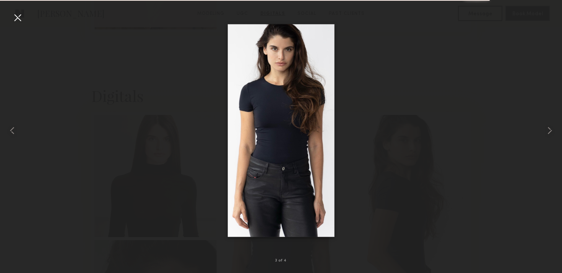
click at [15, 19] on div at bounding box center [17, 17] width 12 height 12
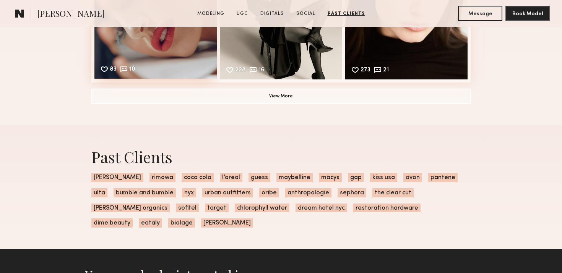
scroll to position [1660, 0]
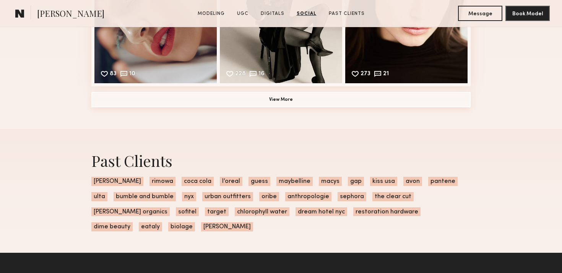
click at [210, 100] on button "View More" at bounding box center [280, 99] width 379 height 15
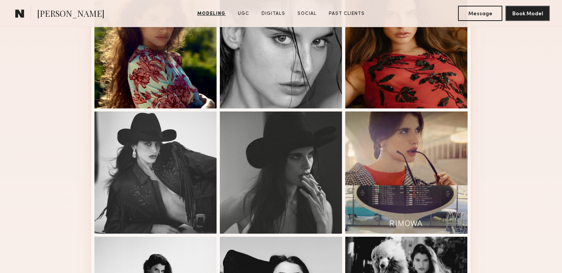
scroll to position [0, 0]
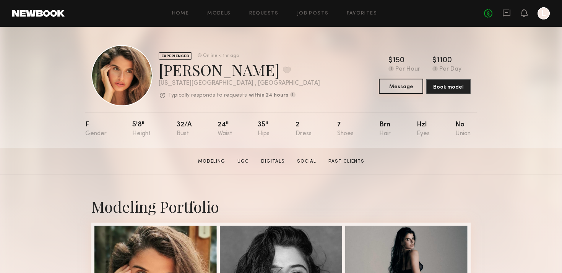
click at [394, 86] on button "Message" at bounding box center [401, 86] width 44 height 15
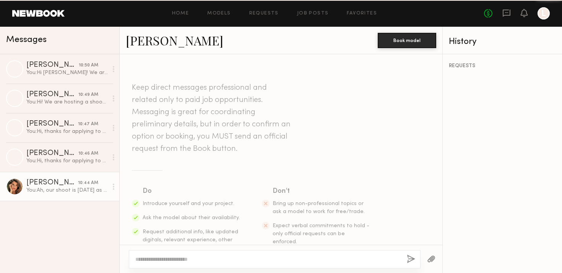
scroll to position [215, 0]
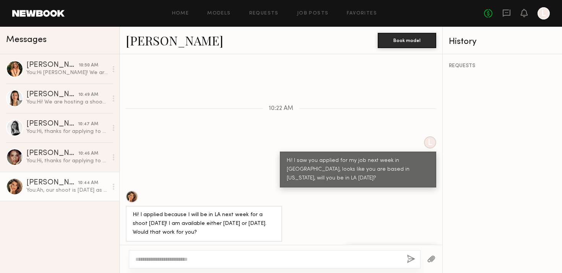
click at [176, 259] on textarea at bounding box center [267, 260] width 265 height 8
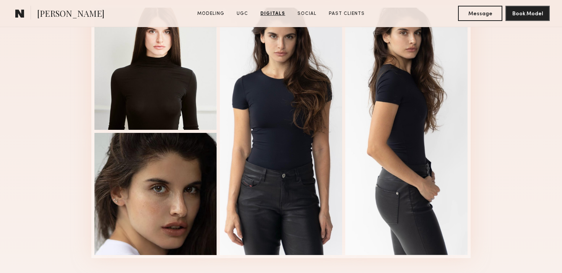
scroll to position [1036, 0]
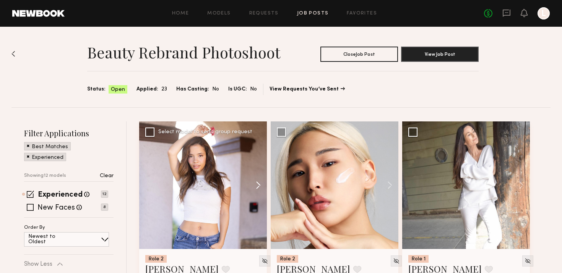
click at [256, 184] on button at bounding box center [254, 186] width 24 height 128
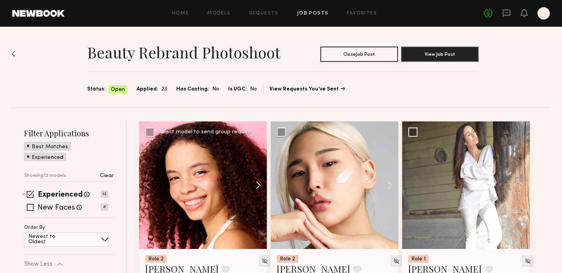
click at [256, 184] on button at bounding box center [254, 186] width 24 height 128
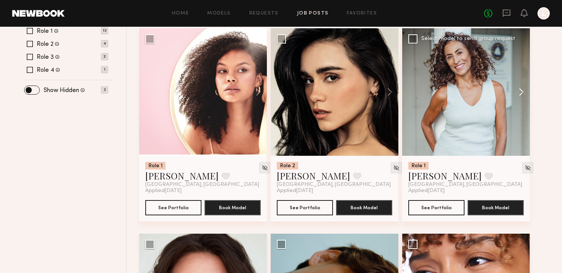
scroll to position [293, 0]
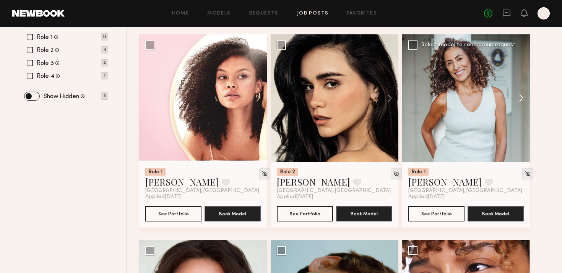
click at [518, 94] on button at bounding box center [517, 98] width 24 height 128
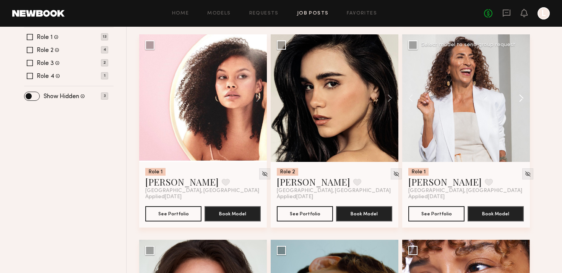
click at [518, 94] on button at bounding box center [517, 98] width 24 height 128
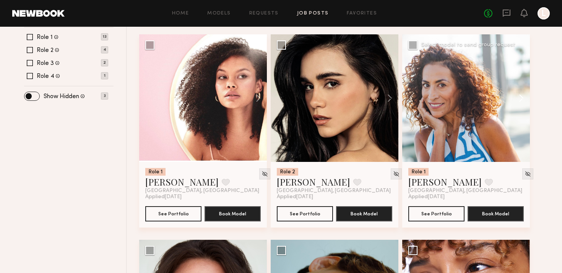
click at [518, 94] on button at bounding box center [517, 98] width 24 height 128
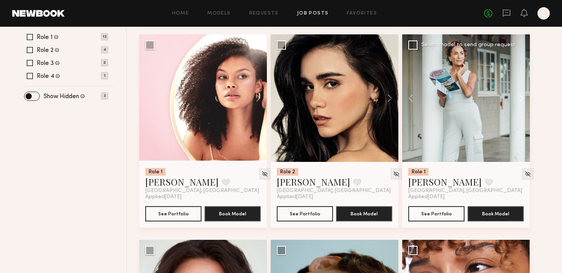
click at [518, 94] on button at bounding box center [517, 98] width 24 height 128
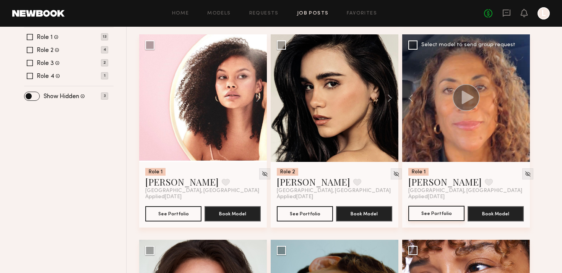
click at [435, 217] on button "See Portfolio" at bounding box center [436, 213] width 56 height 15
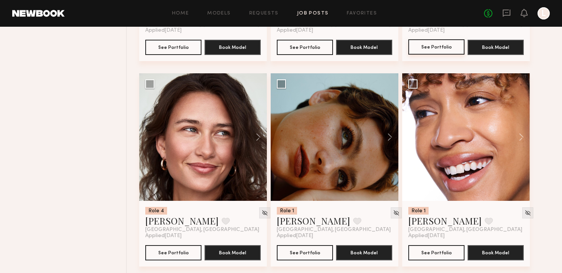
scroll to position [462, 0]
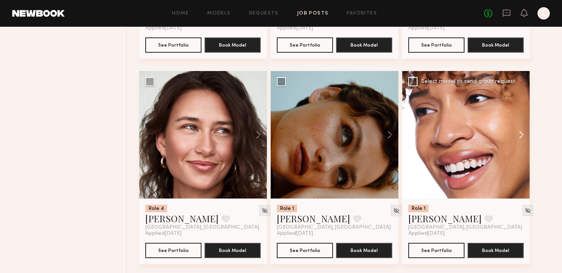
click at [518, 132] on button at bounding box center [517, 135] width 24 height 128
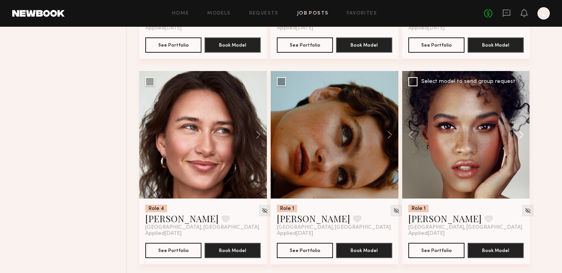
click at [518, 132] on button at bounding box center [517, 135] width 24 height 128
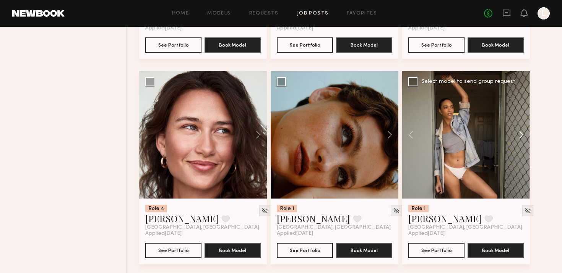
click at [518, 132] on button at bounding box center [517, 135] width 24 height 128
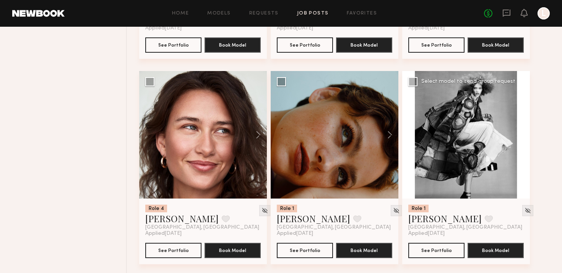
click at [518, 132] on button at bounding box center [517, 135] width 24 height 128
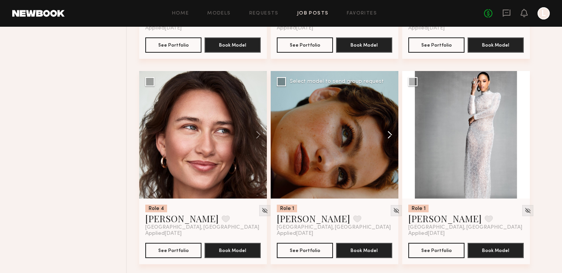
click at [390, 137] on button at bounding box center [386, 135] width 24 height 128
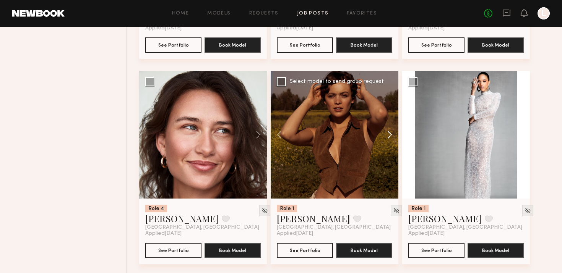
click at [390, 137] on button at bounding box center [386, 135] width 24 height 128
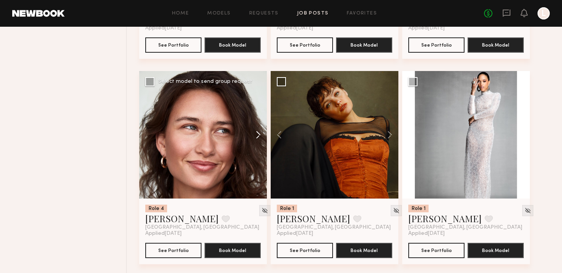
click at [259, 133] on button at bounding box center [254, 135] width 24 height 128
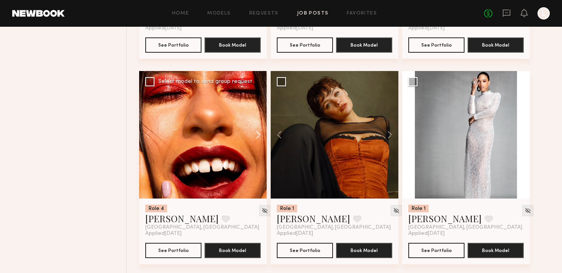
click at [259, 133] on button at bounding box center [254, 135] width 24 height 128
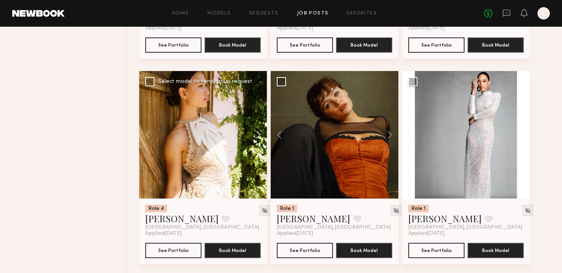
click at [259, 133] on button at bounding box center [254, 135] width 24 height 128
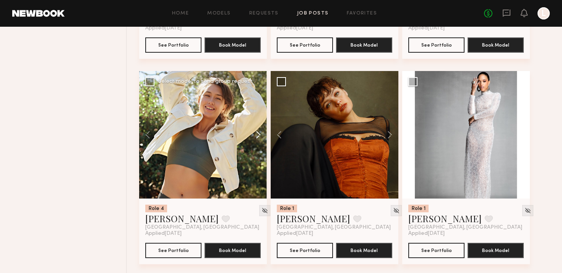
click at [259, 133] on button at bounding box center [254, 135] width 24 height 128
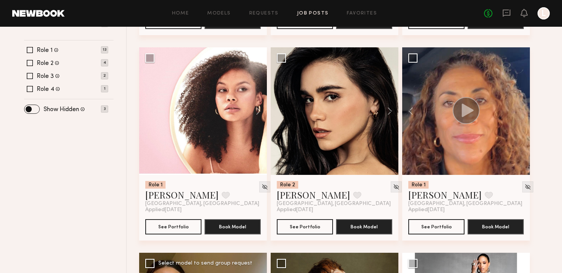
scroll to position [438, 0]
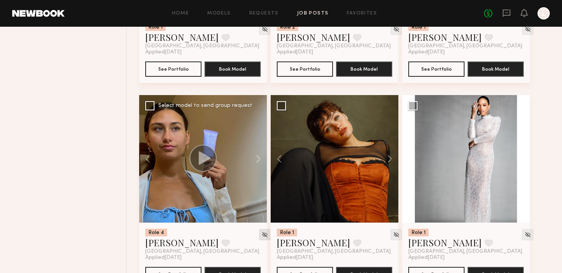
click at [261, 236] on img at bounding box center [264, 235] width 6 height 6
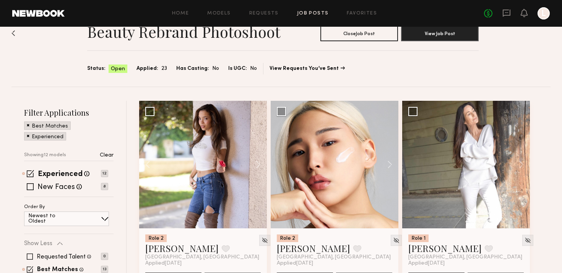
scroll to position [0, 0]
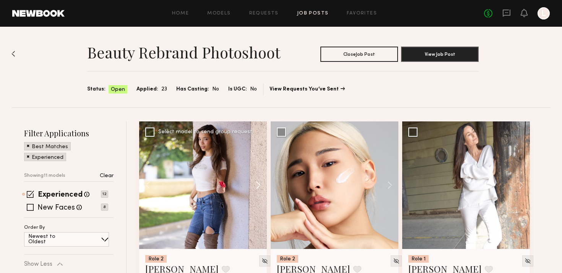
click at [255, 184] on button at bounding box center [254, 186] width 24 height 128
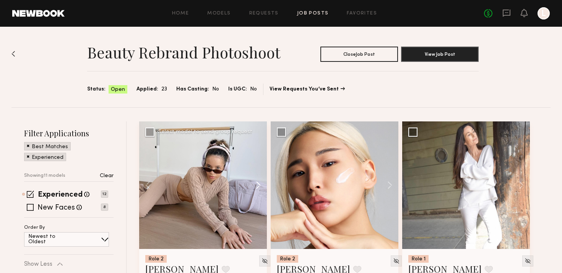
click at [255, 184] on button at bounding box center [254, 186] width 24 height 128
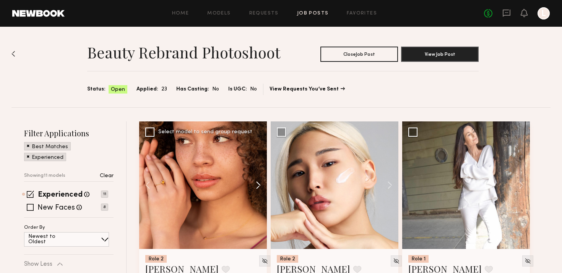
click at [256, 184] on button at bounding box center [254, 186] width 24 height 128
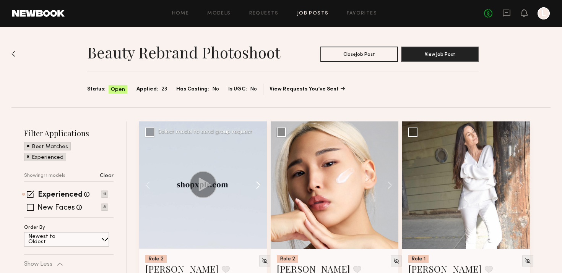
click at [256, 184] on button at bounding box center [254, 186] width 24 height 128
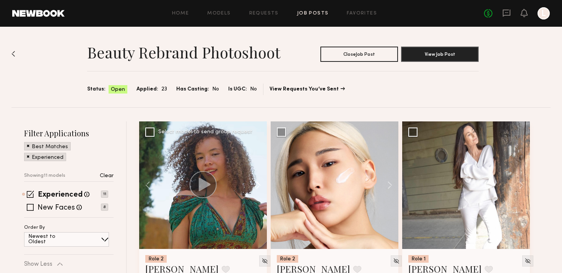
click at [256, 184] on button at bounding box center [254, 186] width 24 height 128
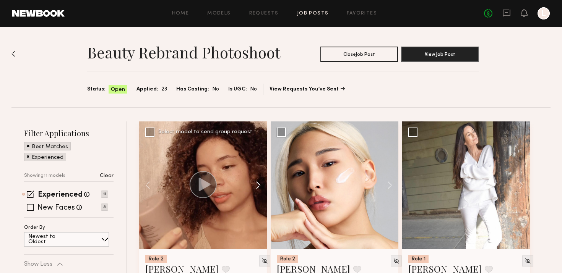
click at [256, 184] on button at bounding box center [254, 186] width 24 height 128
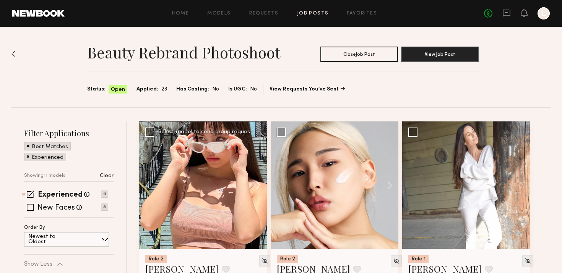
click at [256, 184] on button at bounding box center [254, 186] width 24 height 128
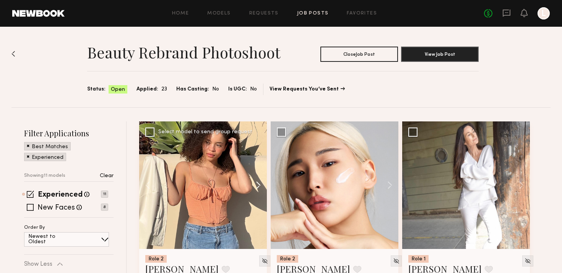
click at [256, 184] on button at bounding box center [254, 186] width 24 height 128
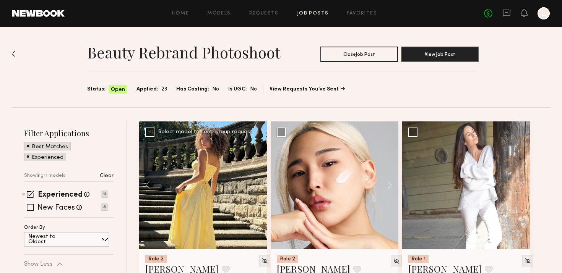
click at [256, 184] on div at bounding box center [203, 186] width 128 height 128
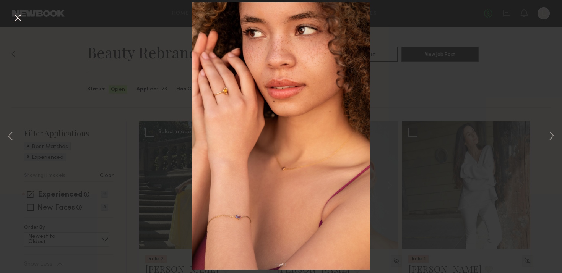
click at [115, 148] on div "11 of 11" at bounding box center [281, 136] width 562 height 273
click at [16, 22] on button at bounding box center [17, 18] width 12 height 14
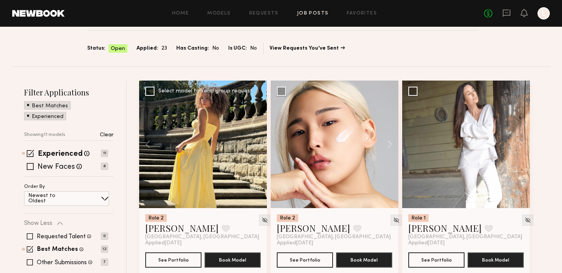
scroll to position [42, 0]
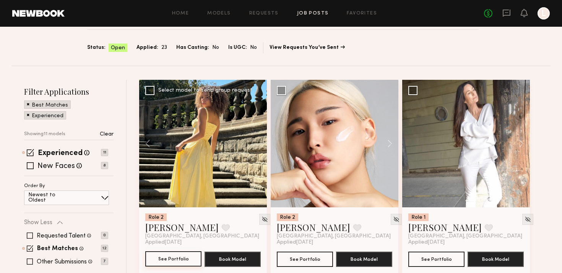
click at [167, 257] on button "See Portfolio" at bounding box center [173, 259] width 56 height 15
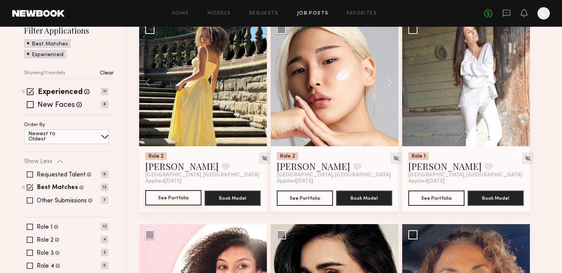
scroll to position [178, 0]
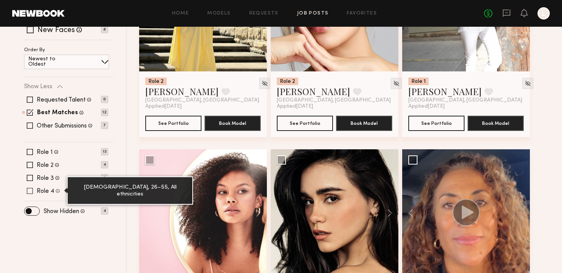
click at [58, 191] on span at bounding box center [58, 191] width 4 height 6
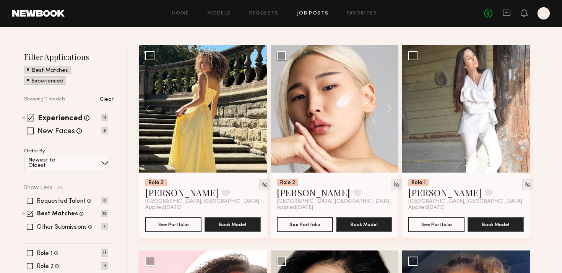
scroll to position [73, 0]
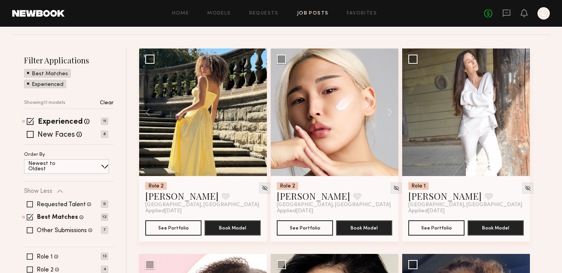
click at [27, 72] on span at bounding box center [28, 72] width 3 height 7
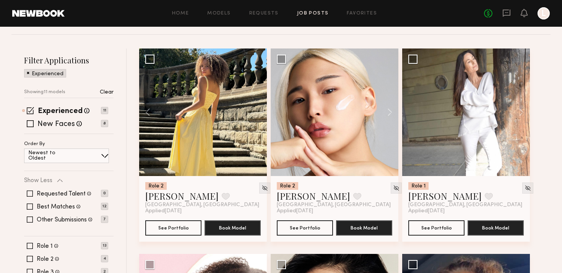
click at [27, 71] on span at bounding box center [28, 72] width 3 height 7
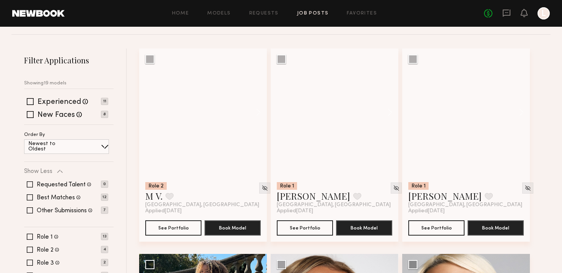
scroll to position [0, 0]
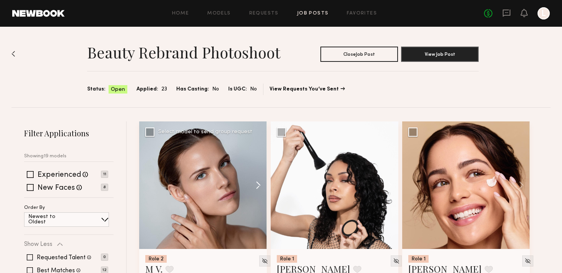
click at [253, 188] on button at bounding box center [254, 186] width 24 height 128
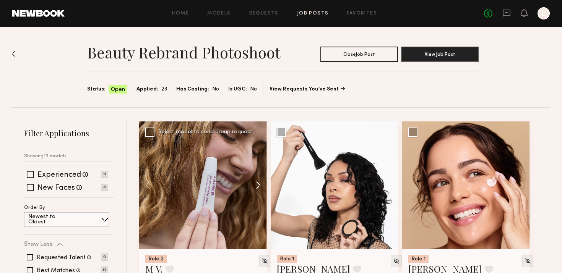
click at [253, 188] on button at bounding box center [254, 186] width 24 height 128
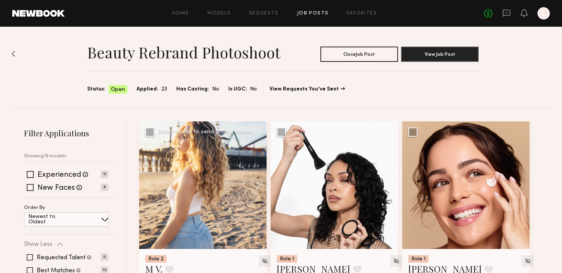
click at [253, 188] on button at bounding box center [254, 186] width 24 height 128
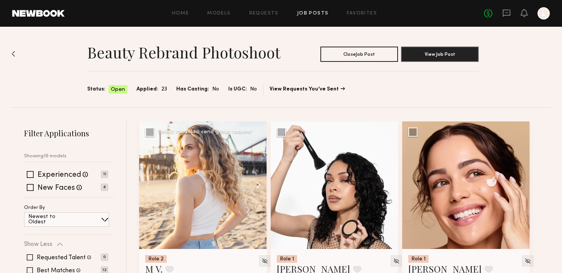
click at [253, 188] on button at bounding box center [254, 186] width 24 height 128
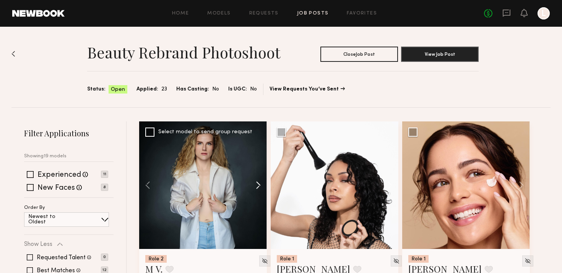
click at [253, 188] on button at bounding box center [254, 186] width 24 height 128
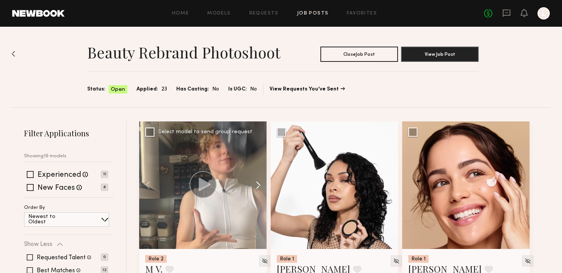
click at [253, 188] on button at bounding box center [254, 186] width 24 height 128
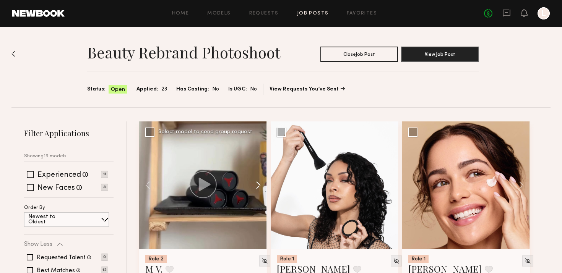
click at [253, 188] on button at bounding box center [254, 186] width 24 height 128
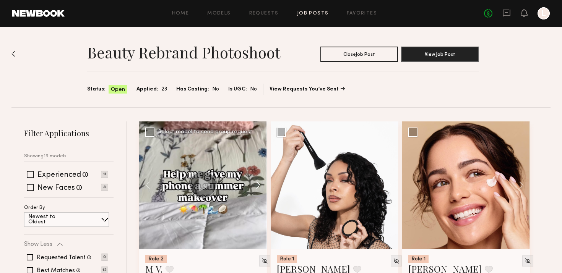
click at [253, 188] on button at bounding box center [254, 186] width 24 height 128
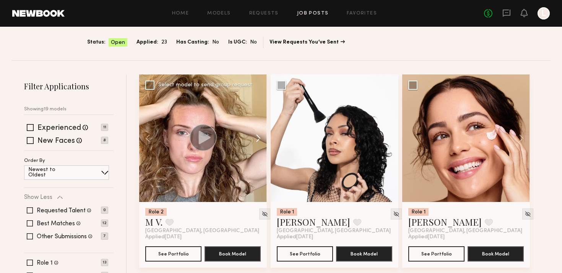
scroll to position [48, 0]
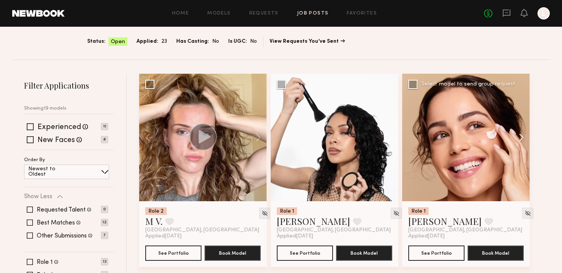
click at [524, 136] on button at bounding box center [517, 138] width 24 height 128
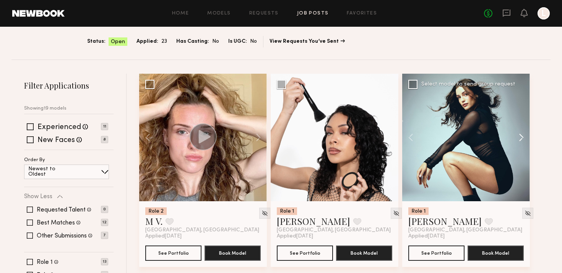
click at [524, 136] on button at bounding box center [517, 138] width 24 height 128
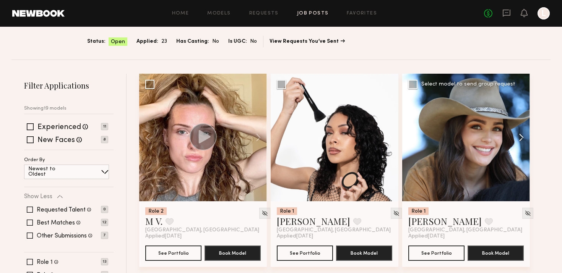
click at [524, 136] on button at bounding box center [517, 138] width 24 height 128
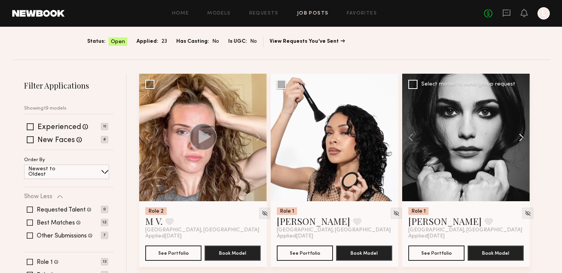
click at [524, 136] on button at bounding box center [517, 138] width 24 height 128
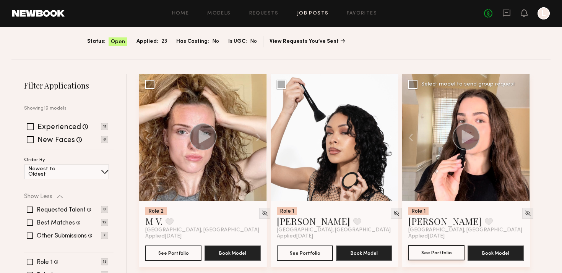
click at [439, 250] on button "See Portfolio" at bounding box center [436, 252] width 56 height 15
click at [258, 136] on button at bounding box center [254, 138] width 24 height 128
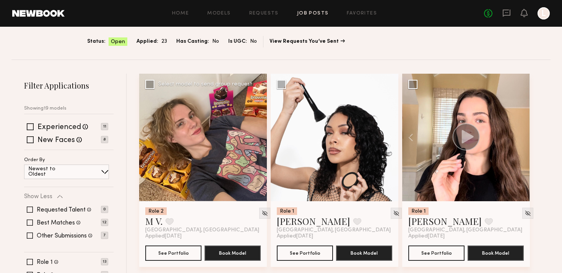
click at [258, 136] on div at bounding box center [203, 138] width 128 height 128
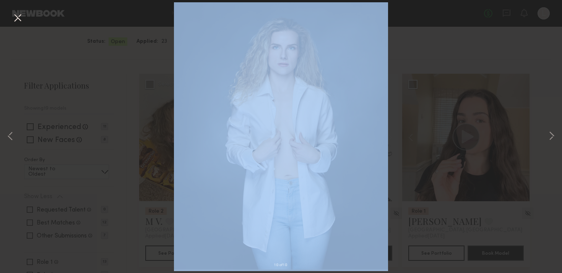
click at [258, 136] on div "10 of 10" at bounding box center [281, 136] width 562 height 273
click at [117, 168] on div "10 of 10" at bounding box center [281, 136] width 562 height 273
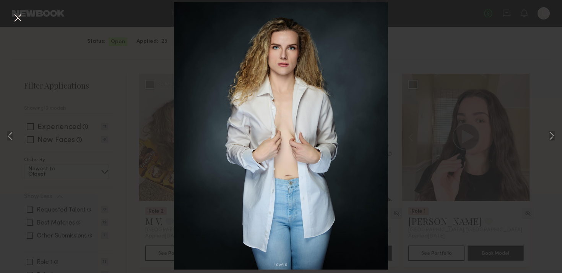
click at [154, 157] on div "10 of 10" at bounding box center [281, 136] width 562 height 273
click at [18, 18] on button at bounding box center [17, 18] width 12 height 14
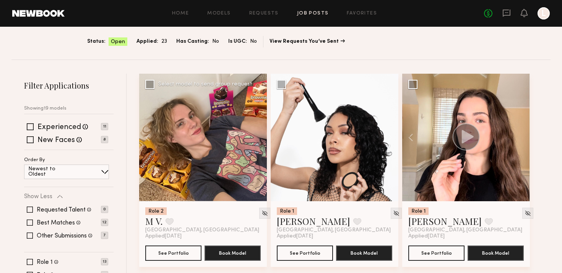
click at [263, 216] on div "Role 2 M V. Favorite Los Angeles, CA Applied 10/01/2025 See Portfolio Book Model" at bounding box center [203, 234] width 128 height 66
click at [261, 213] on img at bounding box center [264, 213] width 6 height 6
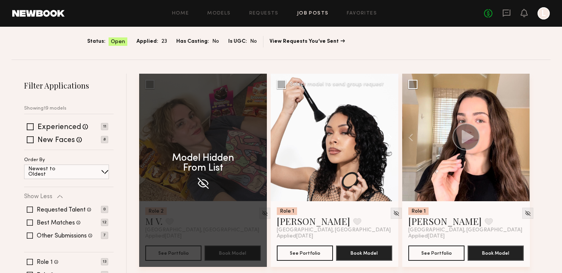
click at [392, 140] on button at bounding box center [386, 138] width 24 height 128
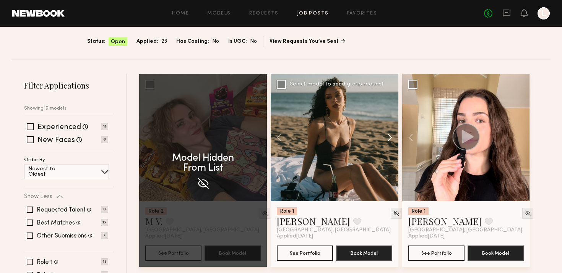
click at [392, 140] on button at bounding box center [386, 138] width 24 height 128
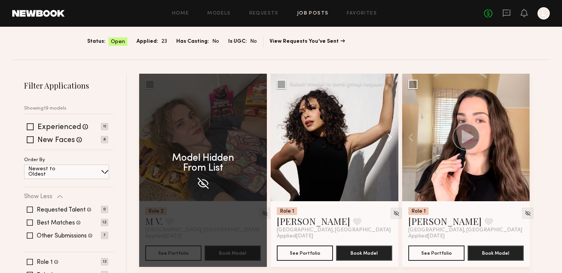
click at [392, 140] on button at bounding box center [386, 138] width 24 height 128
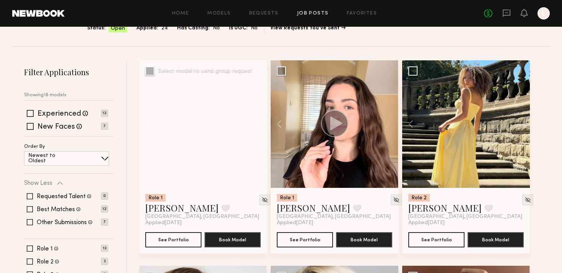
scroll to position [64, 0]
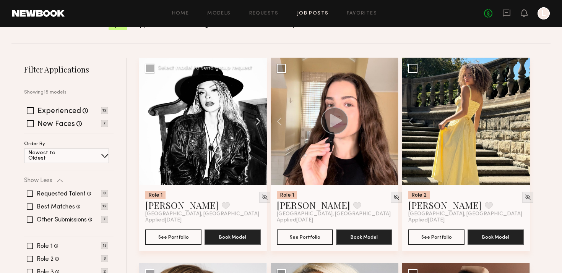
click at [256, 118] on button at bounding box center [254, 122] width 24 height 128
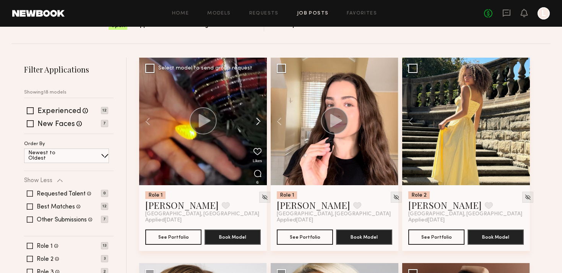
click at [256, 118] on button at bounding box center [254, 122] width 24 height 128
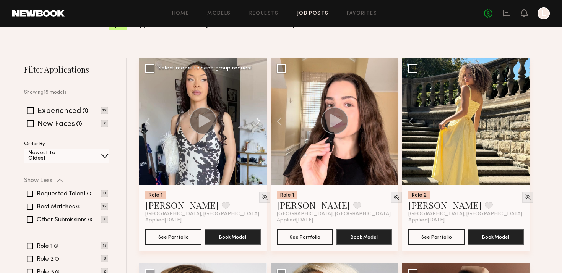
click at [256, 118] on button at bounding box center [254, 122] width 24 height 128
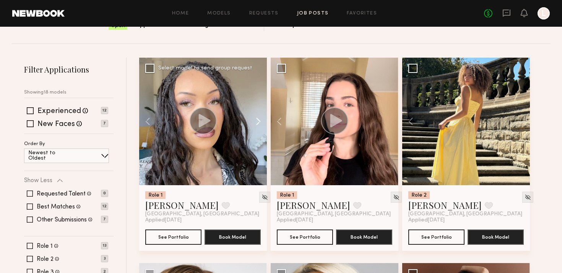
click at [256, 118] on button at bounding box center [254, 122] width 24 height 128
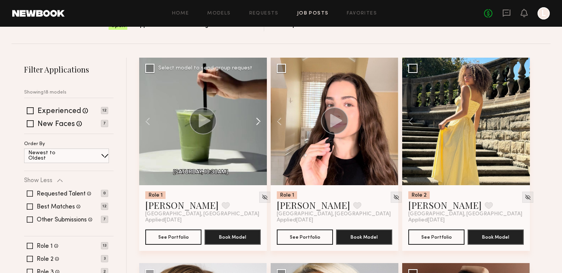
click at [256, 118] on button at bounding box center [254, 122] width 24 height 128
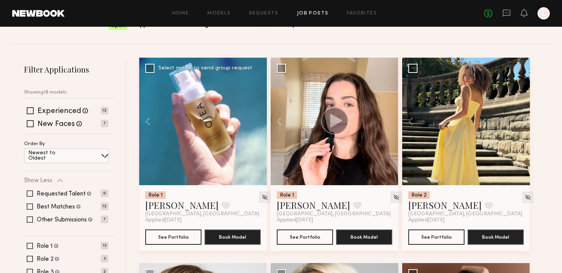
click at [256, 118] on div at bounding box center [203, 122] width 128 height 128
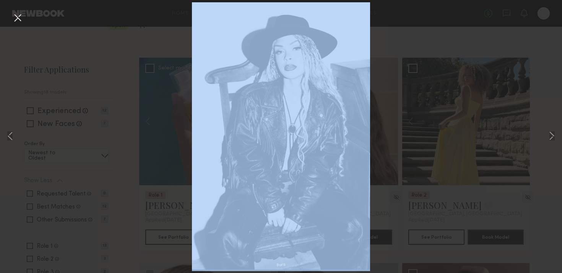
click at [256, 118] on div "9 of 9" at bounding box center [281, 136] width 562 height 273
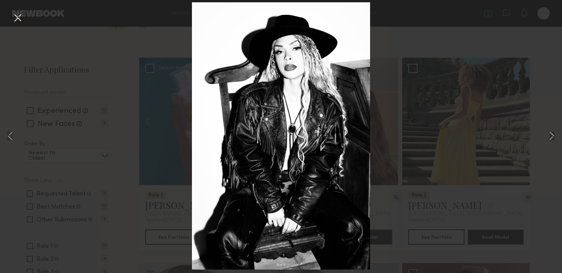
click at [139, 133] on div "9 of 9" at bounding box center [281, 136] width 562 height 273
click at [431, 58] on div "9 of 9" at bounding box center [281, 136] width 562 height 273
click at [19, 21] on button at bounding box center [17, 18] width 12 height 14
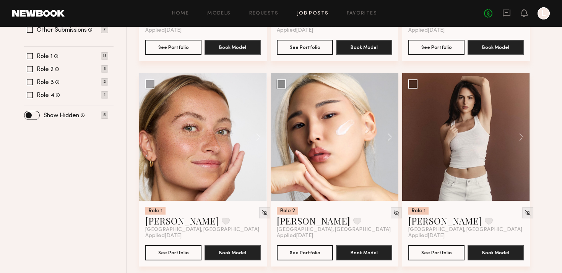
scroll to position [0, 0]
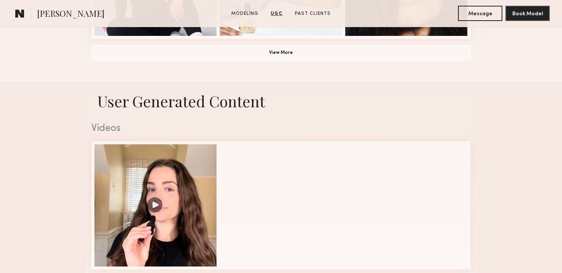
scroll to position [528, 0]
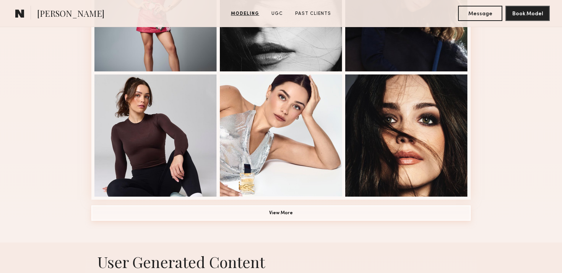
click at [313, 215] on button "View More" at bounding box center [280, 213] width 379 height 15
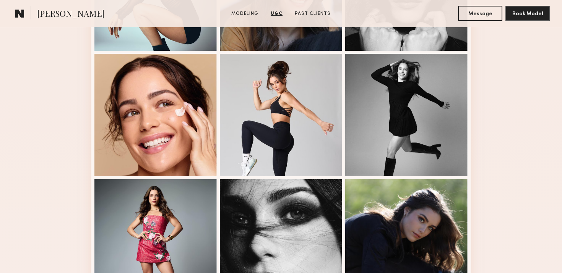
scroll to position [0, 0]
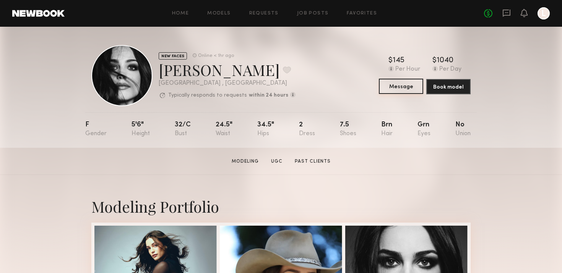
click at [399, 86] on button "Message" at bounding box center [401, 86] width 44 height 15
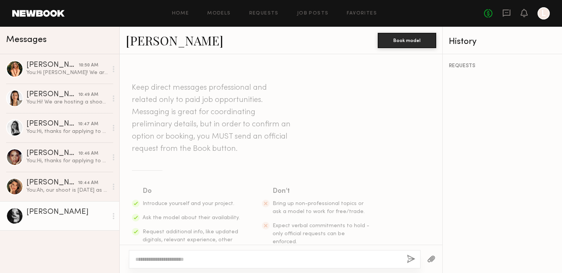
click at [199, 259] on textarea at bounding box center [267, 260] width 265 height 8
type textarea "**********"
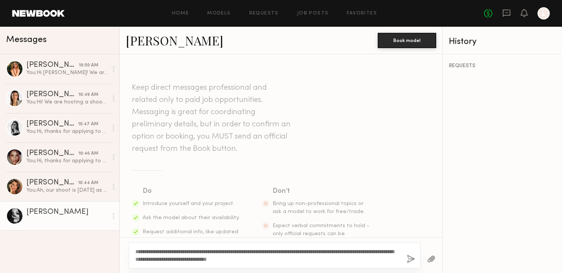
click at [261, 250] on textarea "**********" at bounding box center [267, 255] width 265 height 15
type textarea "**********"
click at [409, 260] on button "button" at bounding box center [411, 260] width 8 height 10
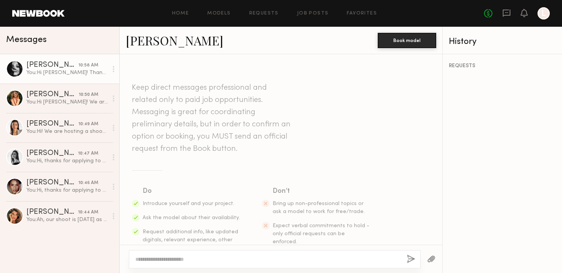
scroll to position [148, 0]
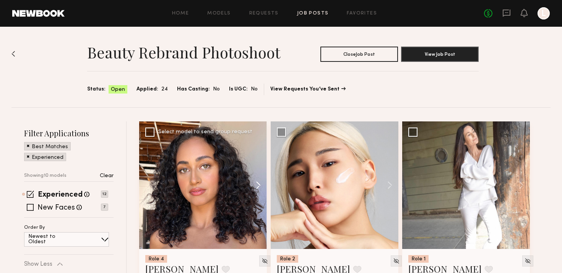
click at [260, 186] on button at bounding box center [254, 186] width 24 height 128
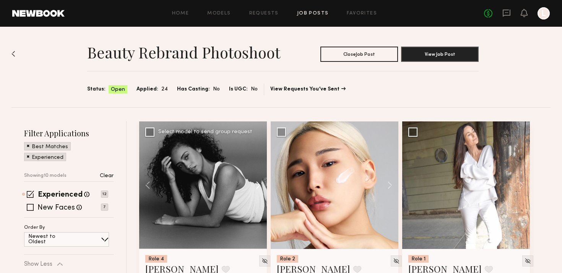
click at [260, 186] on button at bounding box center [254, 186] width 24 height 128
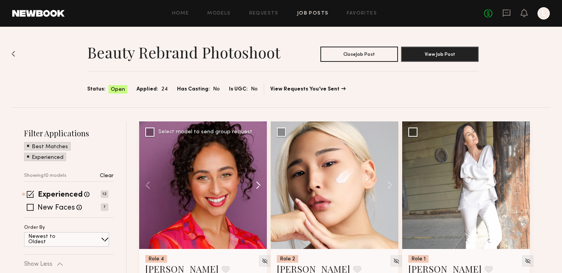
click at [260, 186] on button at bounding box center [254, 186] width 24 height 128
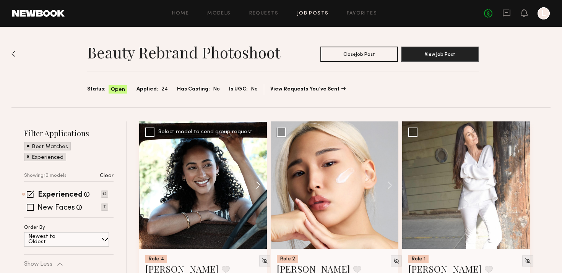
click at [260, 186] on button at bounding box center [254, 186] width 24 height 128
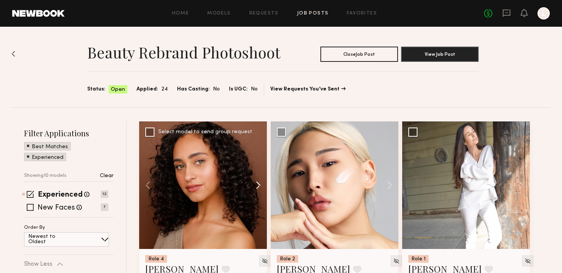
click at [263, 185] on button at bounding box center [254, 186] width 24 height 128
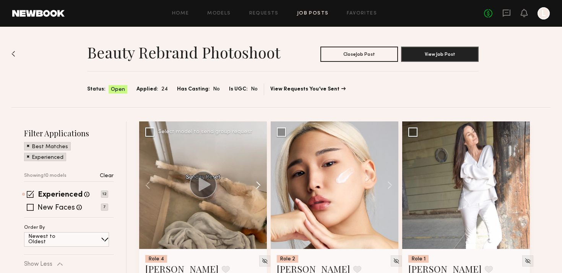
click at [263, 185] on button at bounding box center [254, 186] width 24 height 128
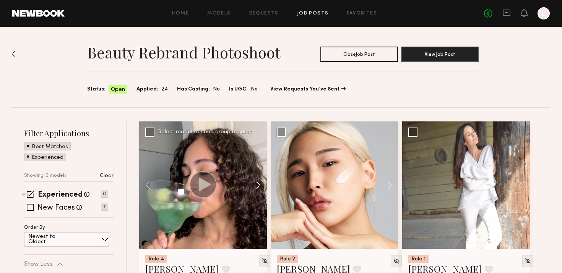
click at [263, 185] on button at bounding box center [254, 186] width 24 height 128
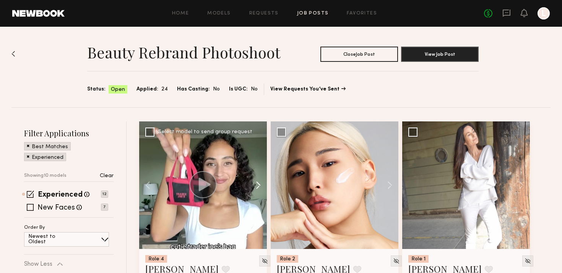
click at [263, 185] on button at bounding box center [254, 186] width 24 height 128
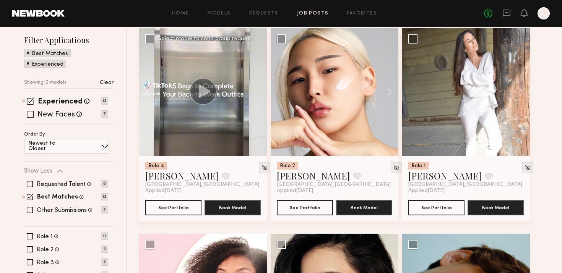
scroll to position [99, 0]
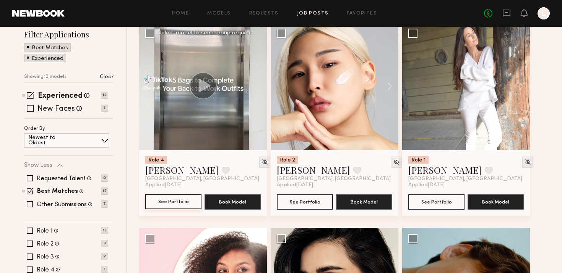
click at [176, 199] on button "See Portfolio" at bounding box center [173, 201] width 56 height 15
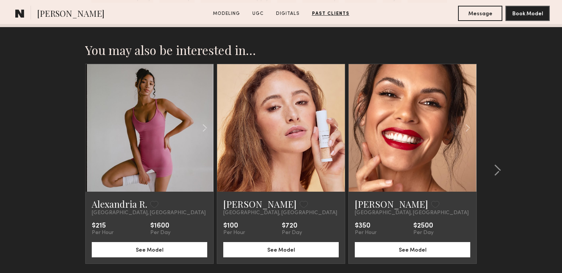
scroll to position [1680, 0]
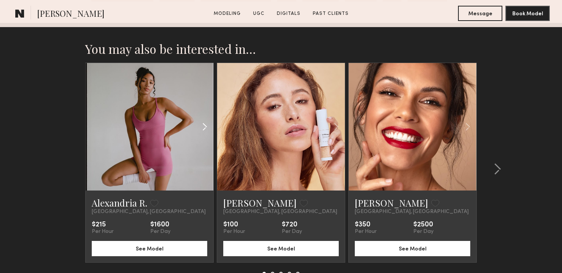
click at [204, 129] on common-icon at bounding box center [204, 127] width 11 height 15
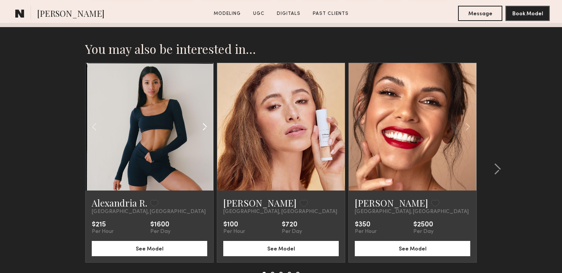
click at [204, 129] on common-icon at bounding box center [204, 127] width 11 height 15
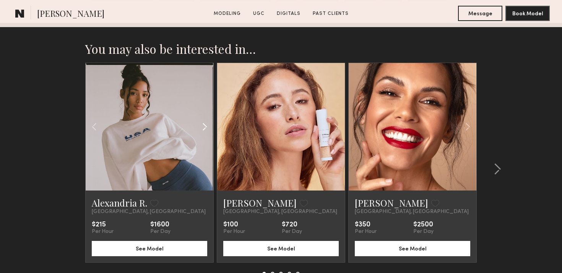
click at [204, 129] on common-icon at bounding box center [204, 127] width 11 height 15
click at [204, 129] on div at bounding box center [150, 127] width 128 height 128
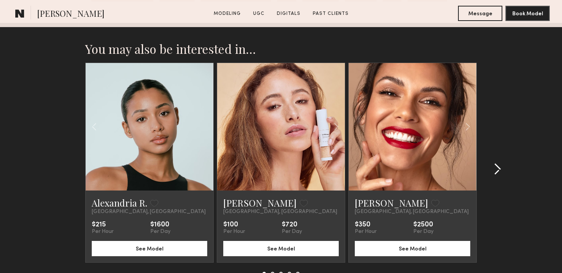
click at [505, 163] on div at bounding box center [495, 169] width 37 height 213
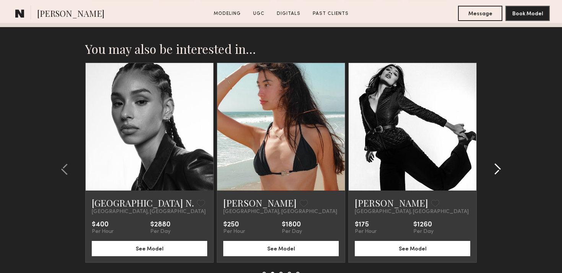
click at [501, 164] on div at bounding box center [495, 169] width 37 height 213
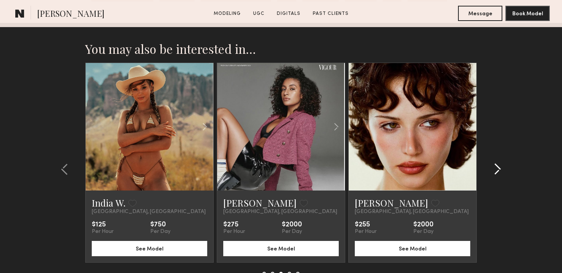
click at [501, 164] on div at bounding box center [495, 169] width 37 height 213
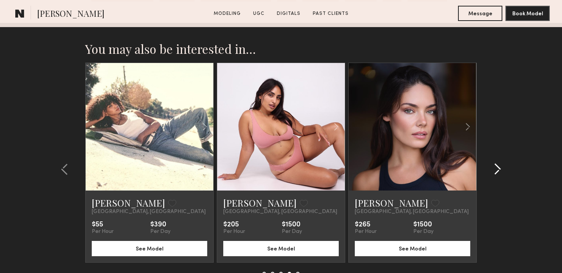
click at [501, 165] on common-icon at bounding box center [498, 169] width 8 height 12
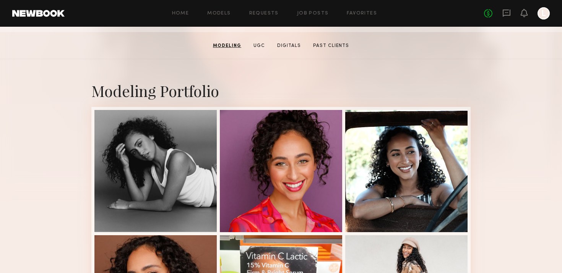
scroll to position [0, 0]
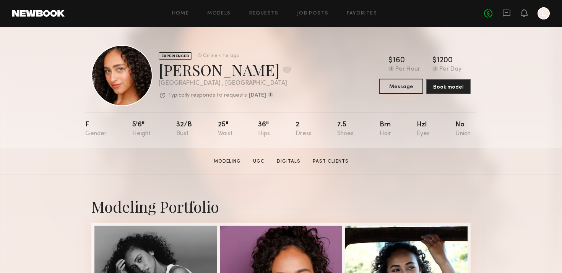
click at [403, 88] on button "Message" at bounding box center [401, 86] width 44 height 15
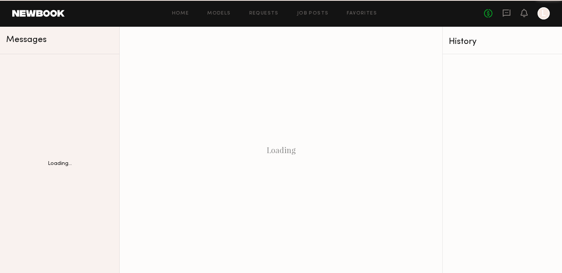
drag, startPoint x: 403, startPoint y: 88, endPoint x: 388, endPoint y: 80, distance: 16.6
click at [388, 80] on div "Loading" at bounding box center [281, 150] width 323 height 247
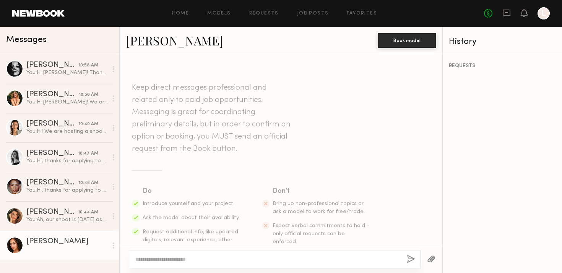
click at [215, 255] on div at bounding box center [275, 259] width 292 height 18
click at [215, 256] on textarea at bounding box center [267, 260] width 265 height 8
paste textarea "**********"
type textarea "**********"
paste textarea "**********"
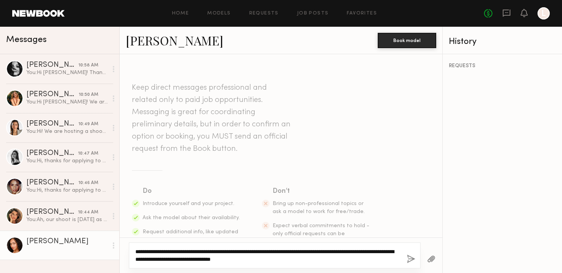
type textarea "**********"
click at [412, 257] on button "button" at bounding box center [411, 260] width 8 height 10
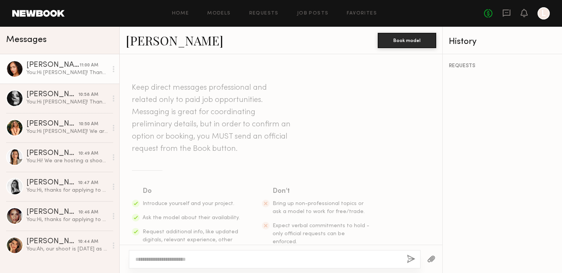
scroll to position [157, 0]
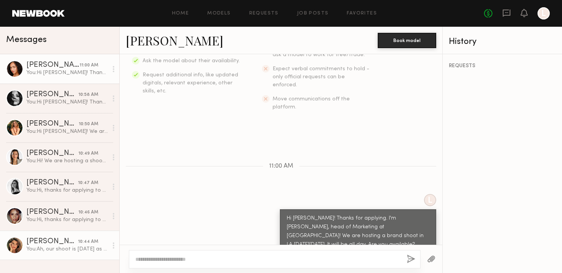
click at [47, 243] on div "[PERSON_NAME]" at bounding box center [52, 242] width 52 height 8
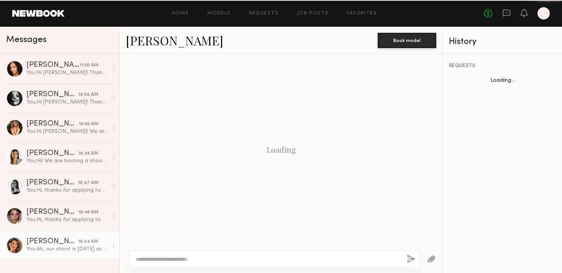
scroll to position [215, 0]
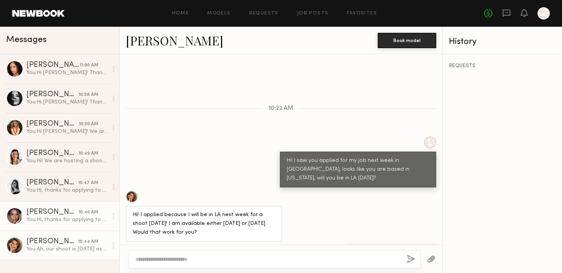
click at [54, 211] on div "[PERSON_NAME]" at bounding box center [52, 213] width 52 height 8
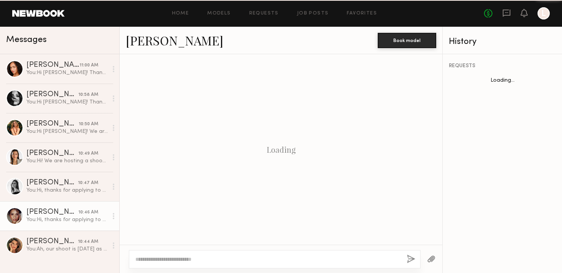
scroll to position [148, 0]
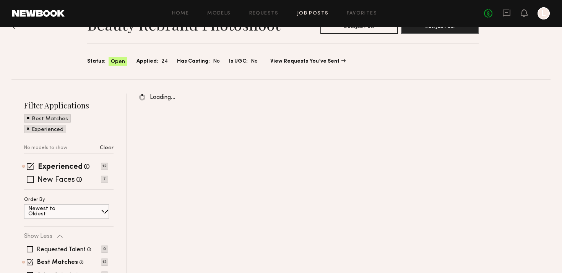
scroll to position [29, 0]
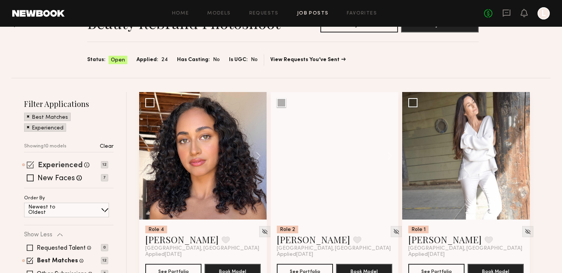
click at [42, 168] on label "Experienced" at bounding box center [60, 166] width 45 height 8
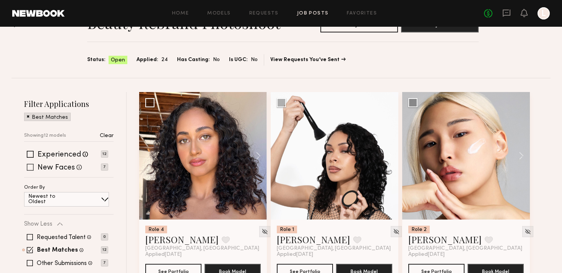
click at [44, 167] on label "New Faces" at bounding box center [55, 168] width 37 height 8
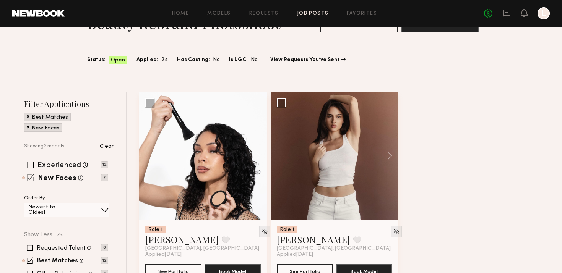
click at [33, 174] on span at bounding box center [30, 177] width 7 height 7
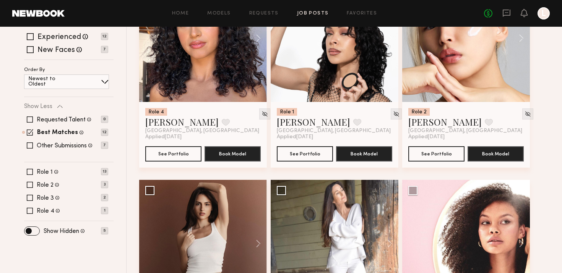
scroll to position [148, 0]
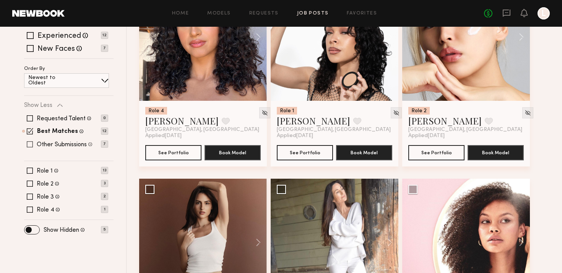
click at [65, 145] on label "Other Submissions" at bounding box center [62, 145] width 50 height 6
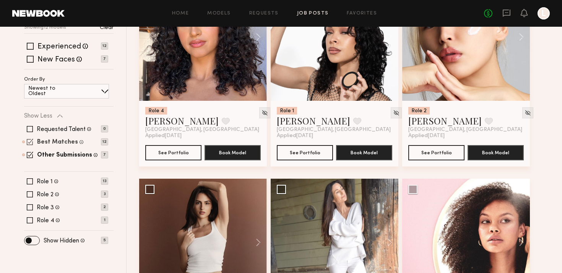
click at [63, 141] on label "Best Matches" at bounding box center [57, 143] width 41 height 6
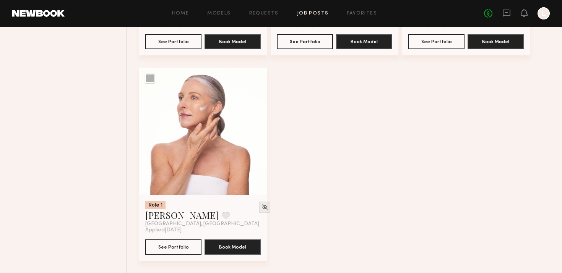
scroll to position [1286, 0]
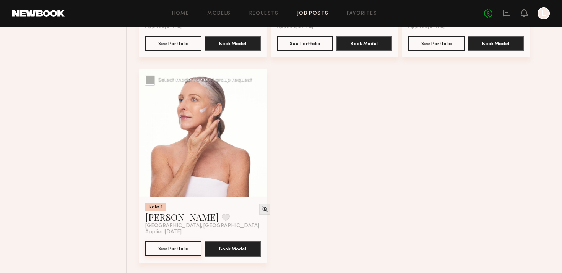
click at [175, 253] on button "See Portfolio" at bounding box center [173, 248] width 56 height 15
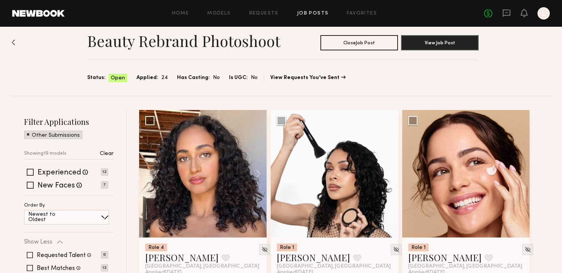
scroll to position [0, 0]
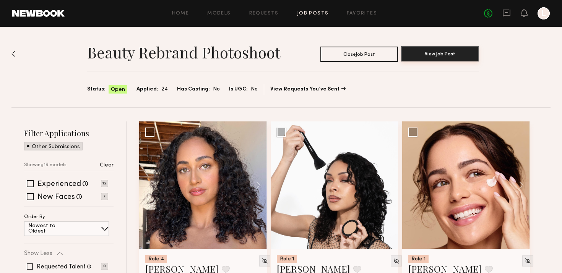
click at [443, 51] on button "View Job Post" at bounding box center [440, 53] width 78 height 15
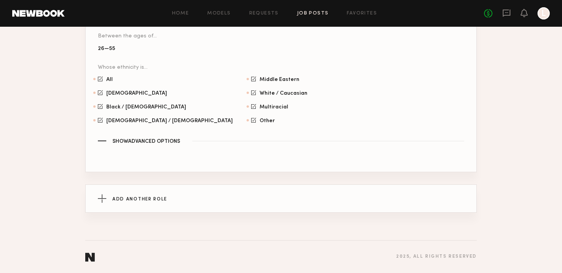
scroll to position [1081, 0]
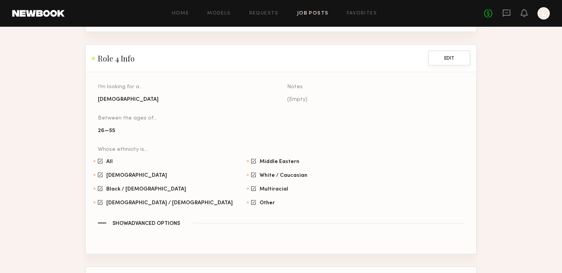
click at [457, 62] on button "Edit" at bounding box center [449, 57] width 42 height 15
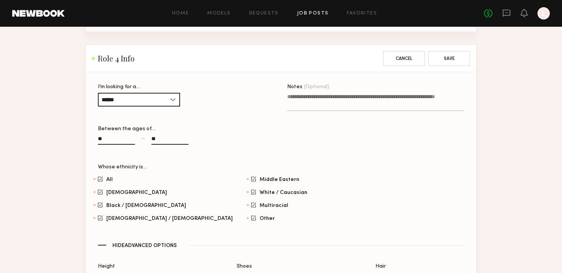
click at [124, 140] on input "**" at bounding box center [116, 140] width 37 height 9
type input "*"
type input "**"
click at [218, 138] on div "** — **" at bounding box center [186, 144] width 177 height 18
click at [176, 140] on input "**" at bounding box center [169, 140] width 37 height 9
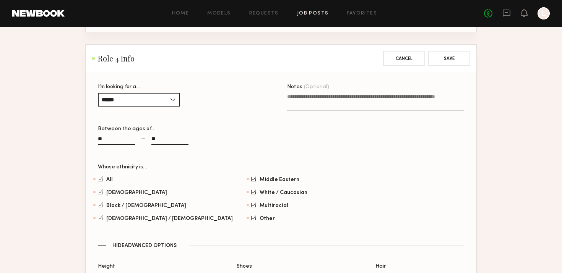
type input "*"
type input "**"
click at [455, 56] on button "Save" at bounding box center [449, 57] width 42 height 15
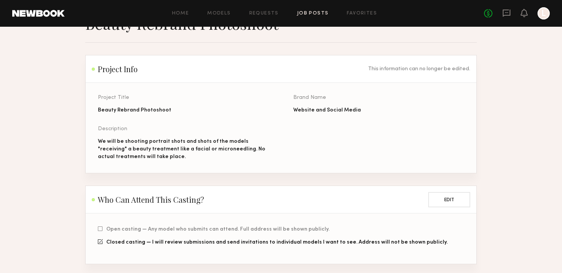
scroll to position [0, 0]
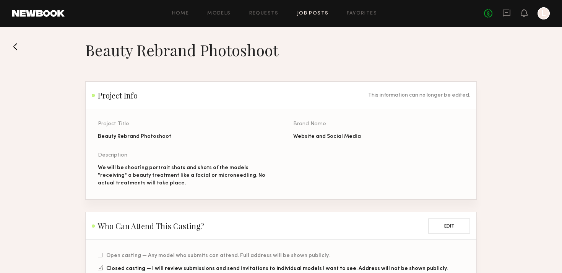
click at [24, 48] on button at bounding box center [18, 47] width 12 height 12
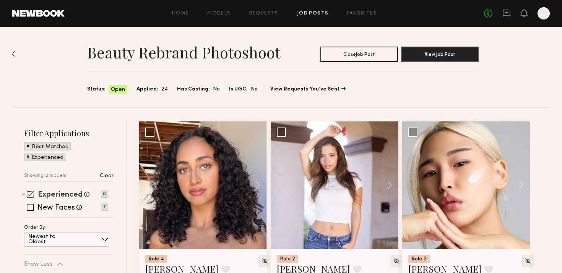
click at [54, 192] on label "Experienced" at bounding box center [60, 196] width 45 height 8
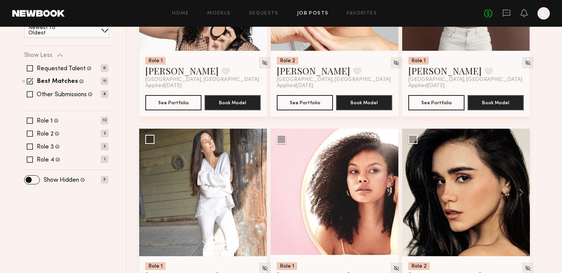
scroll to position [199, 0]
